Goal: Information Seeking & Learning: Learn about a topic

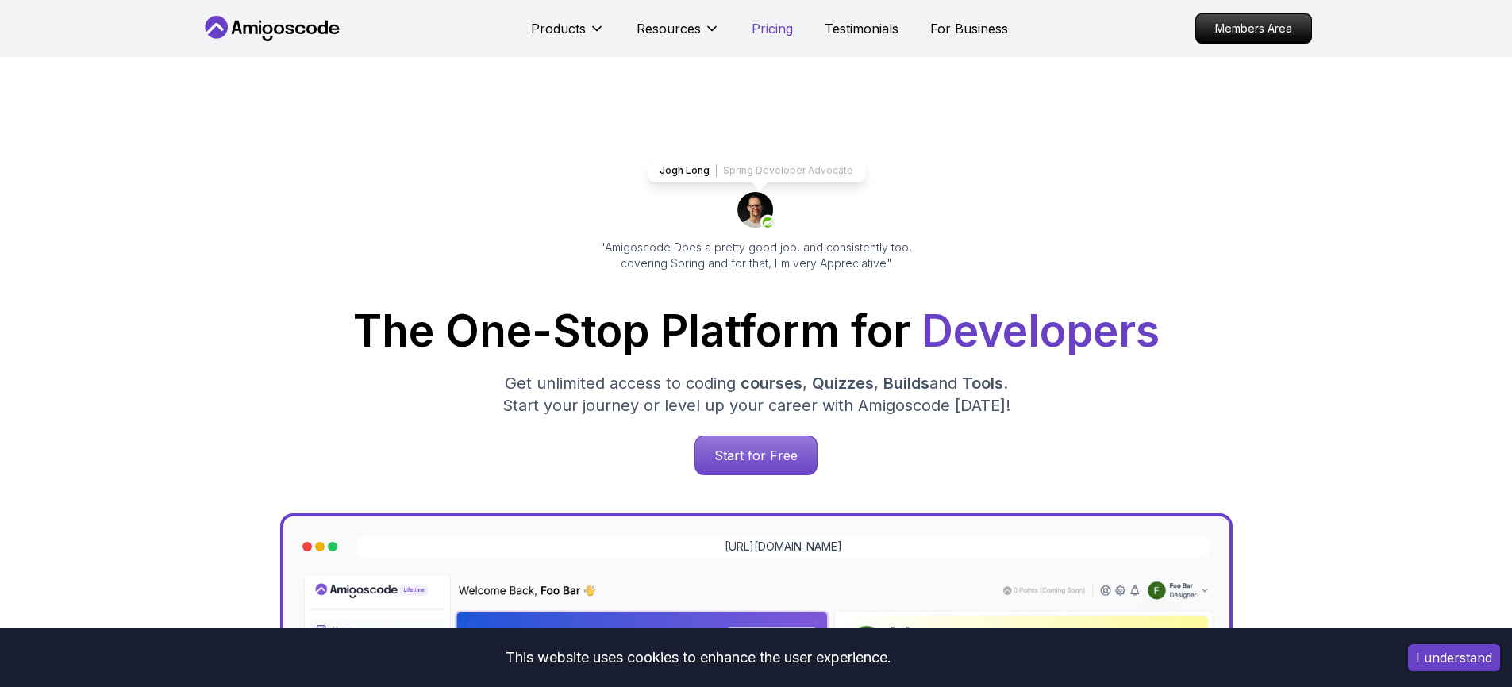
click at [785, 26] on p "Pricing" at bounding box center [772, 28] width 41 height 19
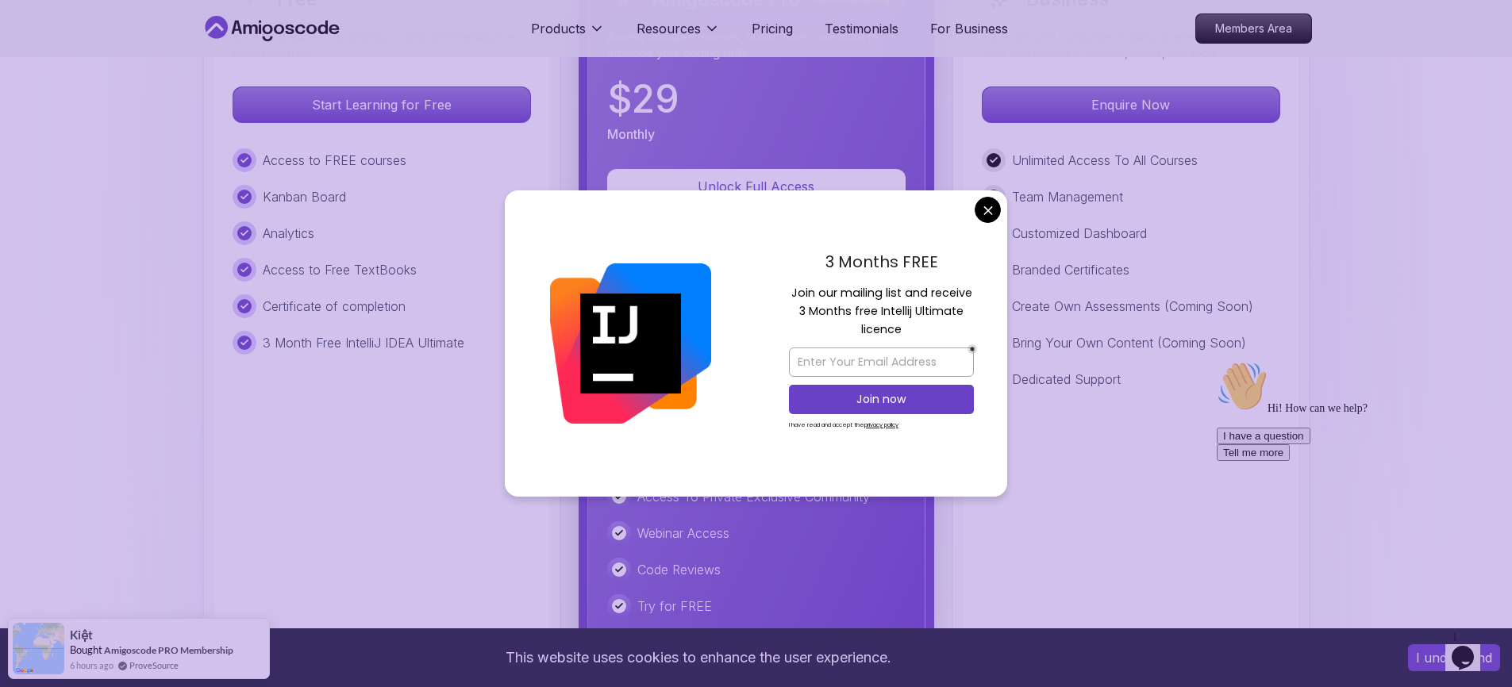
scroll to position [3762, 0]
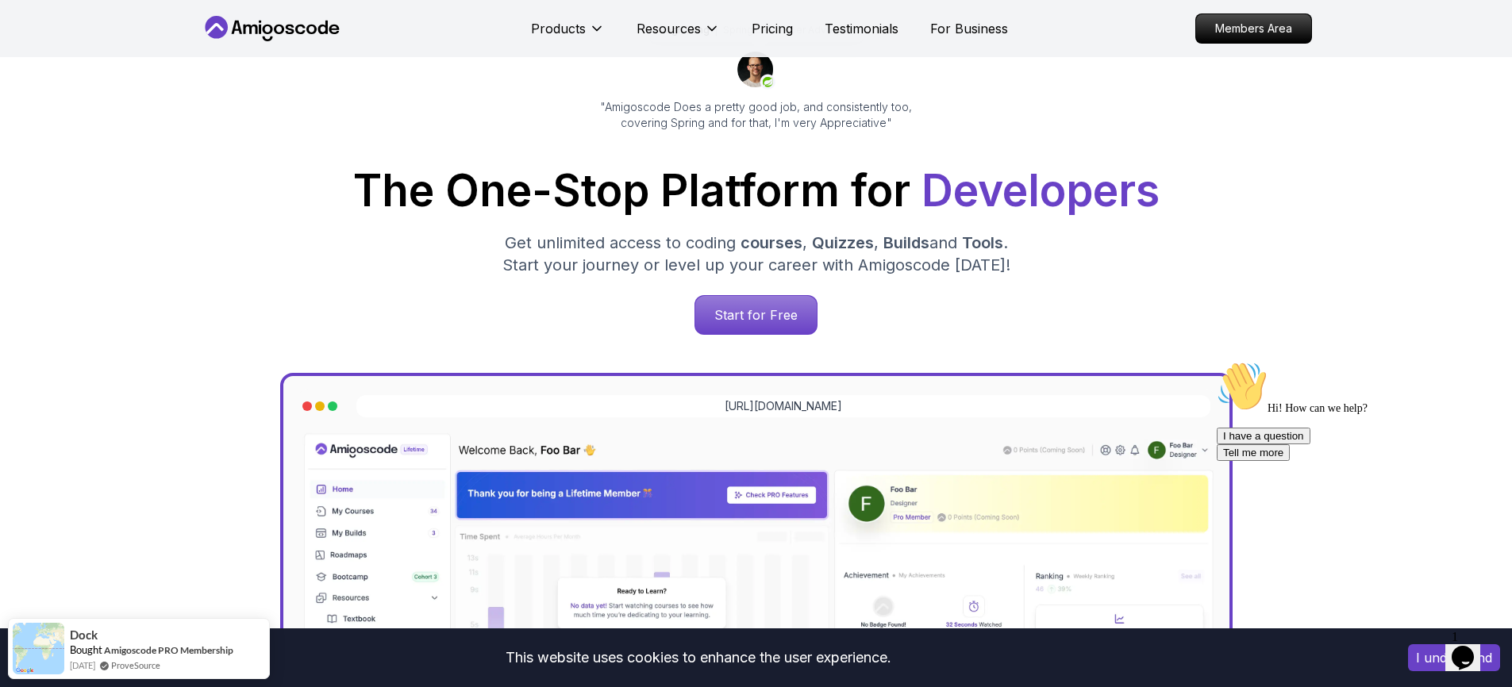
scroll to position [0, 0]
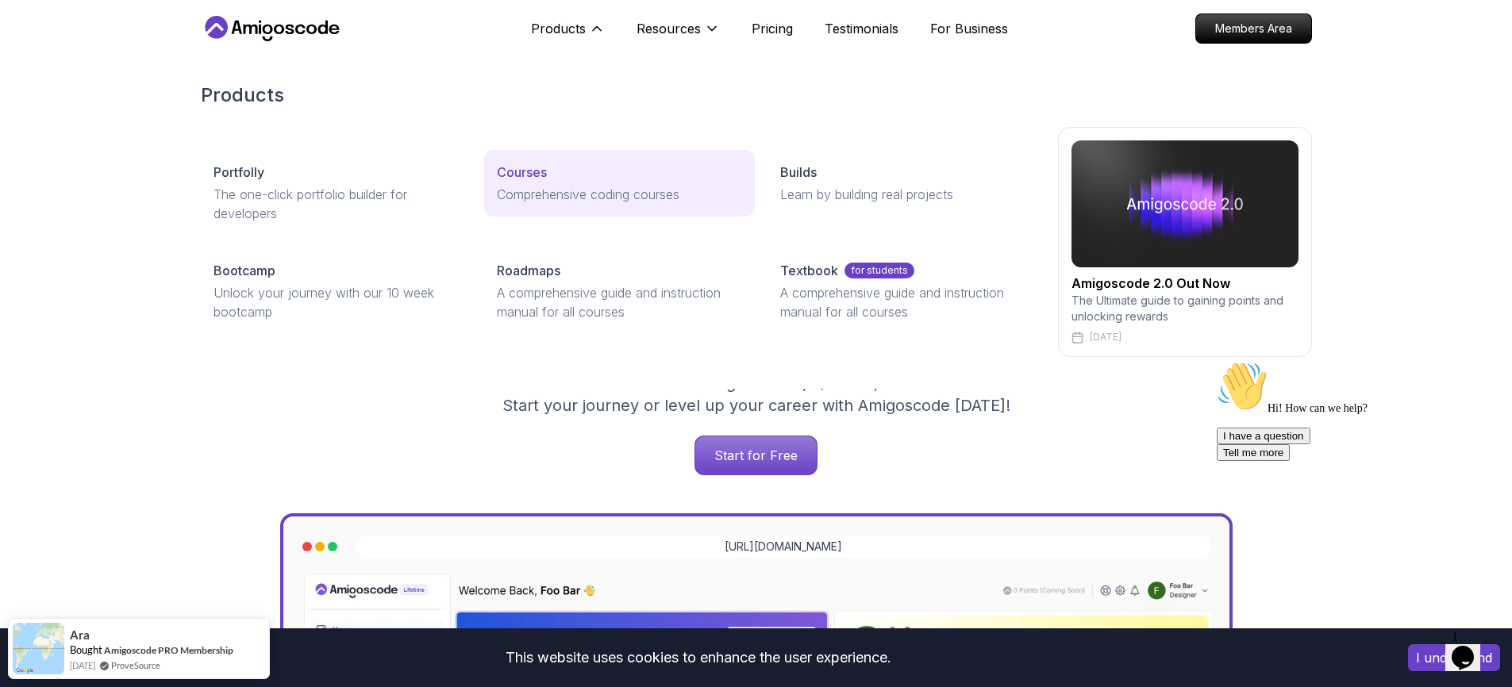
click at [518, 173] on p "Courses" at bounding box center [522, 172] width 50 height 19
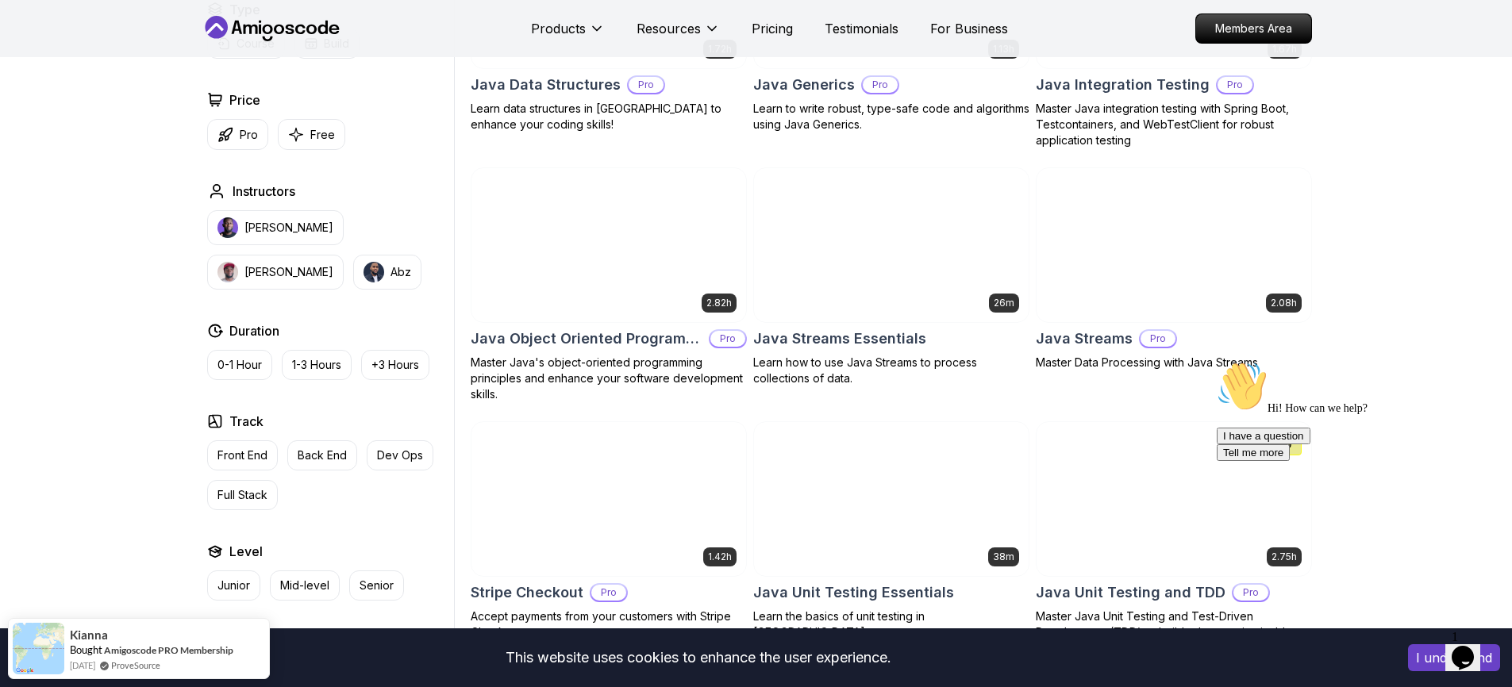
scroll to position [2331, 0]
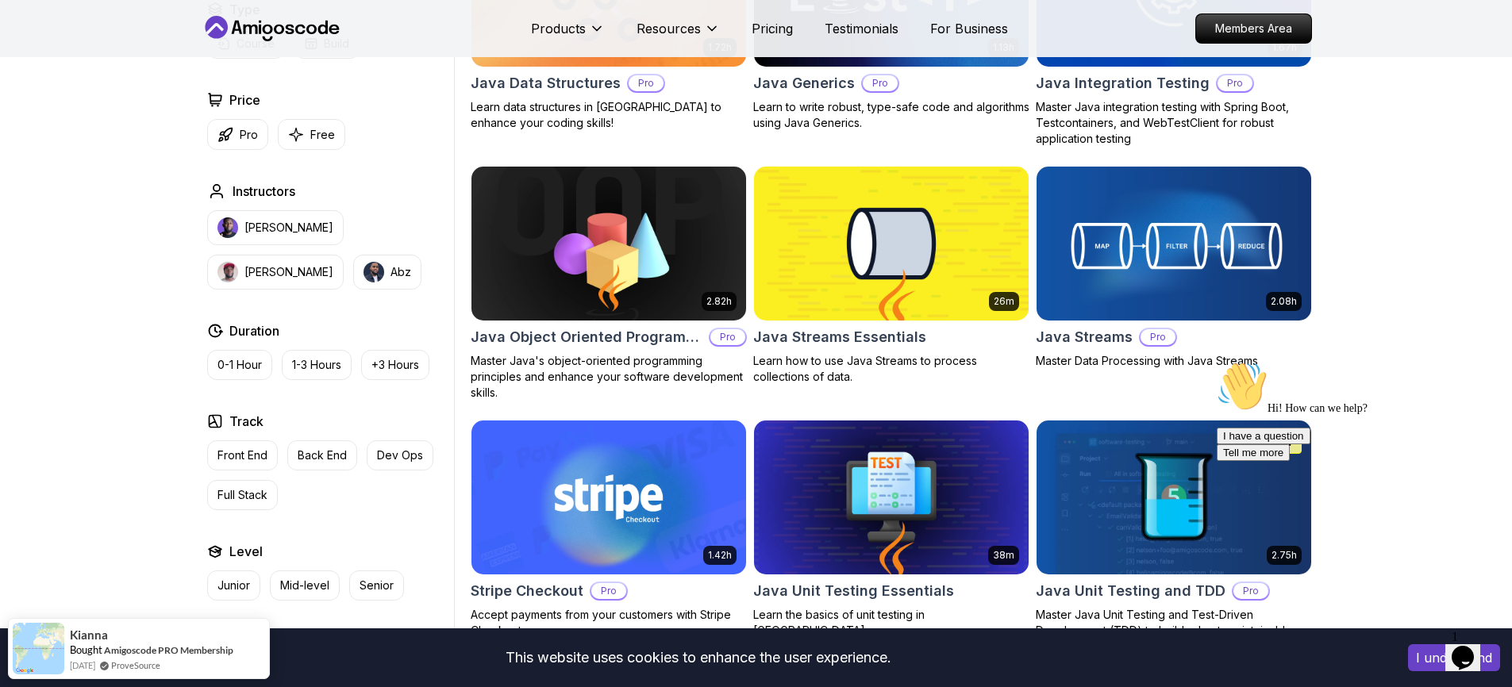
click at [849, 346] on h2 "Java Streams Essentials" at bounding box center [839, 337] width 173 height 22
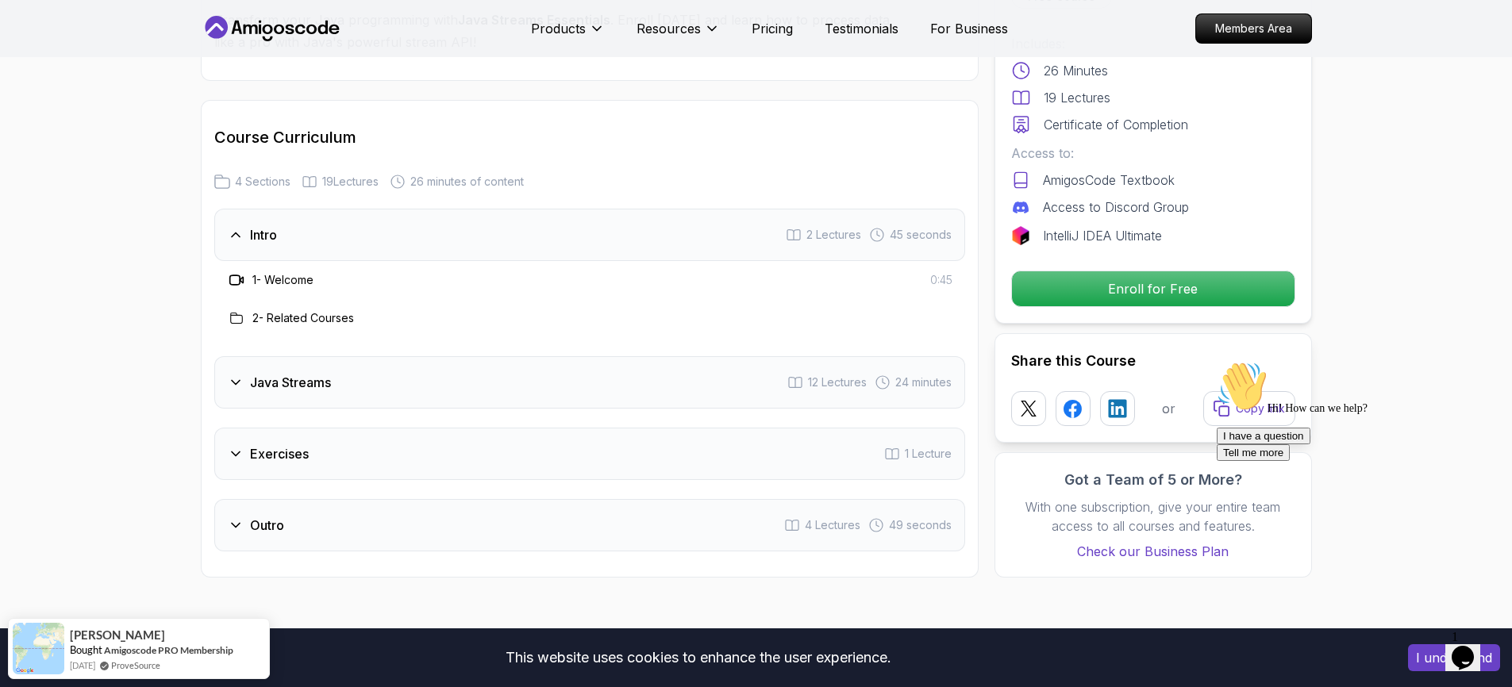
scroll to position [1979, 0]
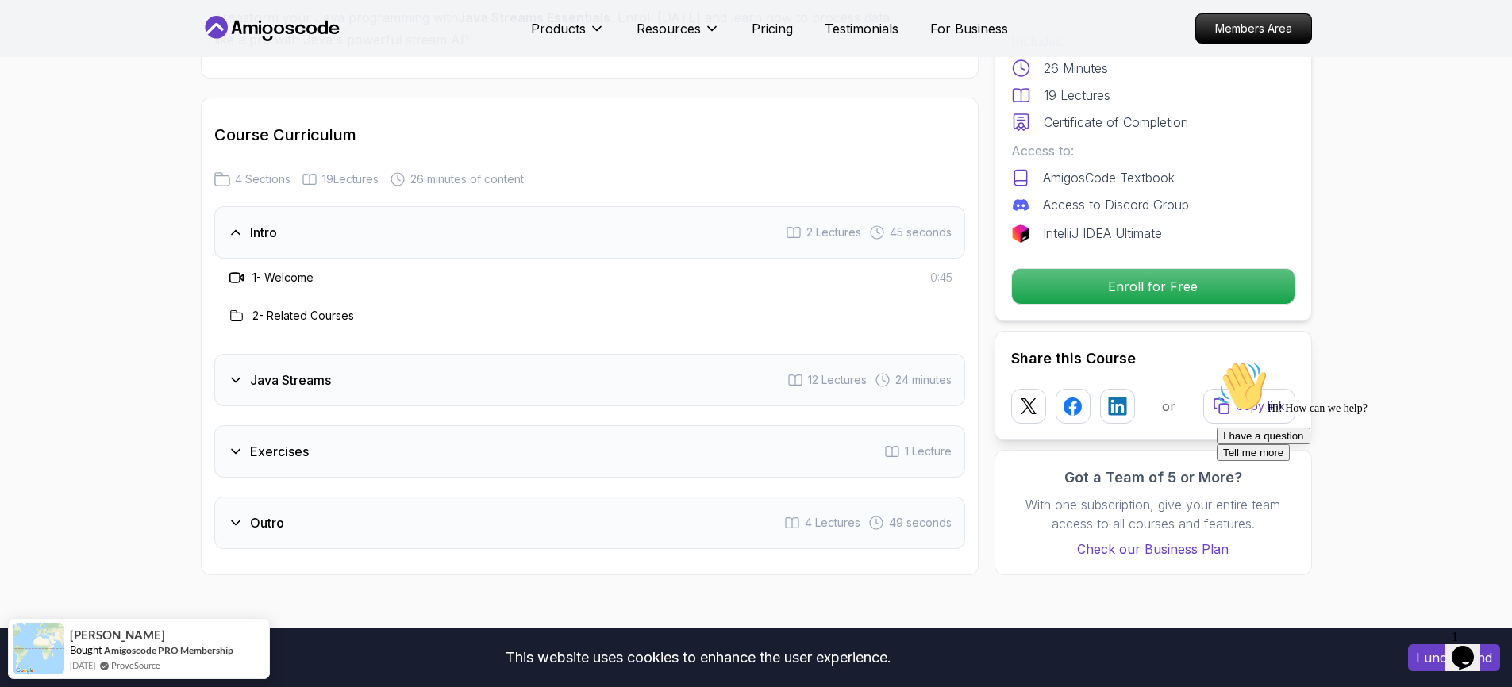
click at [240, 354] on div "Java Streams 12 Lectures 24 minutes" at bounding box center [589, 380] width 751 height 52
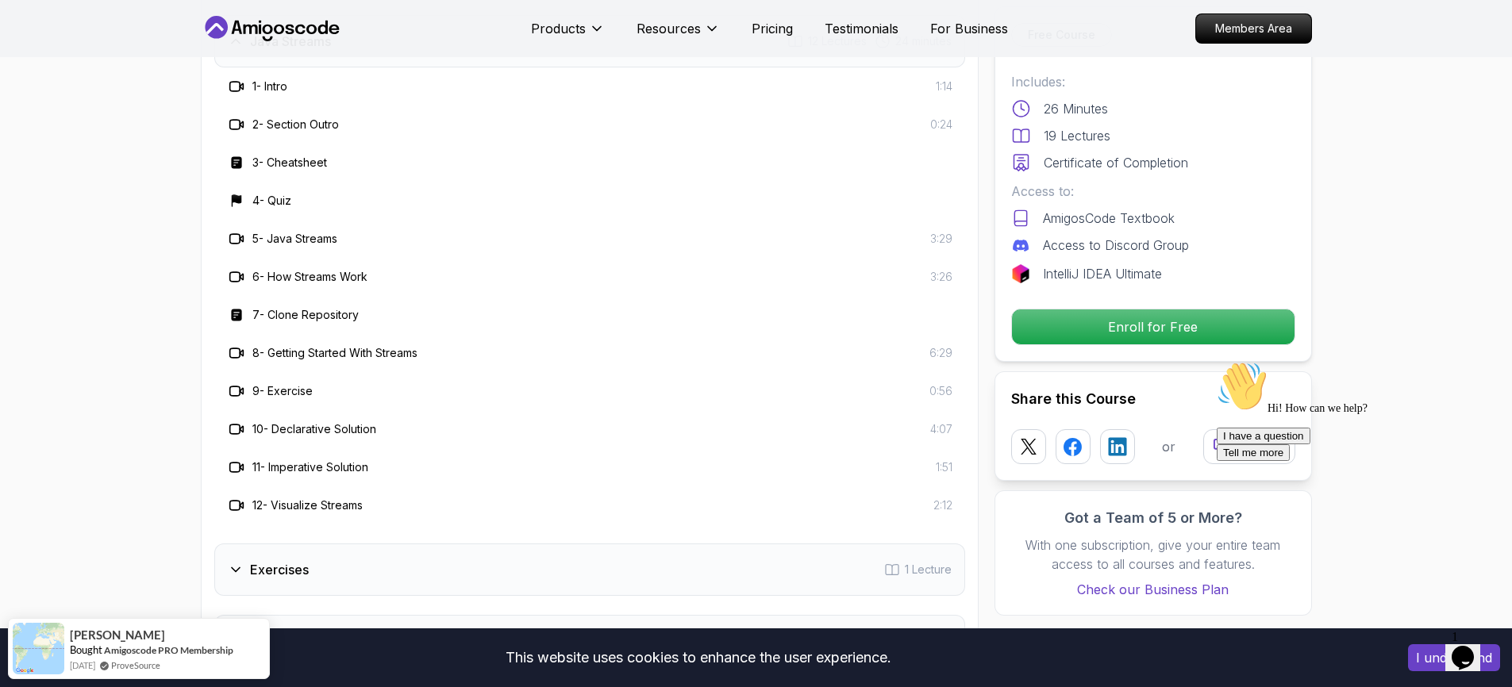
scroll to position [2306, 0]
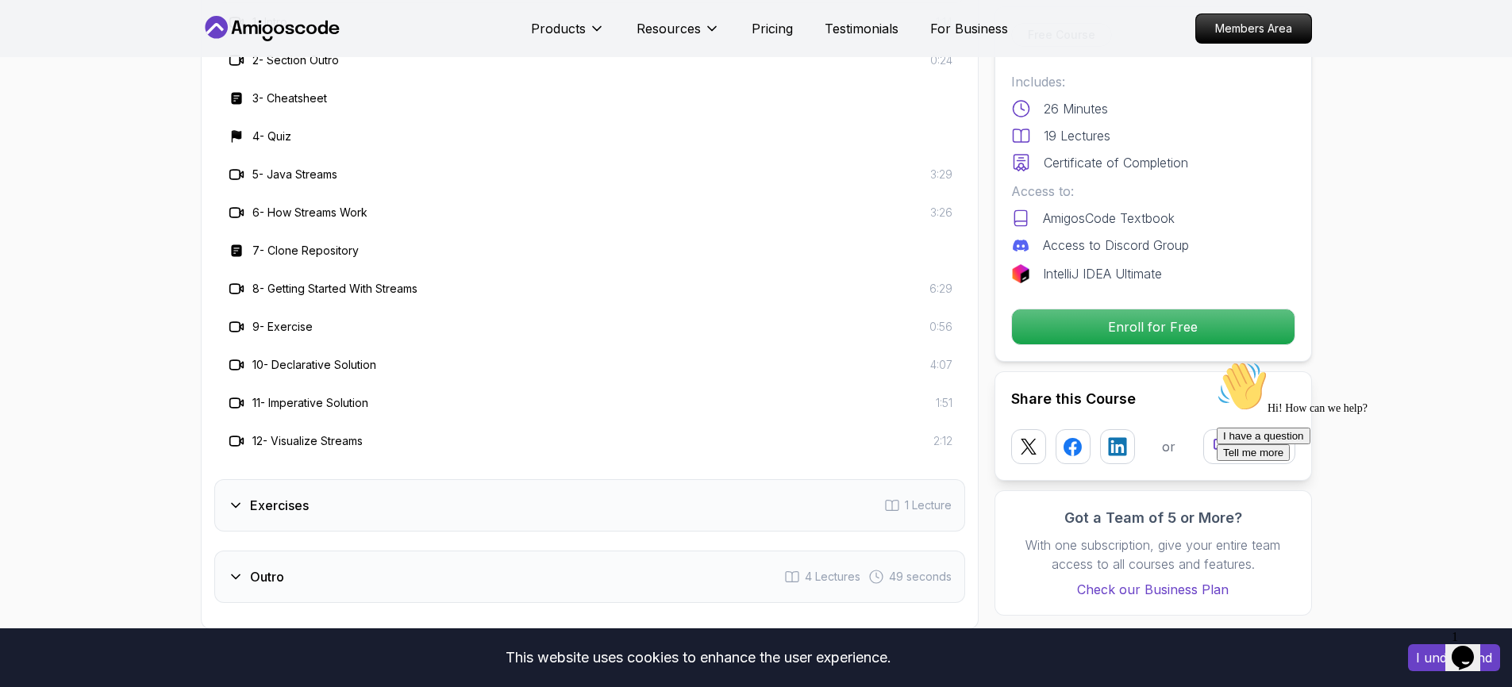
click at [241, 498] on icon at bounding box center [236, 506] width 16 height 16
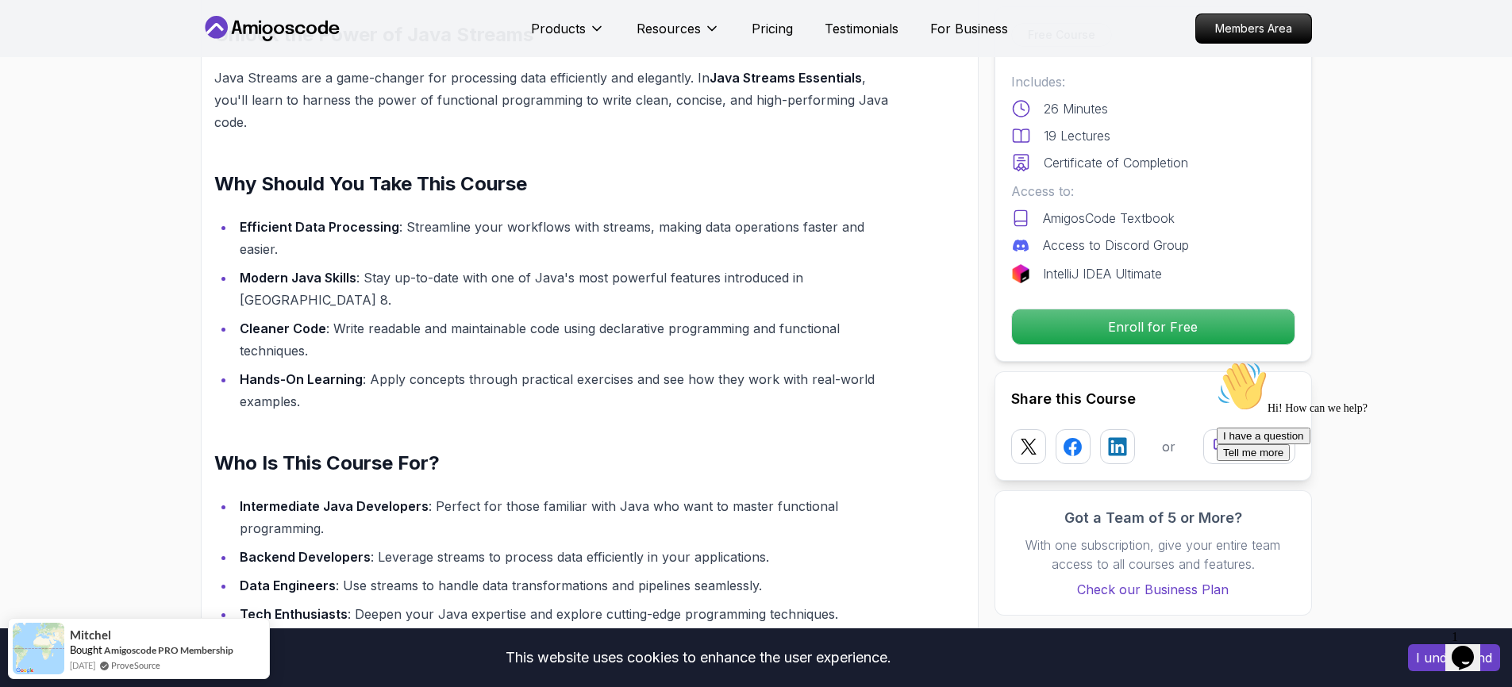
scroll to position [0, 0]
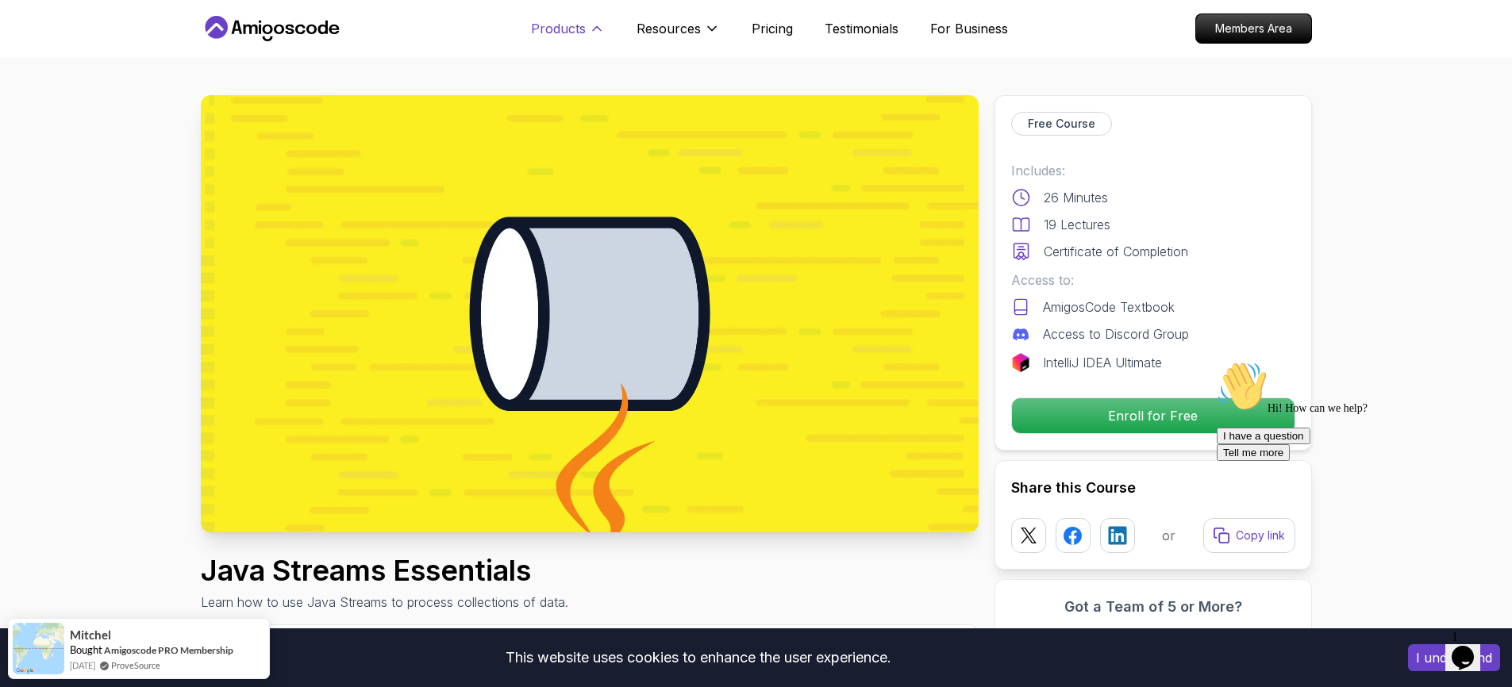
click at [583, 24] on p "Products" at bounding box center [558, 28] width 55 height 19
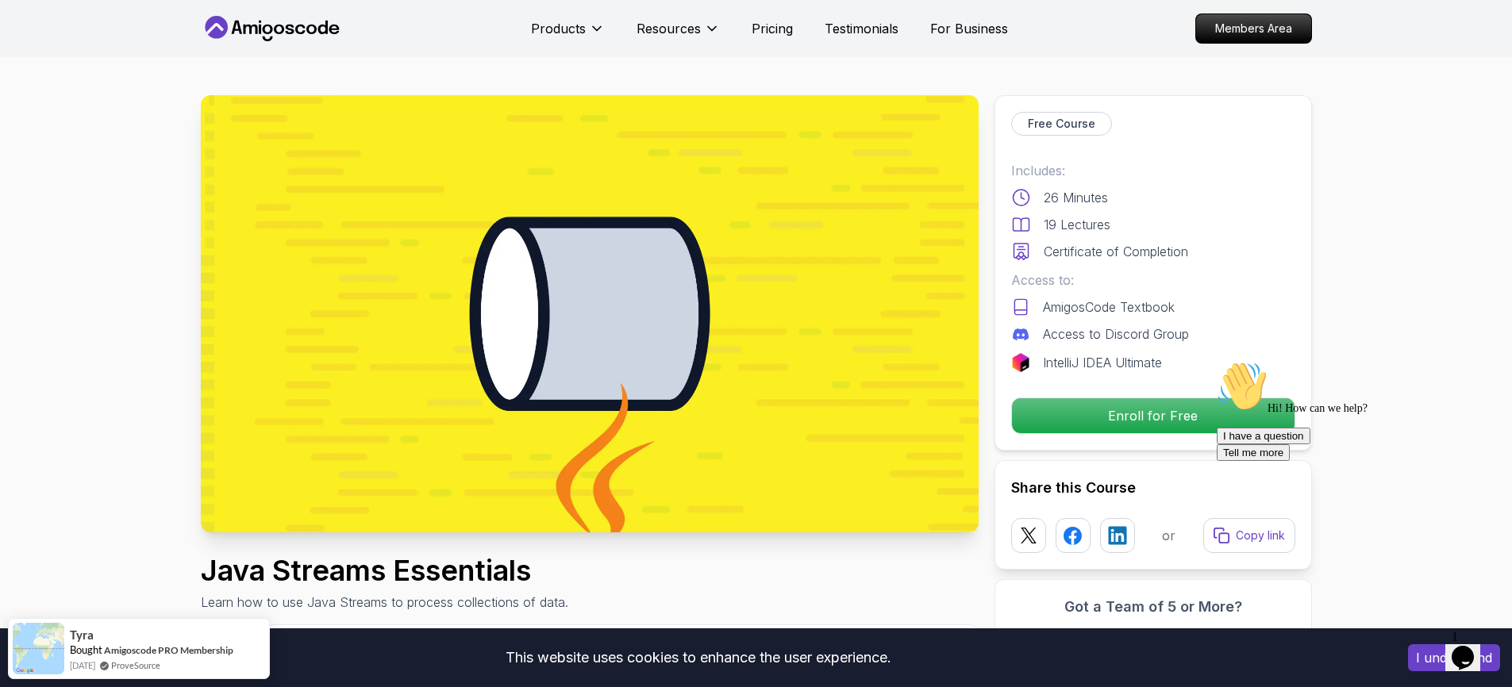
click at [295, 29] on icon at bounding box center [299, 30] width 10 height 10
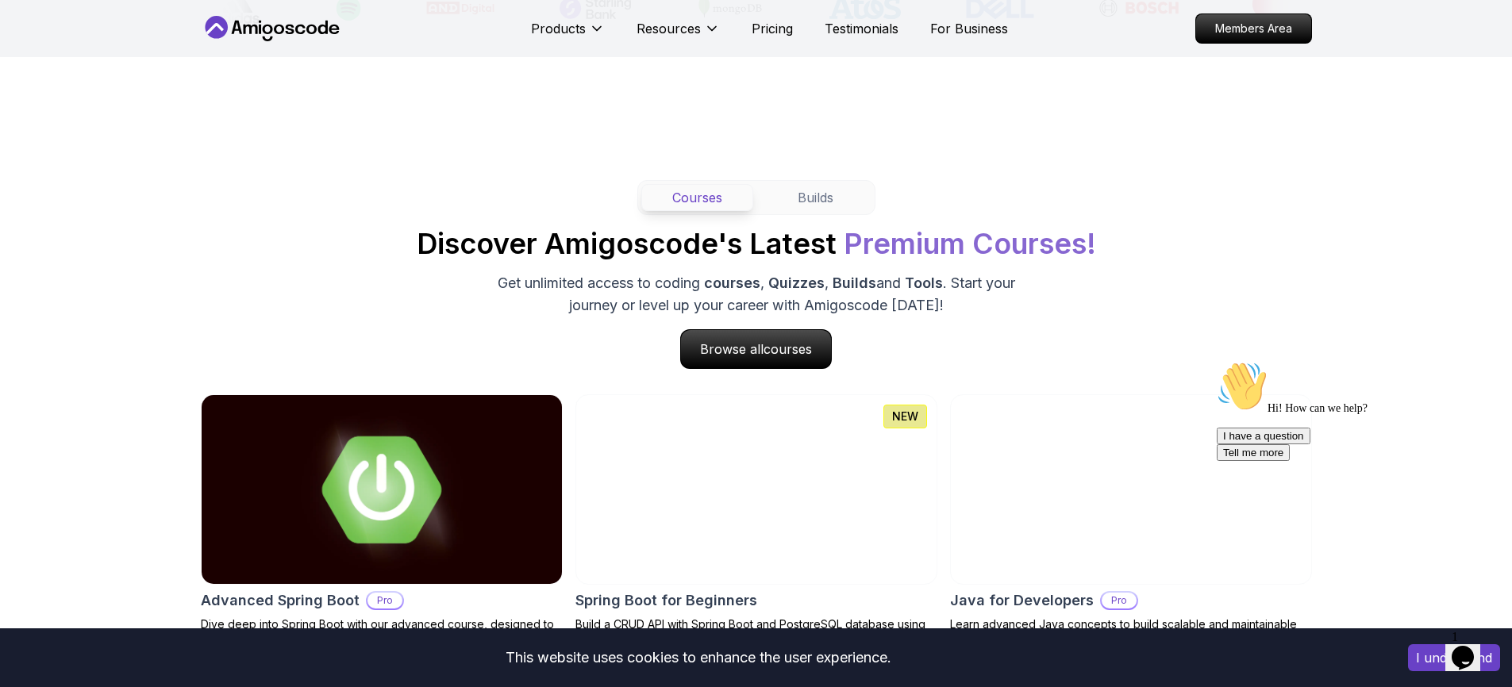
scroll to position [1374, 0]
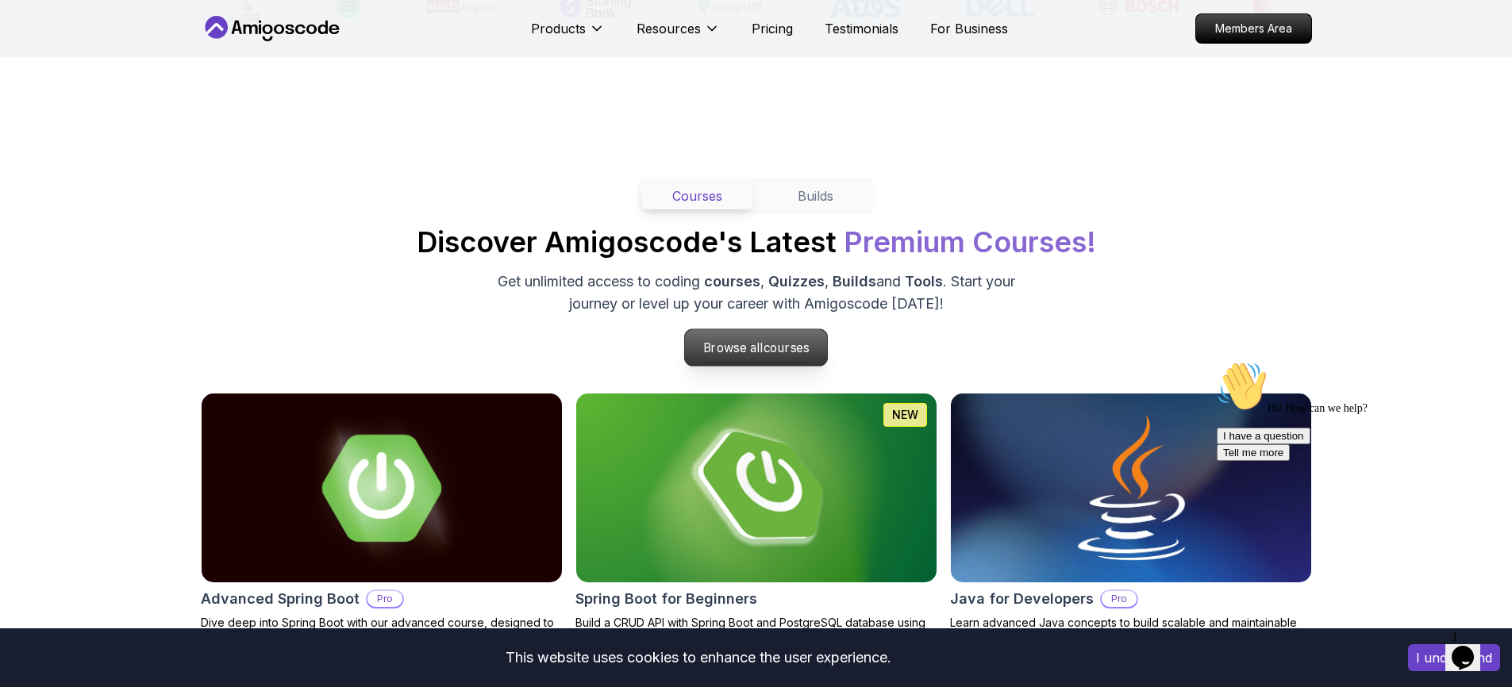
click at [764, 350] on span "courses" at bounding box center [786, 347] width 46 height 15
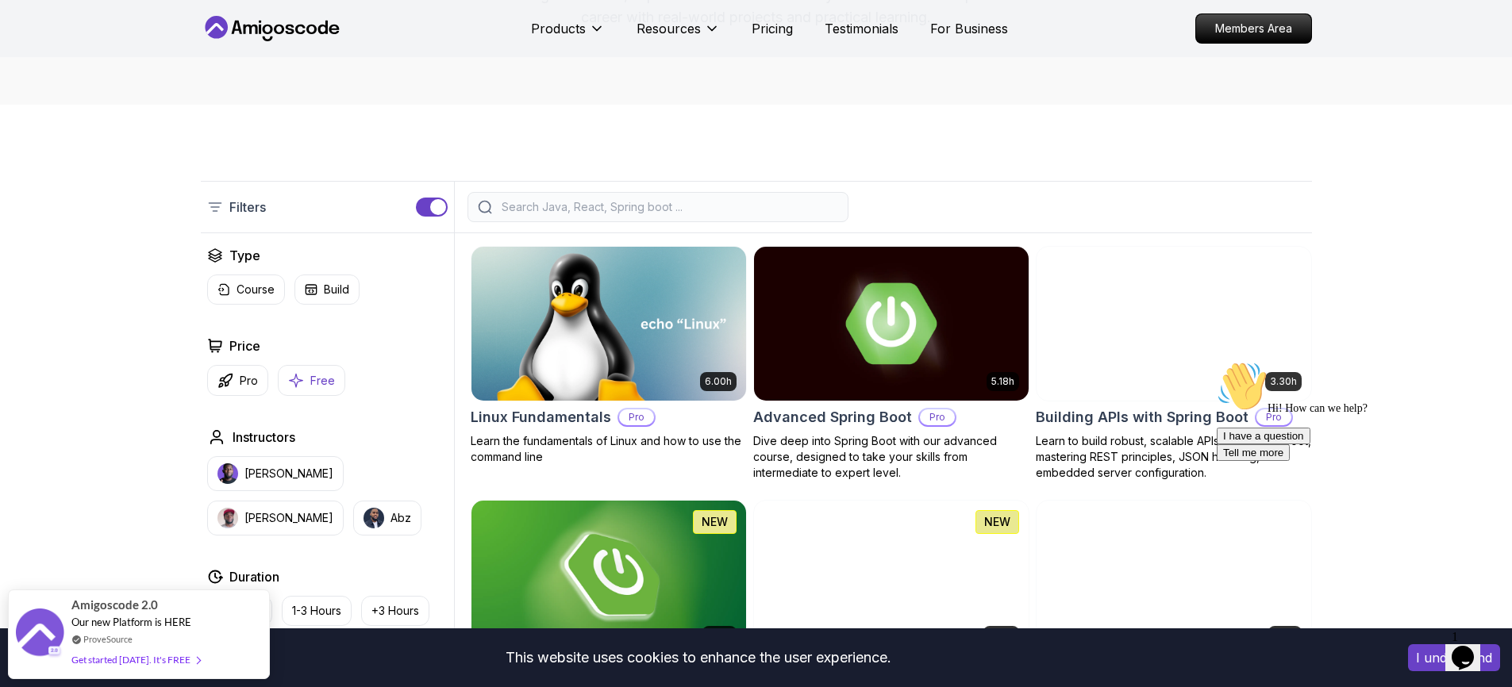
scroll to position [253, 0]
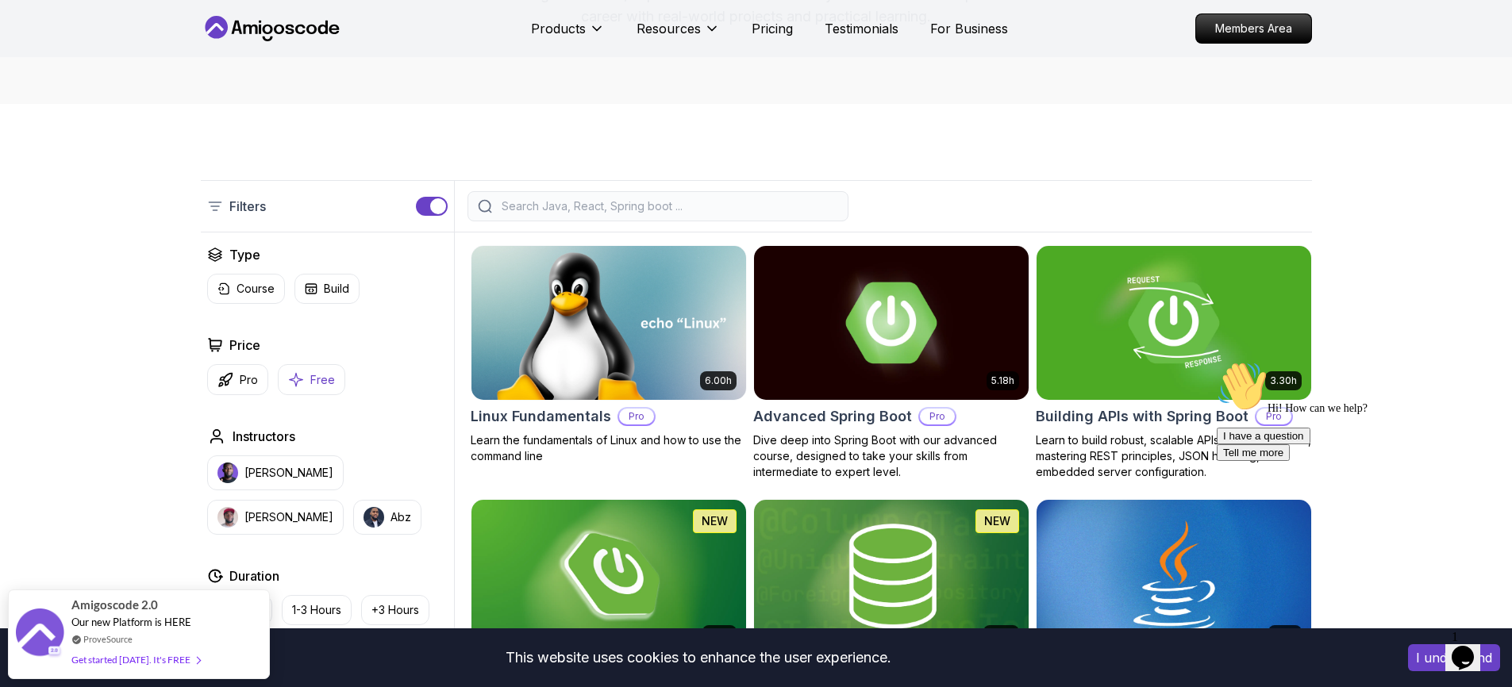
click at [317, 379] on p "Free" at bounding box center [322, 380] width 25 height 16
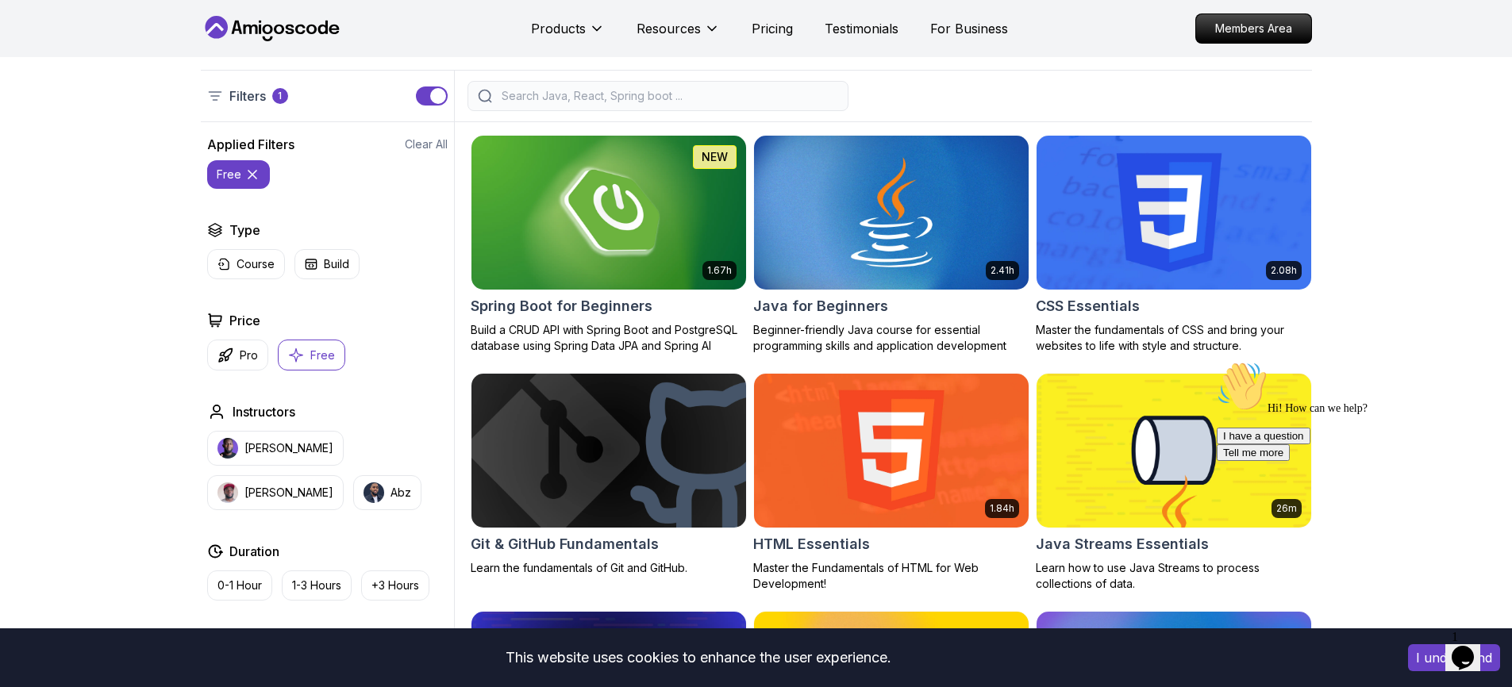
scroll to position [511, 0]
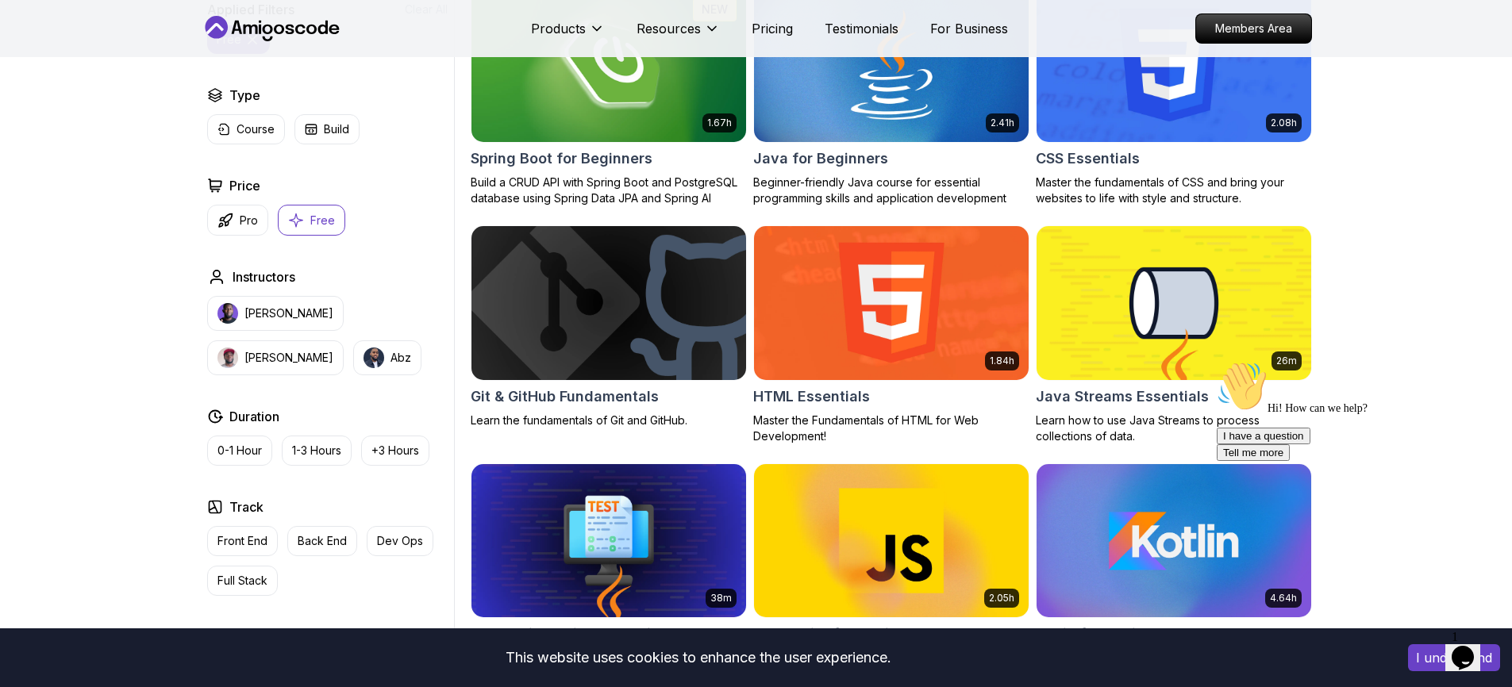
click at [1159, 359] on img at bounding box center [1173, 302] width 288 height 161
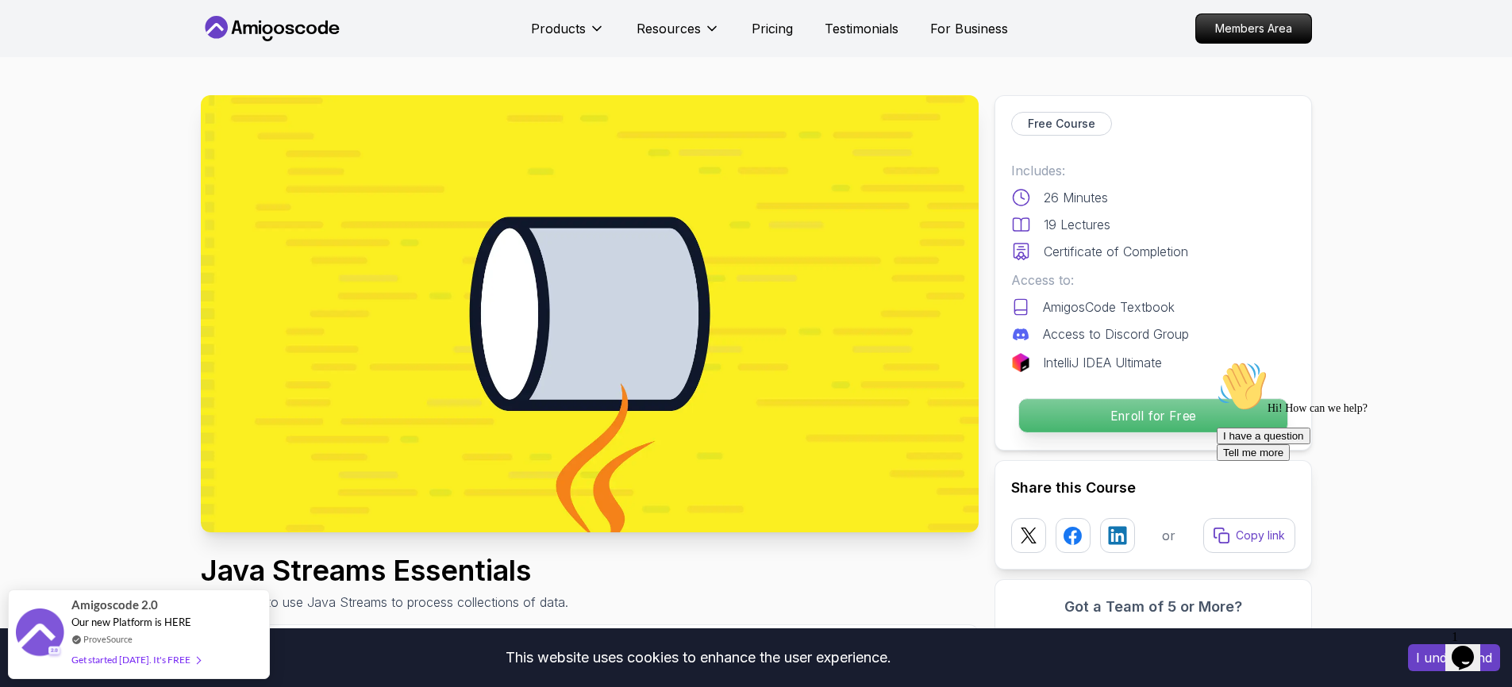
click at [1152, 409] on p "Enroll for Free" at bounding box center [1152, 415] width 268 height 33
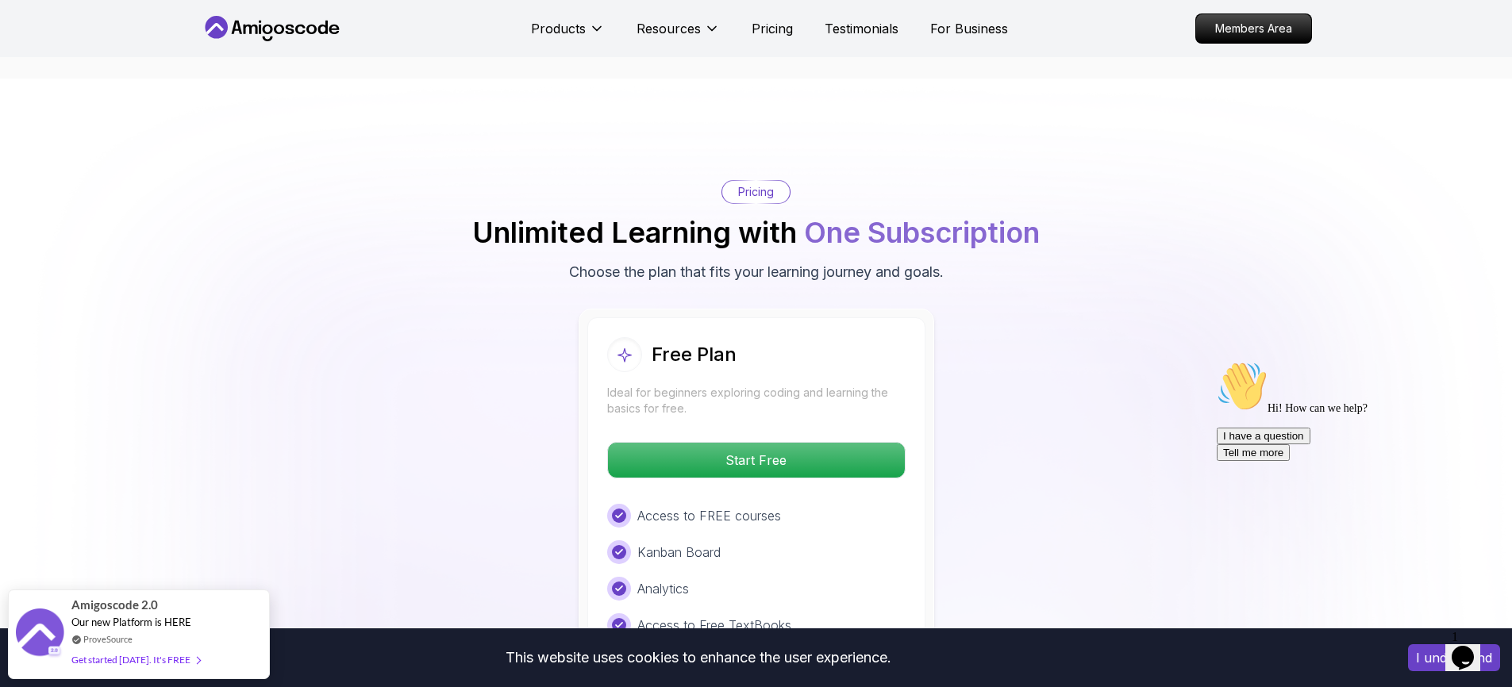
scroll to position [2615, 0]
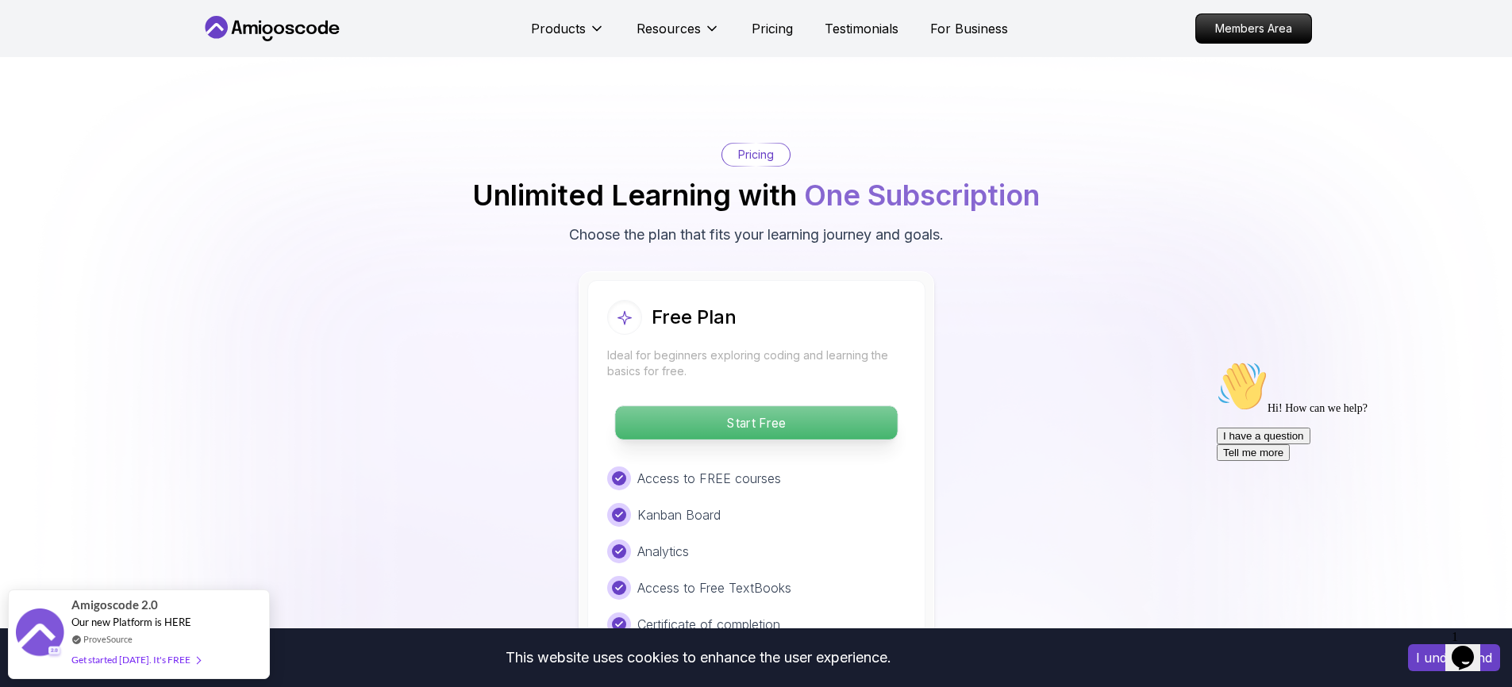
click at [842, 406] on p "Start Free" at bounding box center [756, 422] width 282 height 33
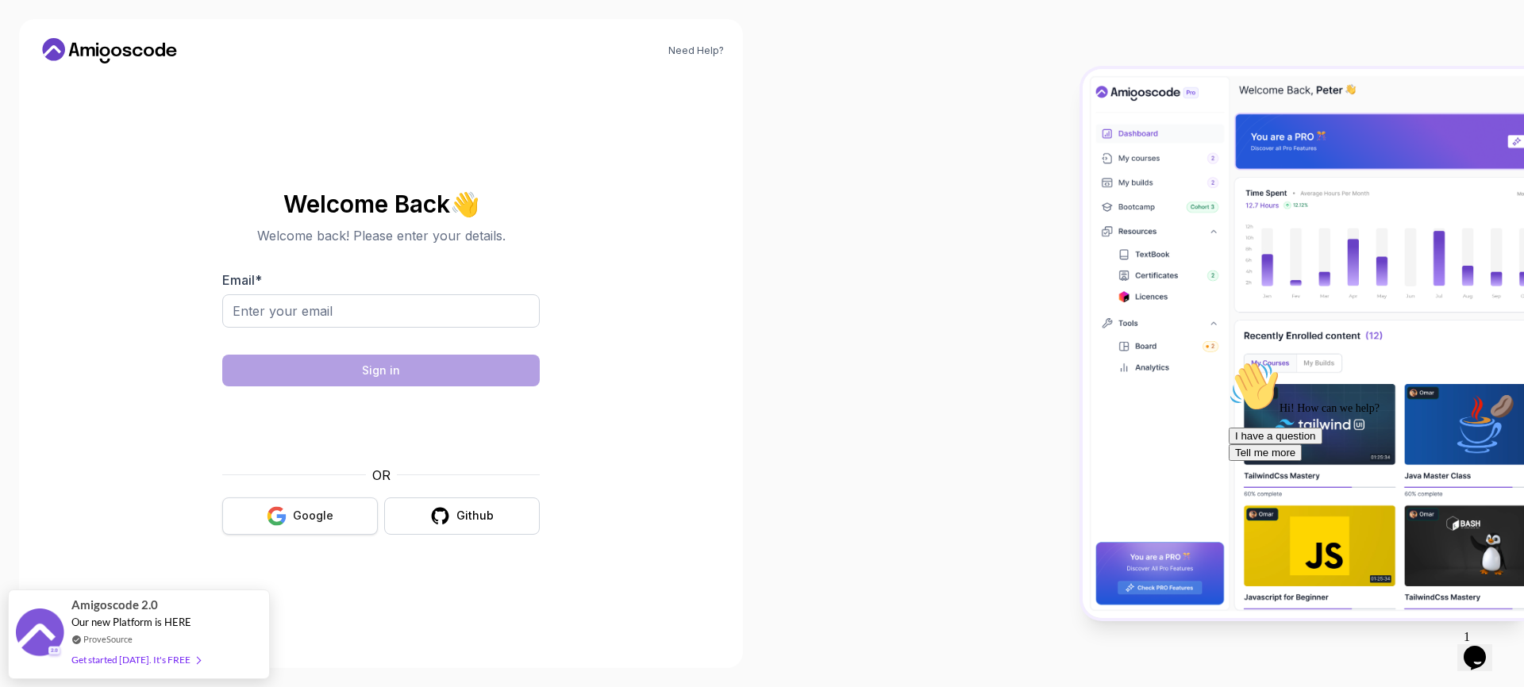
click at [344, 507] on button "Google" at bounding box center [300, 516] width 156 height 37
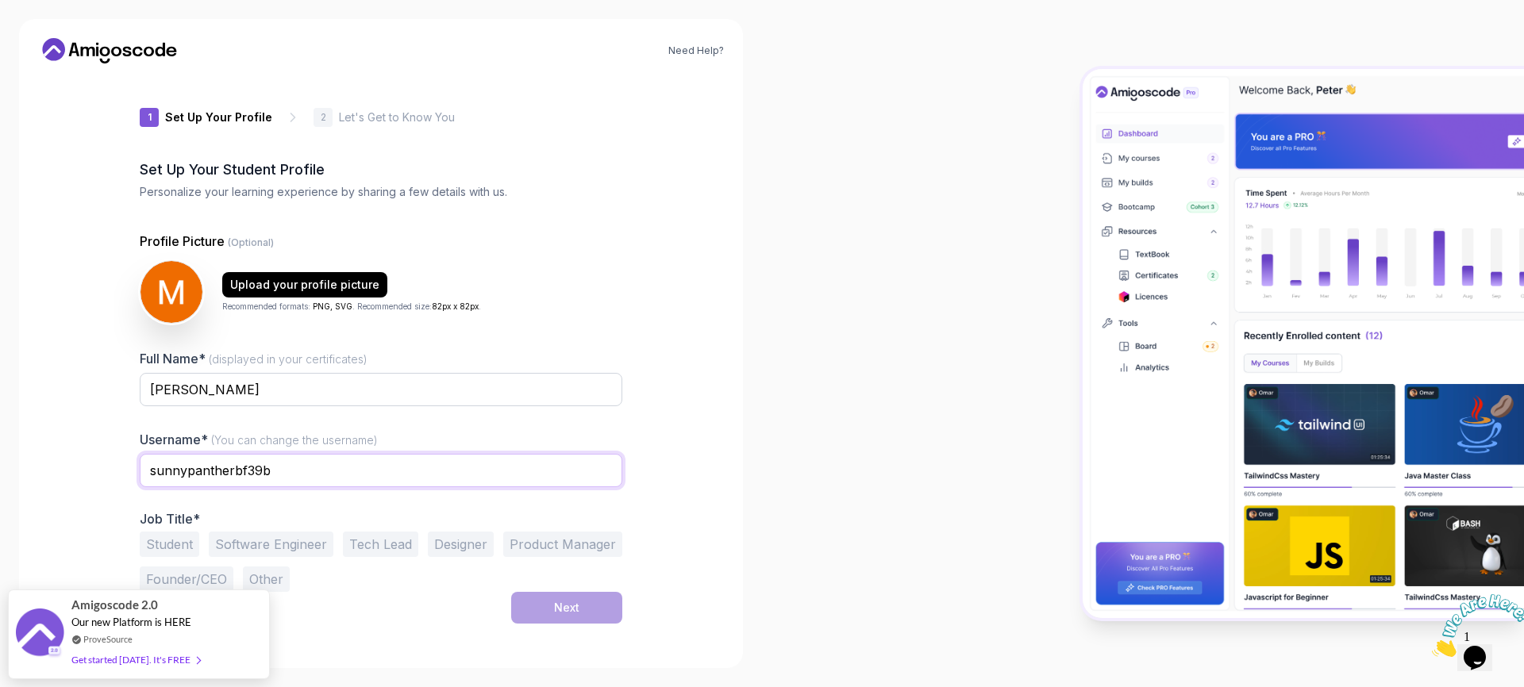
click at [295, 476] on input "sunnypantherbf39b" at bounding box center [381, 470] width 482 height 33
drag, startPoint x: 295, startPoint y: 476, endPoint x: 99, endPoint y: 466, distance: 196.3
click at [99, 466] on div "Need Help? 1 Set Up Your Profile 1 Set Up Your Profile 2 Let's Get to Know You …" at bounding box center [381, 343] width 724 height 649
type input "mostafasalah"
click at [398, 509] on div "Full Name* (displayed in your certificates) [PERSON_NAME] Username* (You can ch…" at bounding box center [381, 470] width 482 height 243
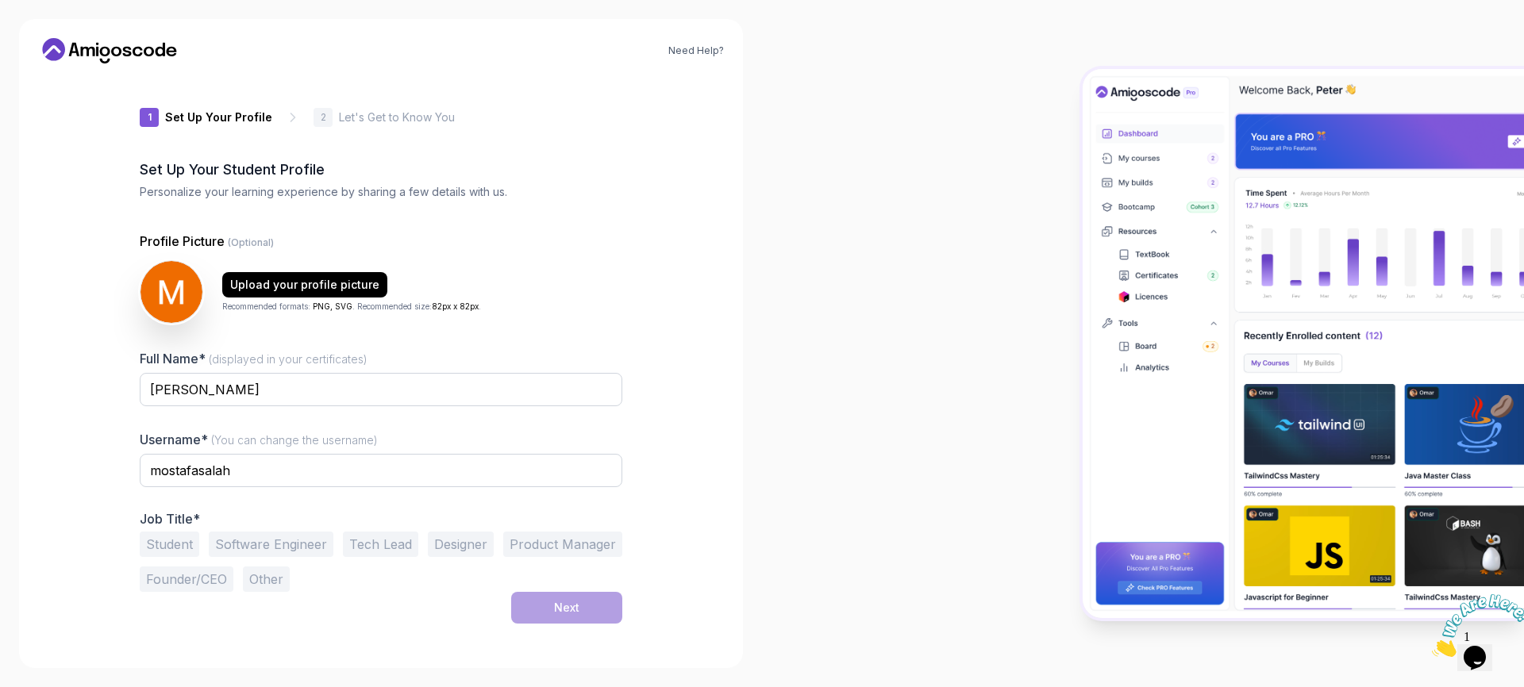
click at [259, 540] on button "Software Engineer" at bounding box center [271, 544] width 125 height 25
click at [554, 607] on div "Next" at bounding box center [566, 608] width 25 height 16
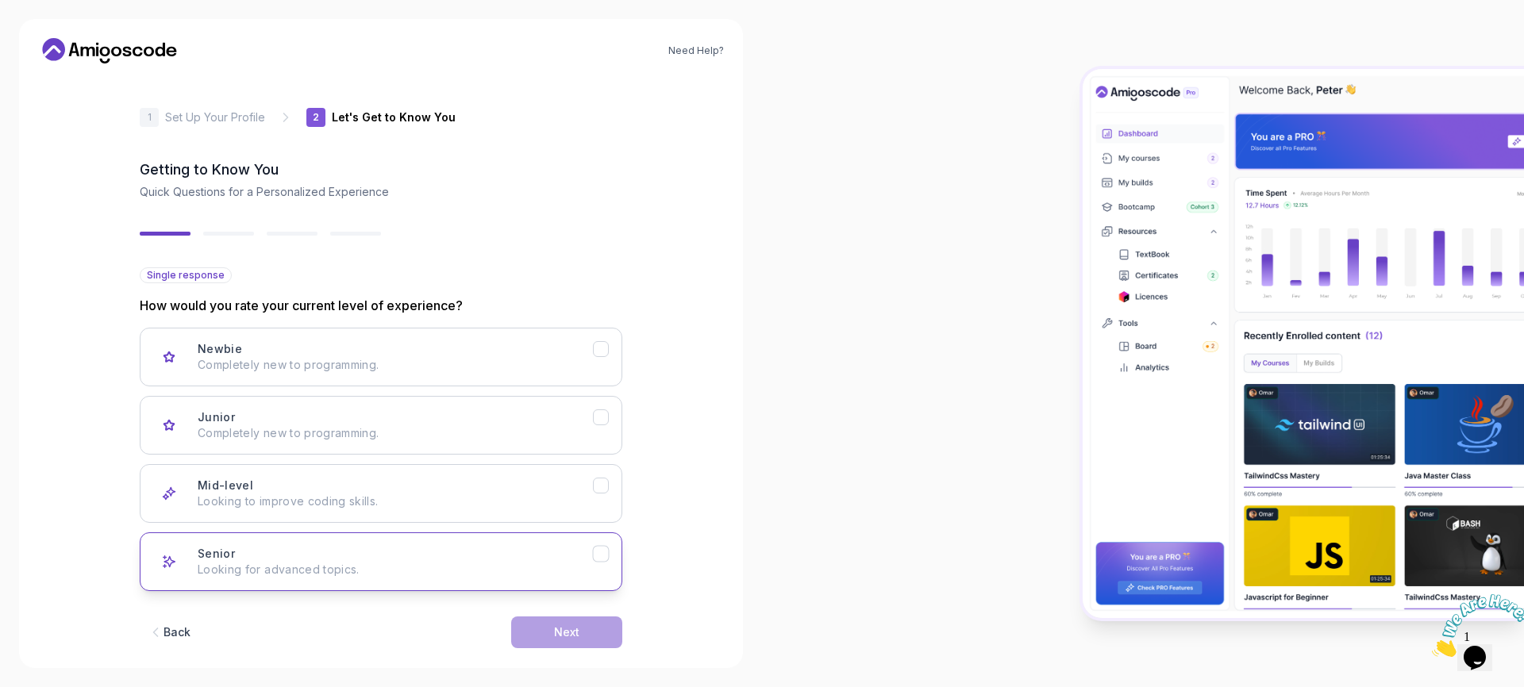
click at [573, 554] on div "Senior Looking for advanced topics." at bounding box center [395, 562] width 395 height 32
click at [596, 625] on button "Next" at bounding box center [566, 633] width 111 height 32
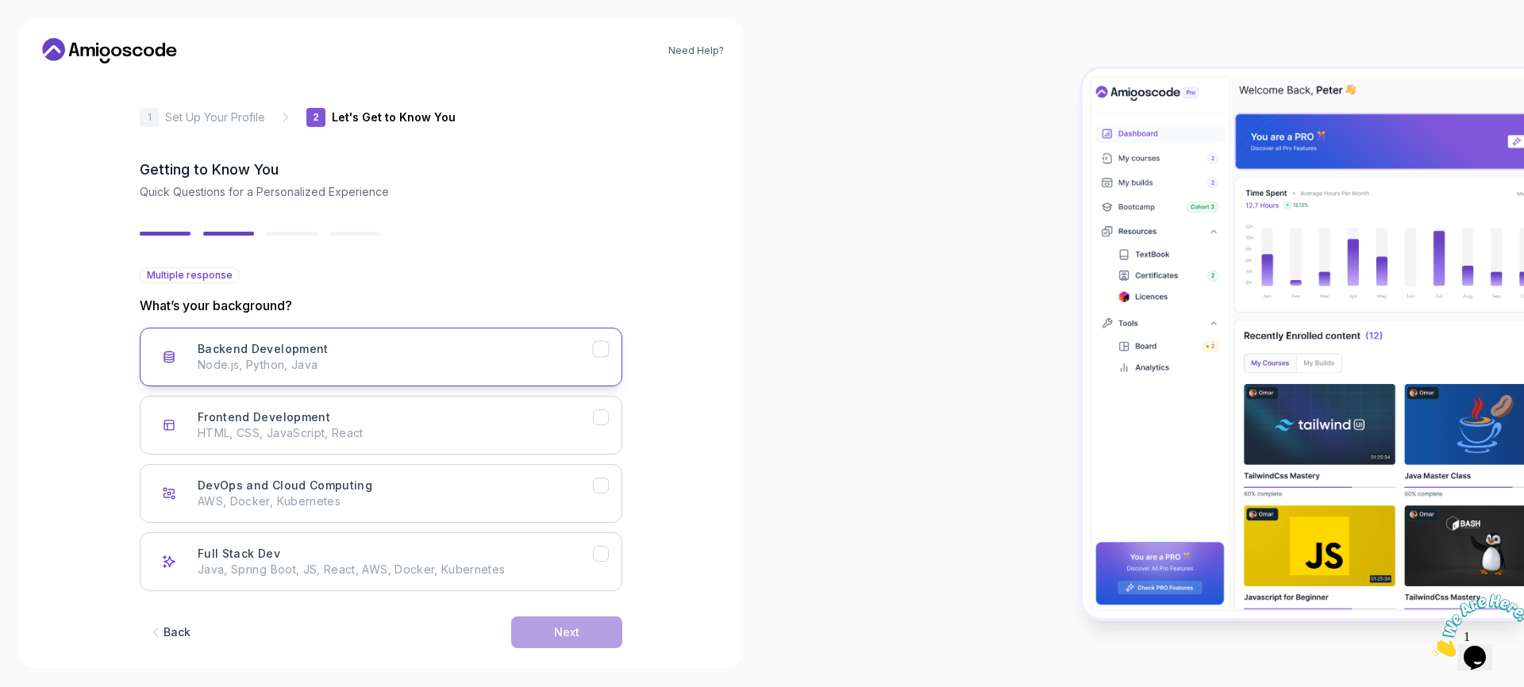
click at [594, 359] on button "Backend Development Node.js, Python, Java" at bounding box center [381, 357] width 482 height 59
click at [572, 565] on p "Java, Spring Boot, JS, React, AWS, Docker, Kubernetes" at bounding box center [395, 570] width 395 height 16
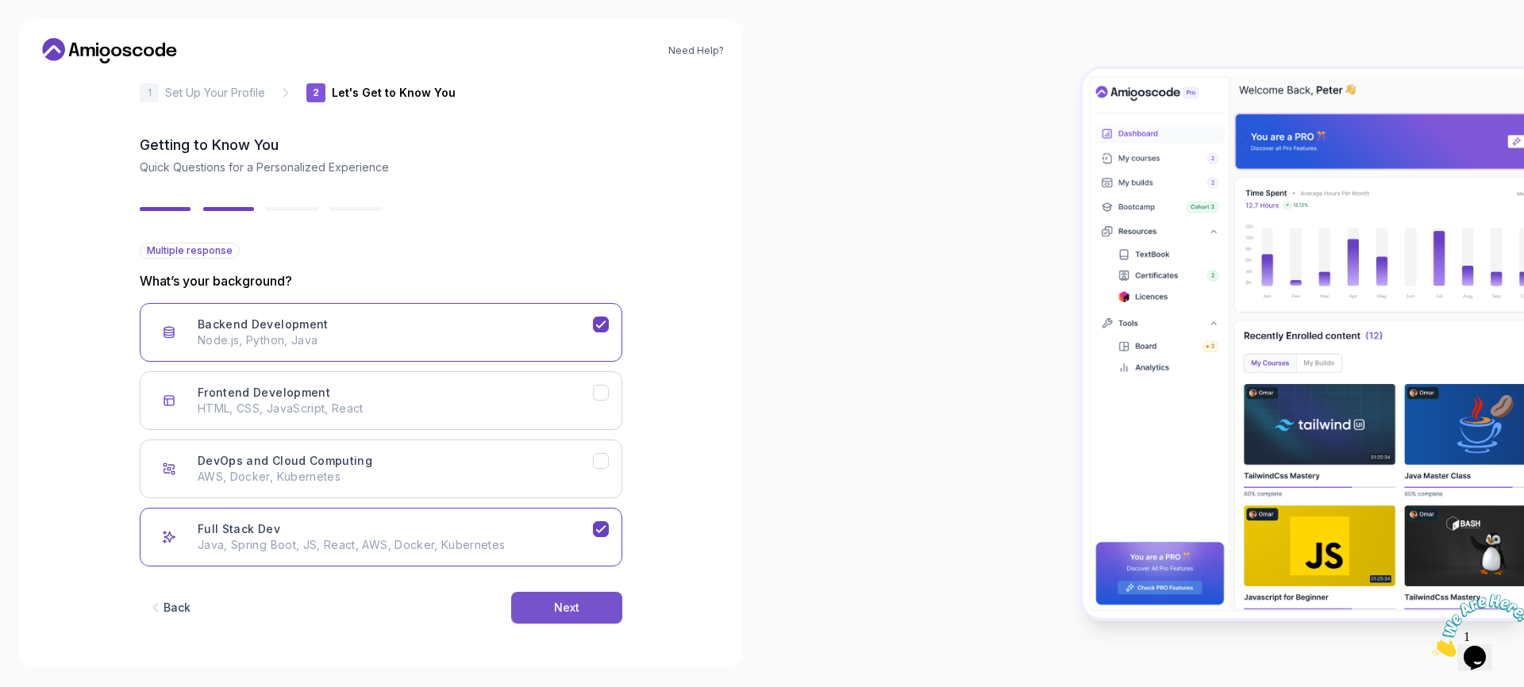
click at [562, 602] on div "Next" at bounding box center [566, 608] width 25 height 16
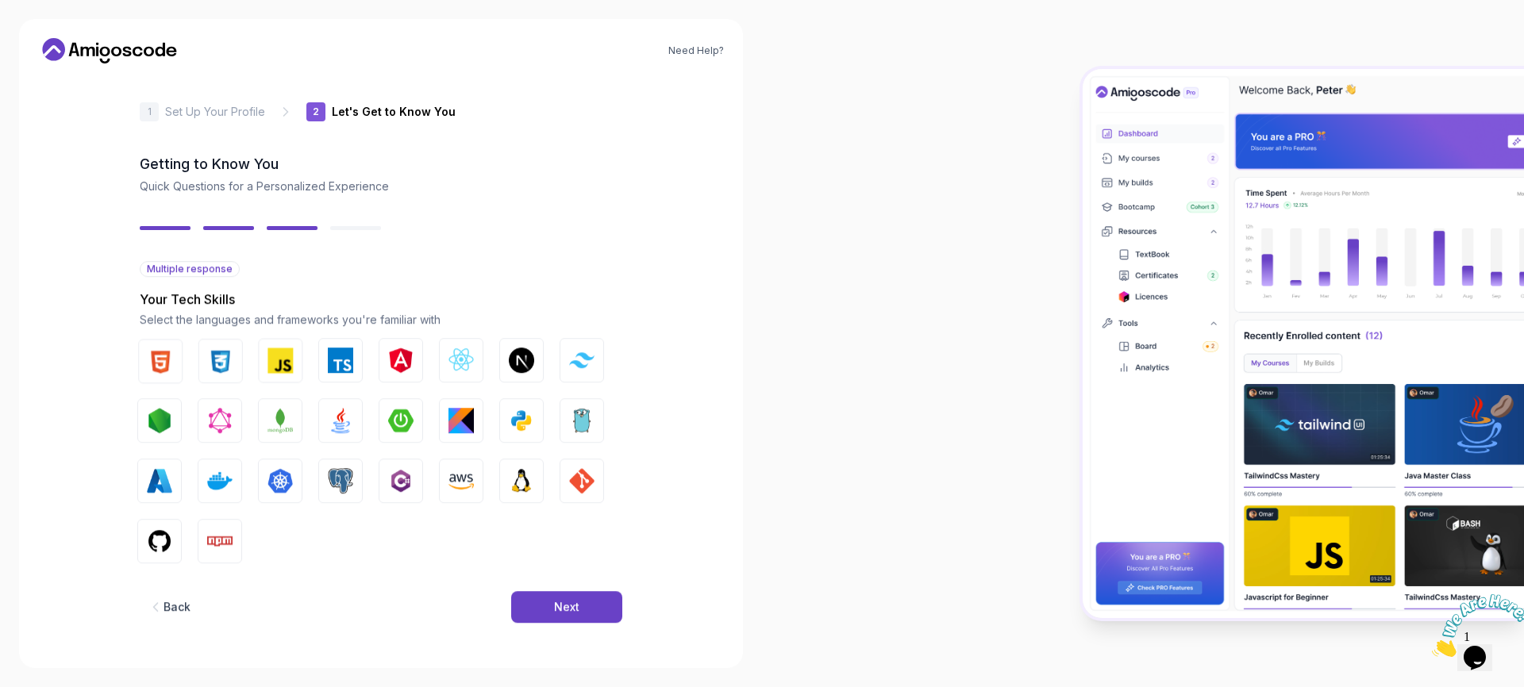
scroll to position [6, 0]
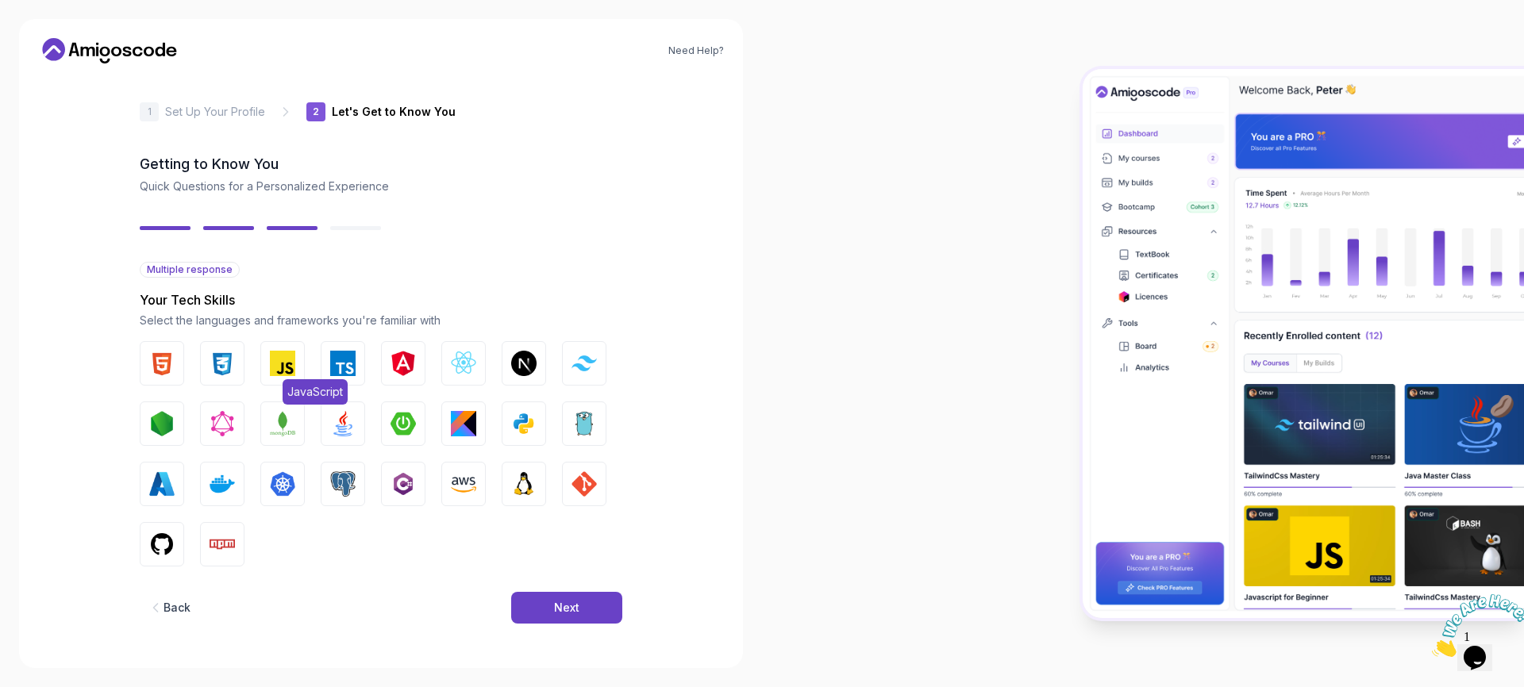
click at [283, 372] on img "button" at bounding box center [282, 363] width 25 height 25
click at [338, 363] on img "button" at bounding box center [342, 363] width 25 height 25
click at [585, 427] on img "button" at bounding box center [583, 423] width 25 height 25
click at [340, 429] on img "button" at bounding box center [342, 423] width 25 height 25
click at [278, 420] on img "button" at bounding box center [282, 423] width 25 height 25
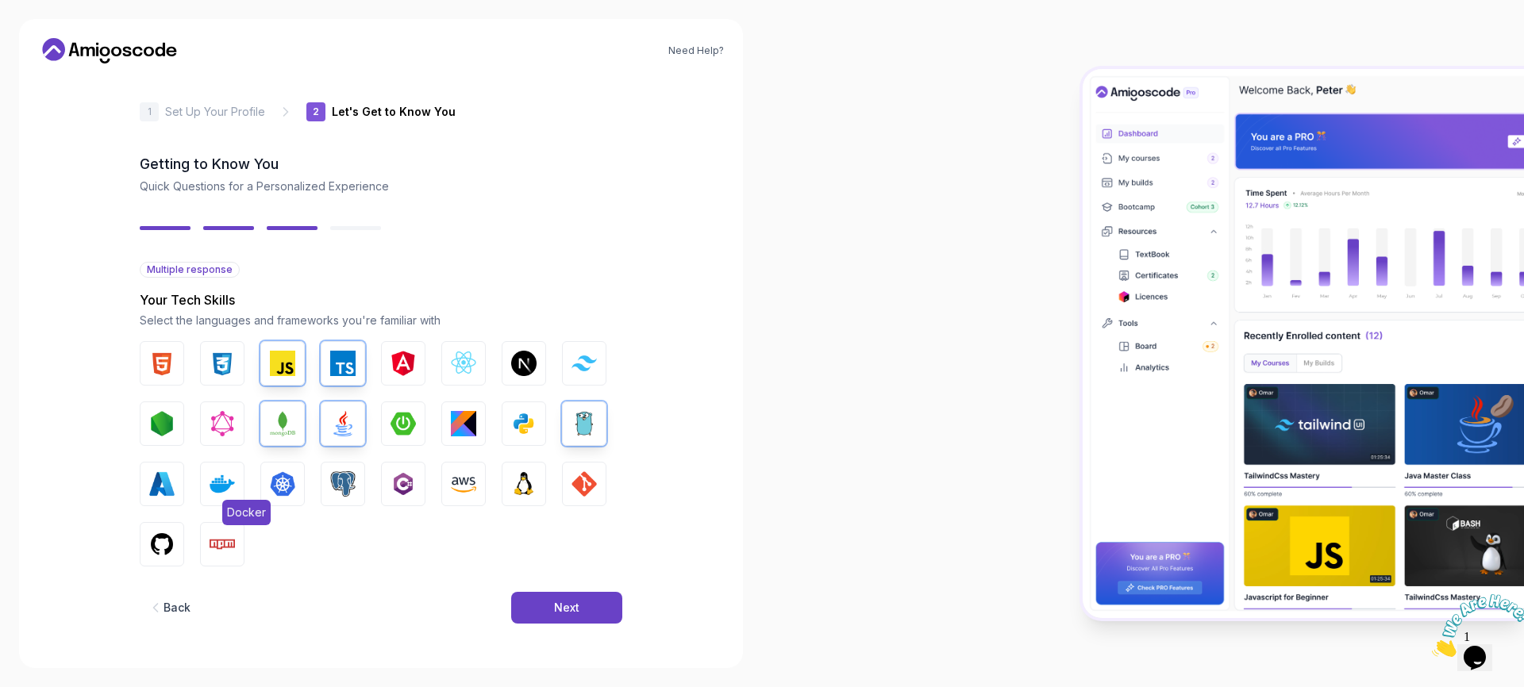
click at [225, 491] on img "button" at bounding box center [222, 483] width 25 height 25
click at [290, 483] on img "button" at bounding box center [282, 483] width 25 height 25
click at [160, 547] on img "button" at bounding box center [161, 544] width 25 height 25
click at [413, 417] on img "button" at bounding box center [402, 423] width 25 height 25
click at [471, 362] on img "button" at bounding box center [463, 363] width 25 height 25
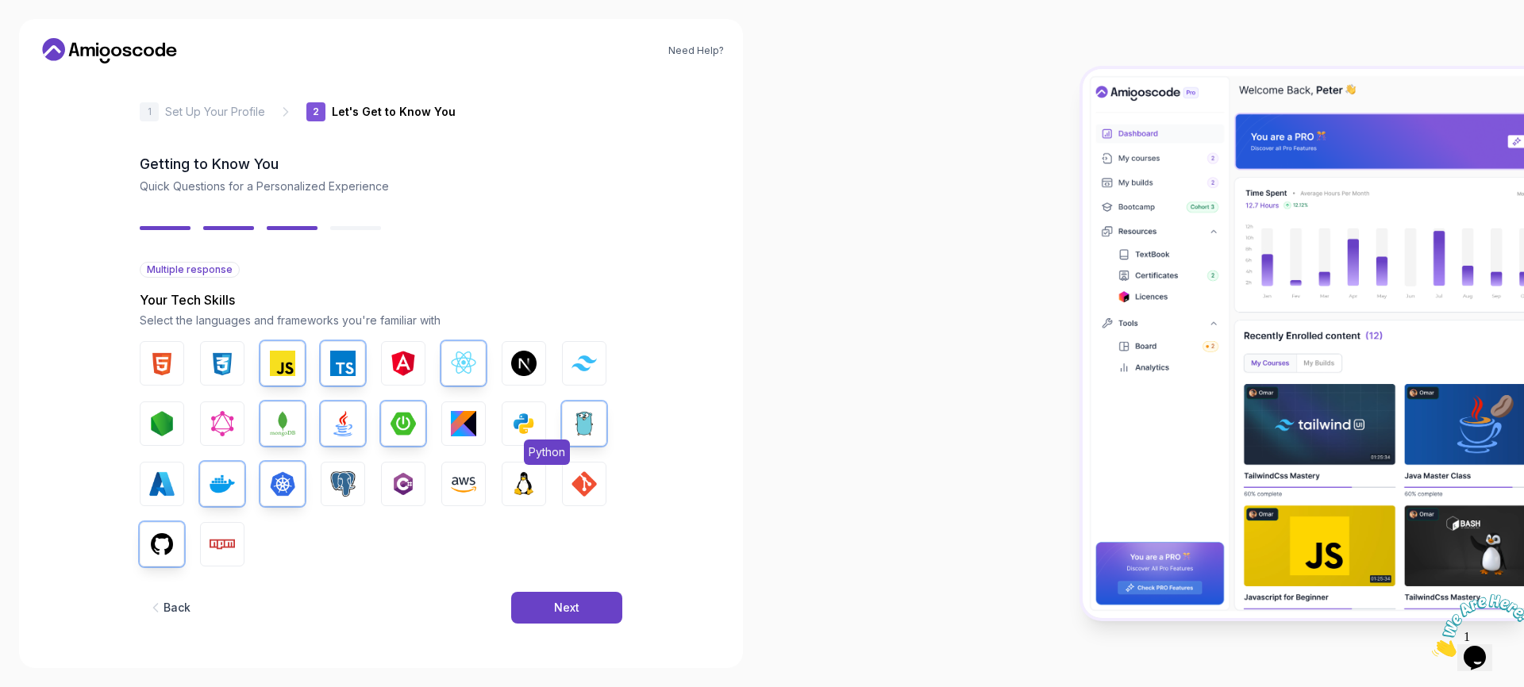
click at [529, 433] on img "button" at bounding box center [523, 423] width 25 height 25
click at [347, 489] on img "button" at bounding box center [342, 483] width 25 height 25
click at [206, 545] on button "Npm" at bounding box center [222, 544] width 44 height 44
click at [586, 493] on img "button" at bounding box center [583, 483] width 25 height 25
click at [558, 602] on div "Next" at bounding box center [566, 608] width 25 height 16
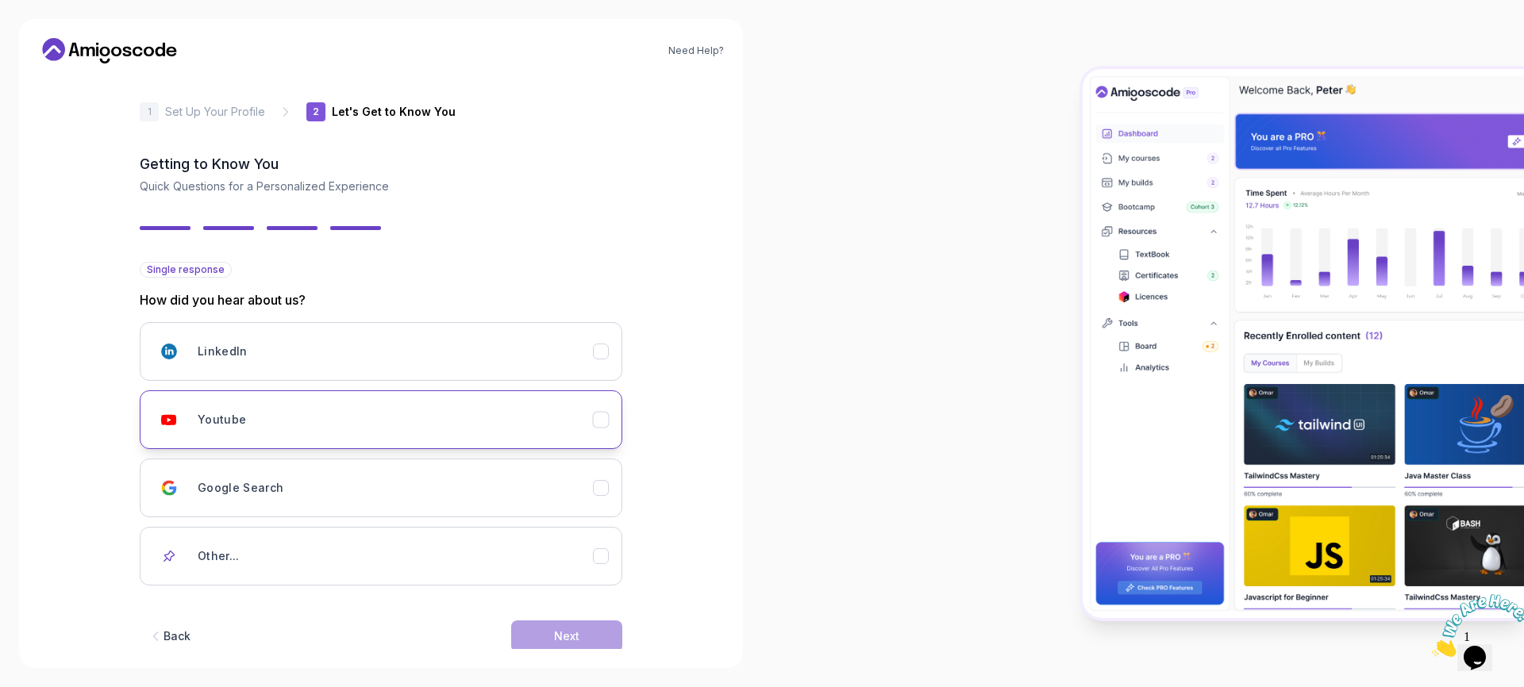
click at [571, 421] on div "Youtube" at bounding box center [395, 420] width 395 height 32
click at [594, 617] on div "Back Next" at bounding box center [381, 636] width 482 height 83
click at [594, 631] on button "Next" at bounding box center [566, 637] width 111 height 32
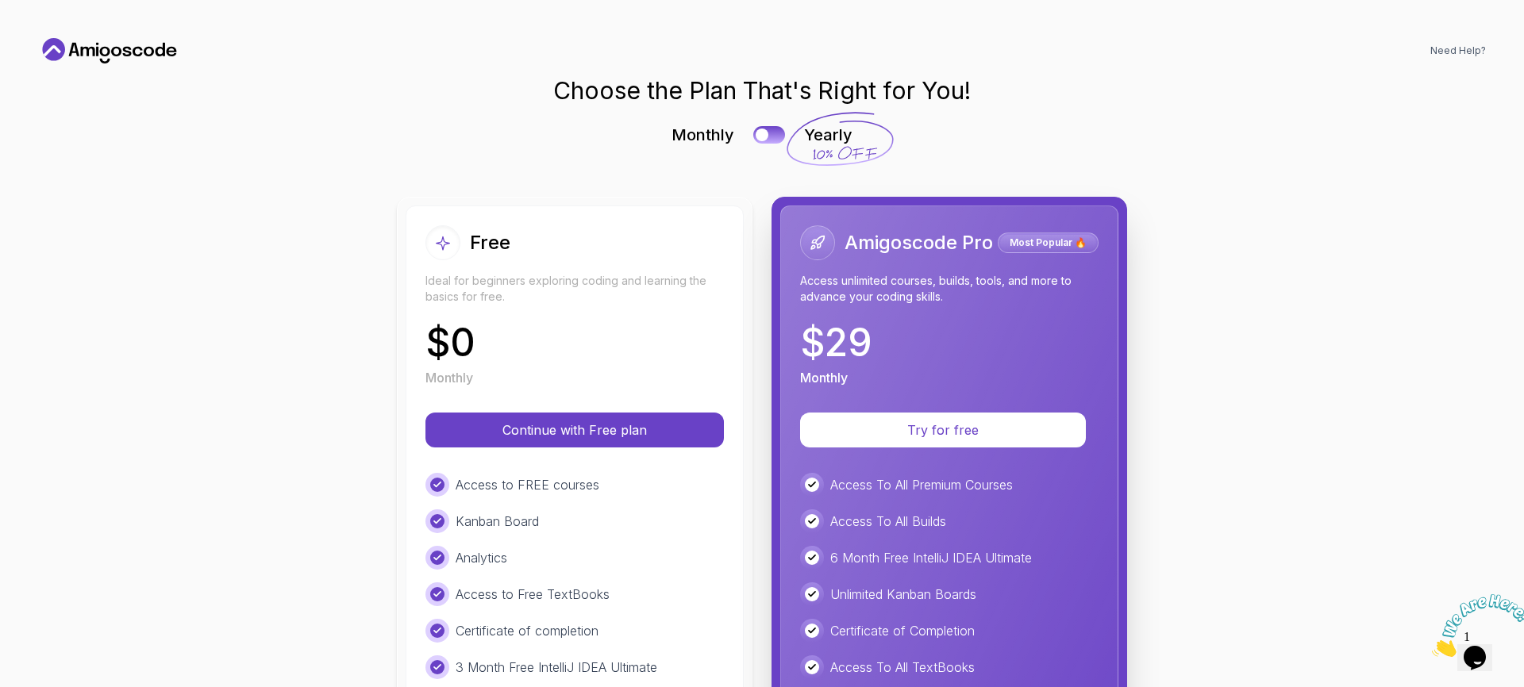
scroll to position [0, 0]
click at [559, 435] on p "Continue with Free plan" at bounding box center [575, 430] width 248 height 18
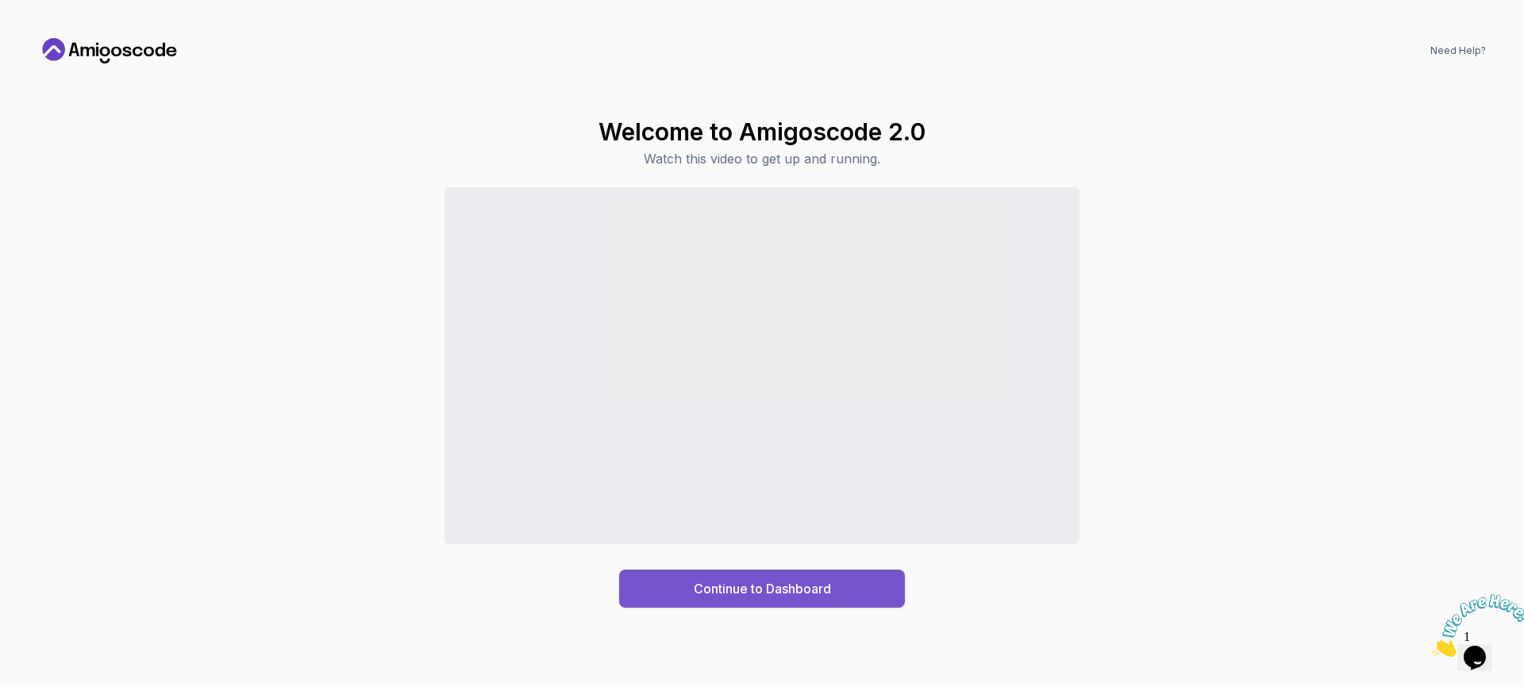
click at [721, 593] on div "Continue to Dashboard" at bounding box center [762, 588] width 137 height 19
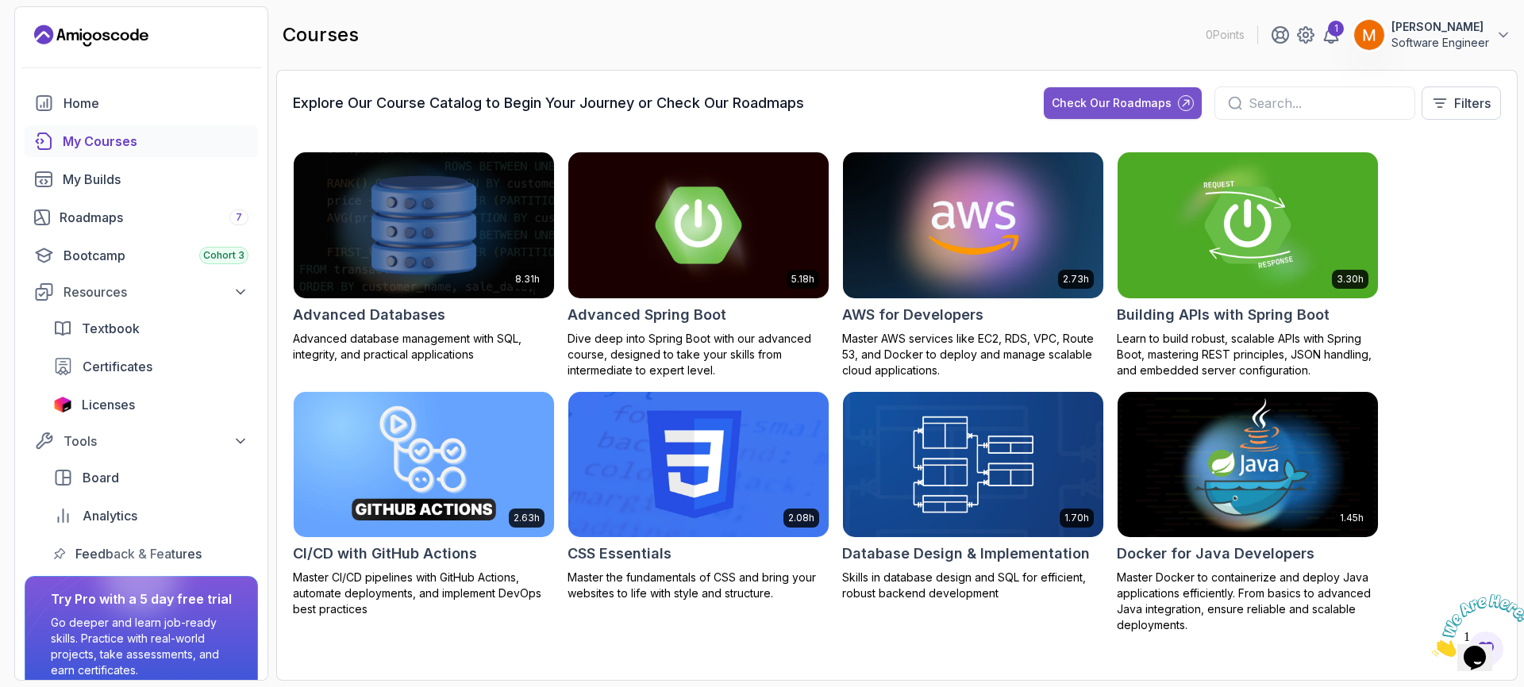
click at [1143, 101] on div "Check Our Roadmaps" at bounding box center [1111, 103] width 120 height 16
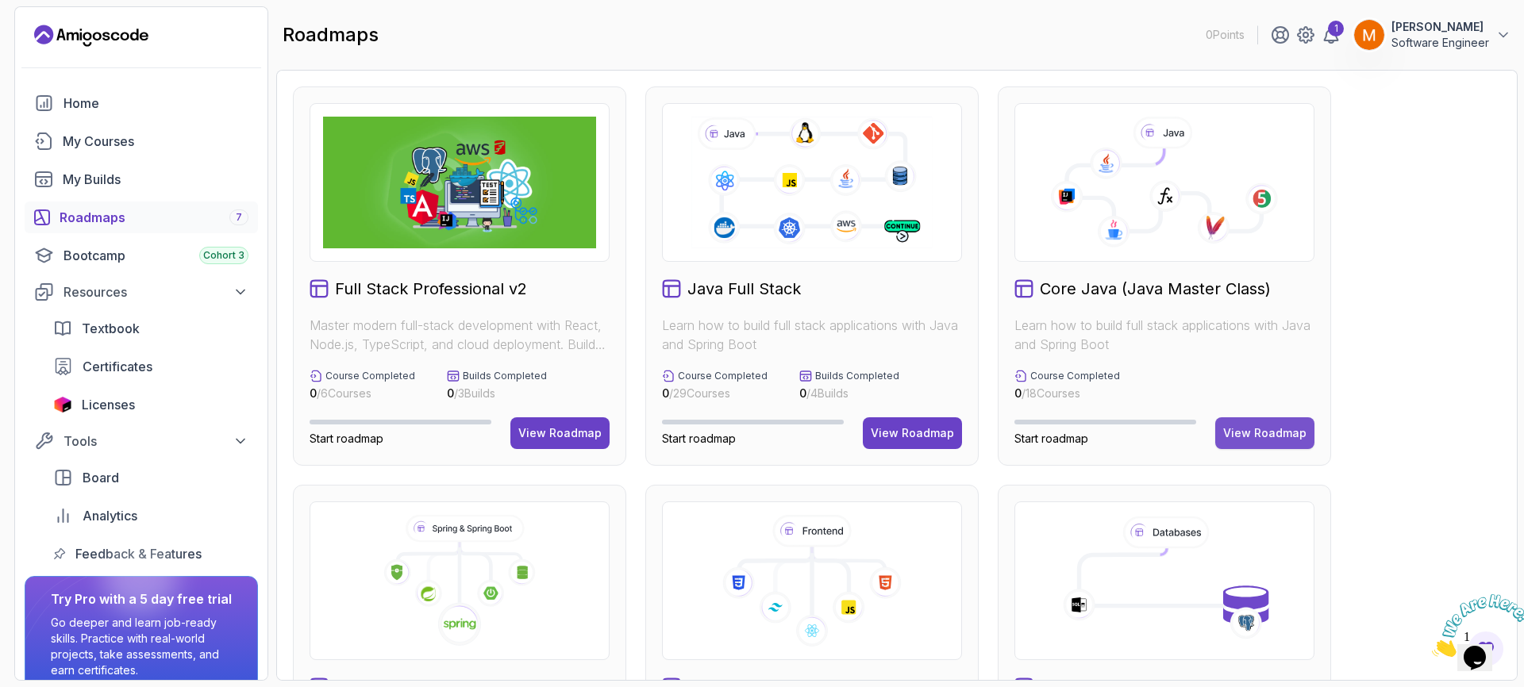
click at [1266, 429] on div "View Roadmap" at bounding box center [1264, 433] width 83 height 16
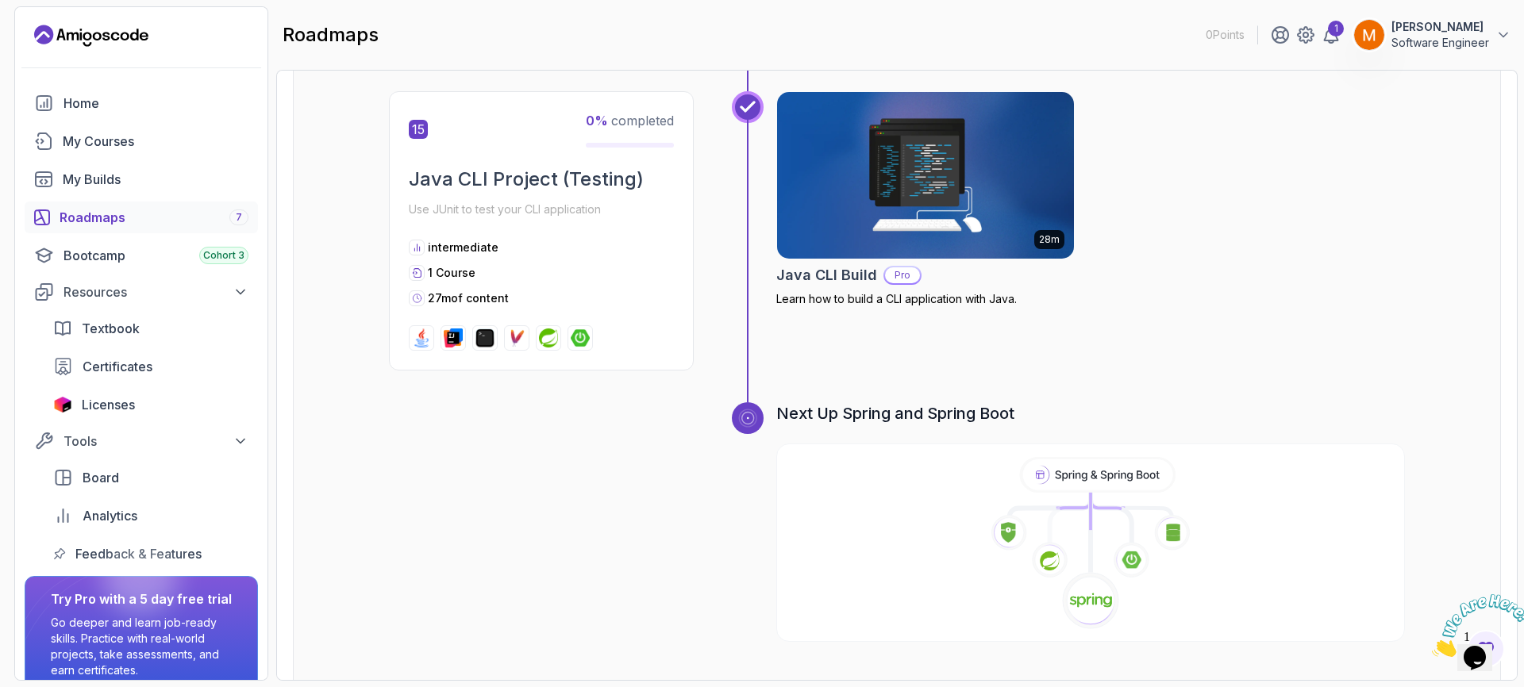
scroll to position [5080, 0]
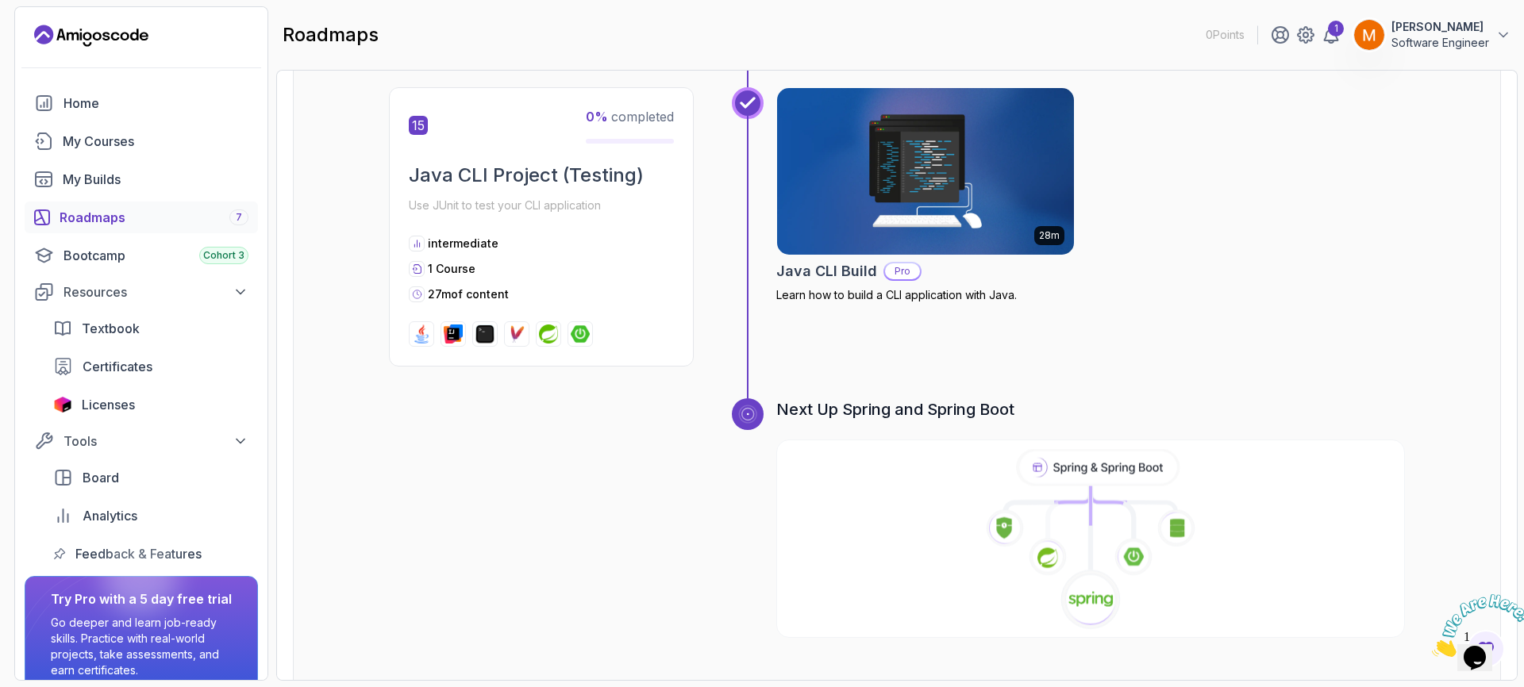
click at [1104, 451] on icon at bounding box center [1098, 467] width 158 height 33
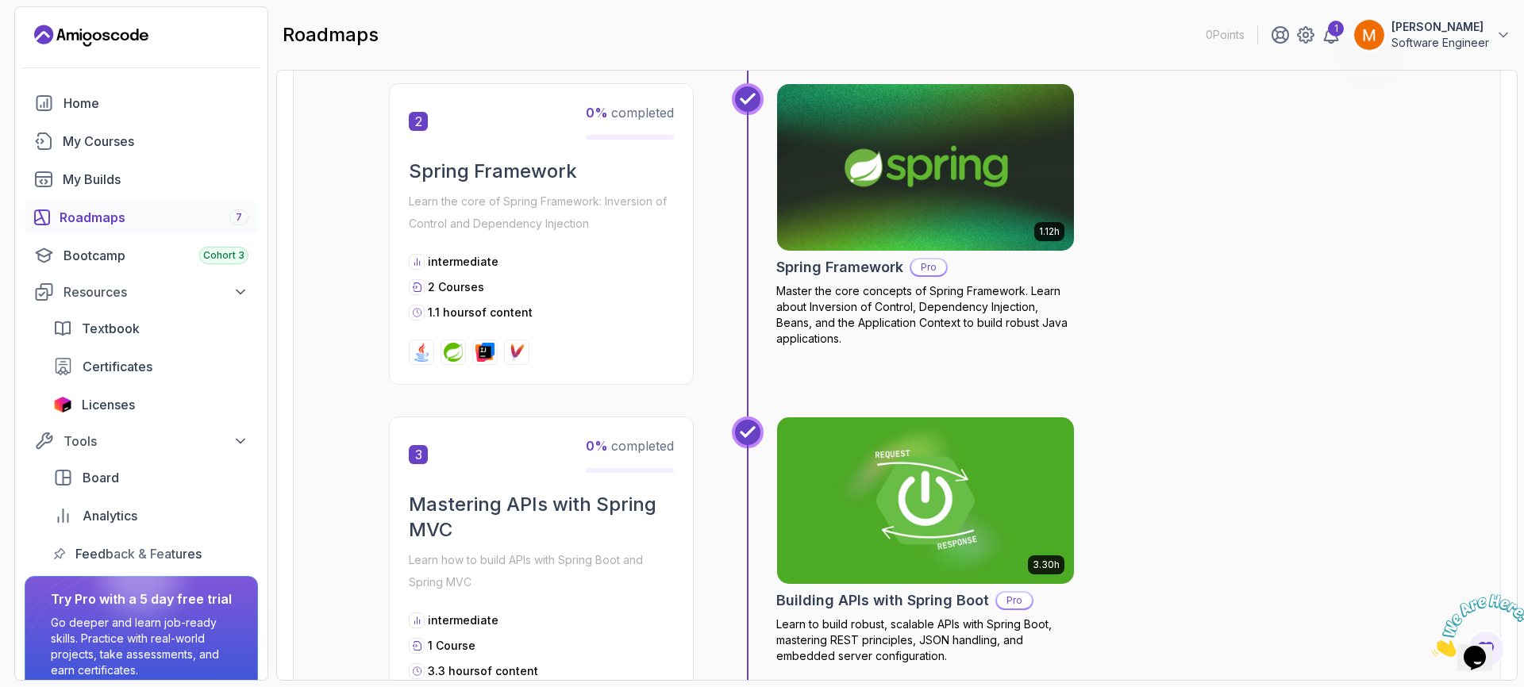
scroll to position [731, 0]
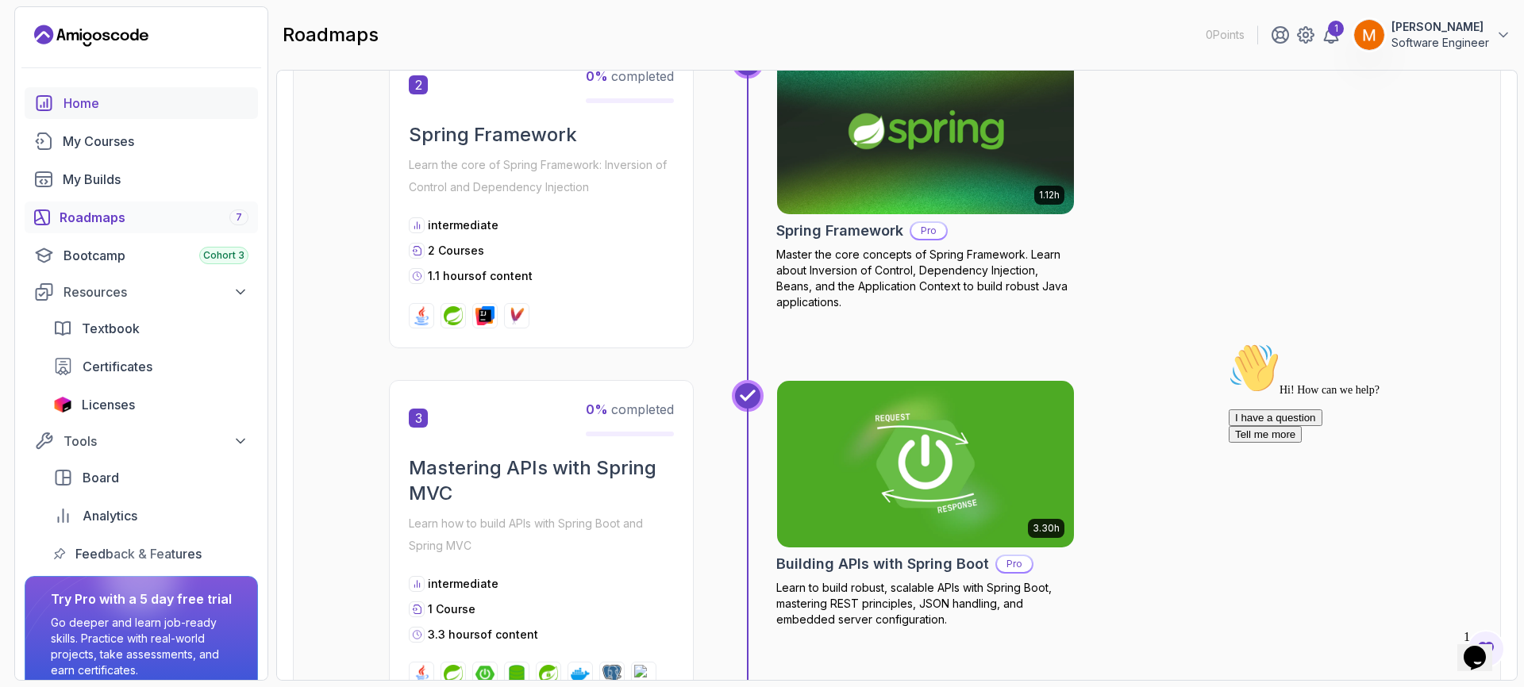
click at [78, 108] on div "Home" at bounding box center [155, 103] width 185 height 19
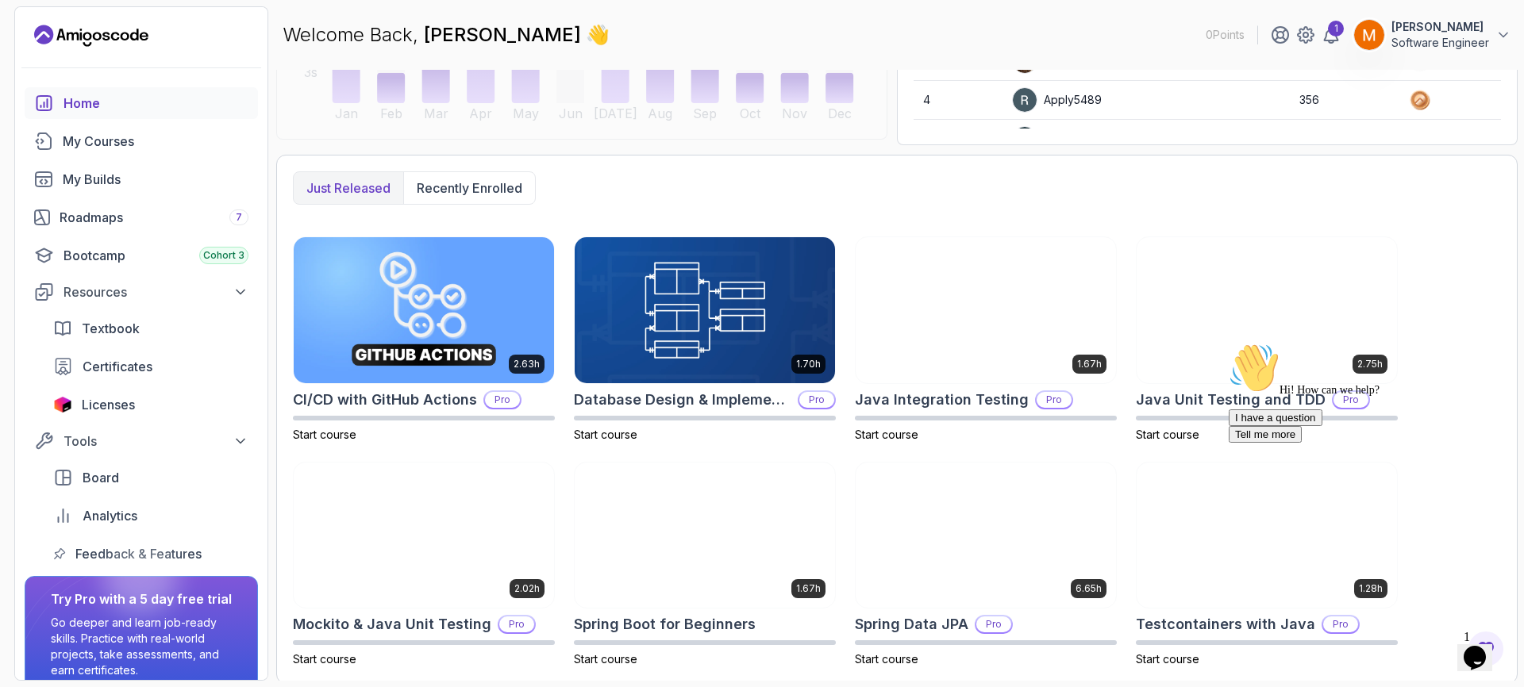
scroll to position [330, 0]
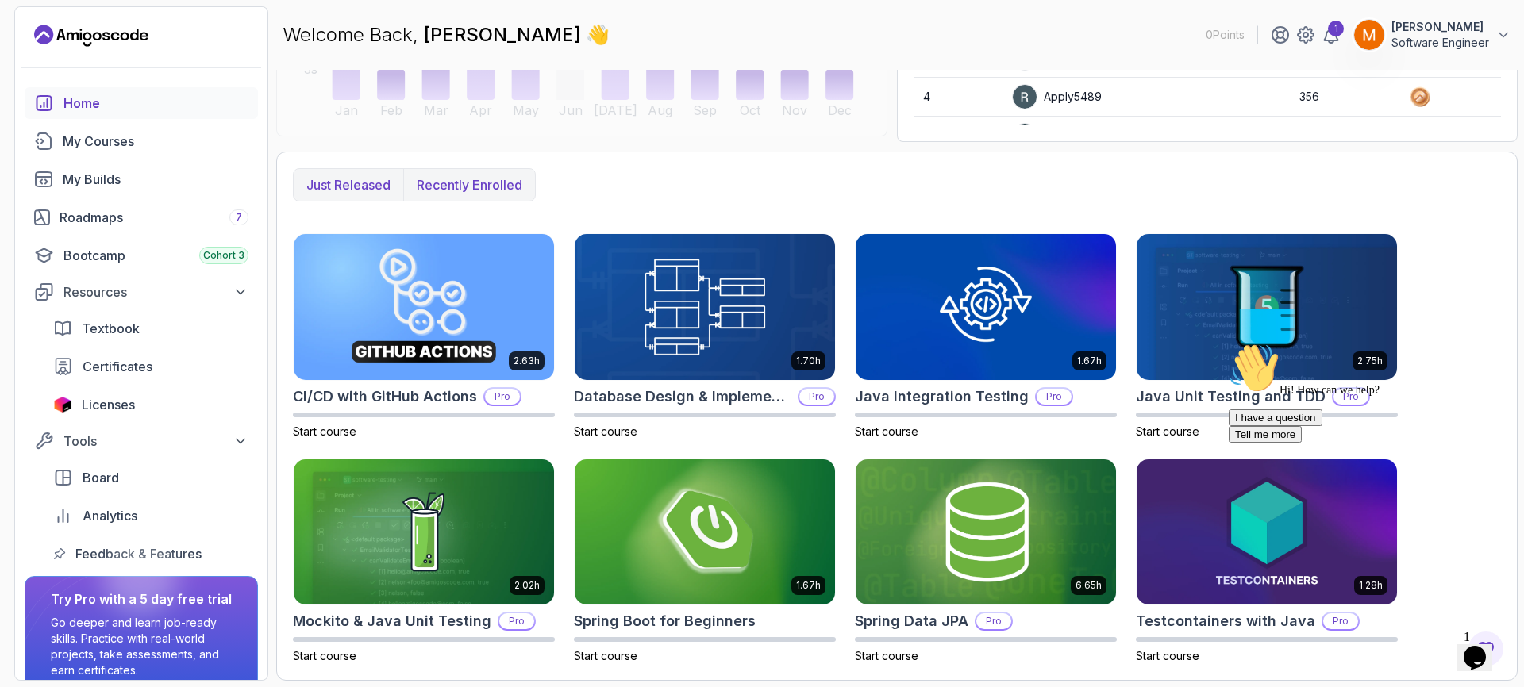
click at [488, 185] on p "Recently enrolled" at bounding box center [470, 184] width 106 height 19
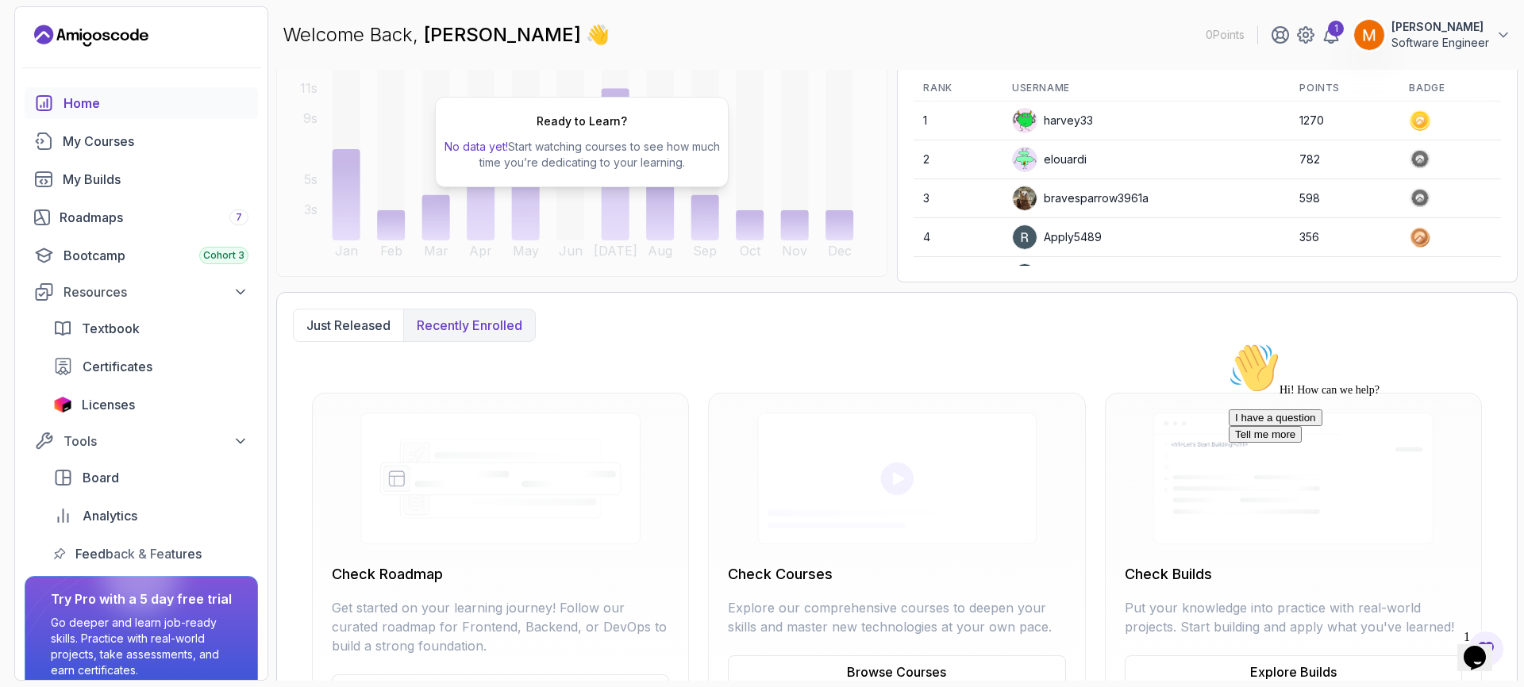
scroll to position [0, 0]
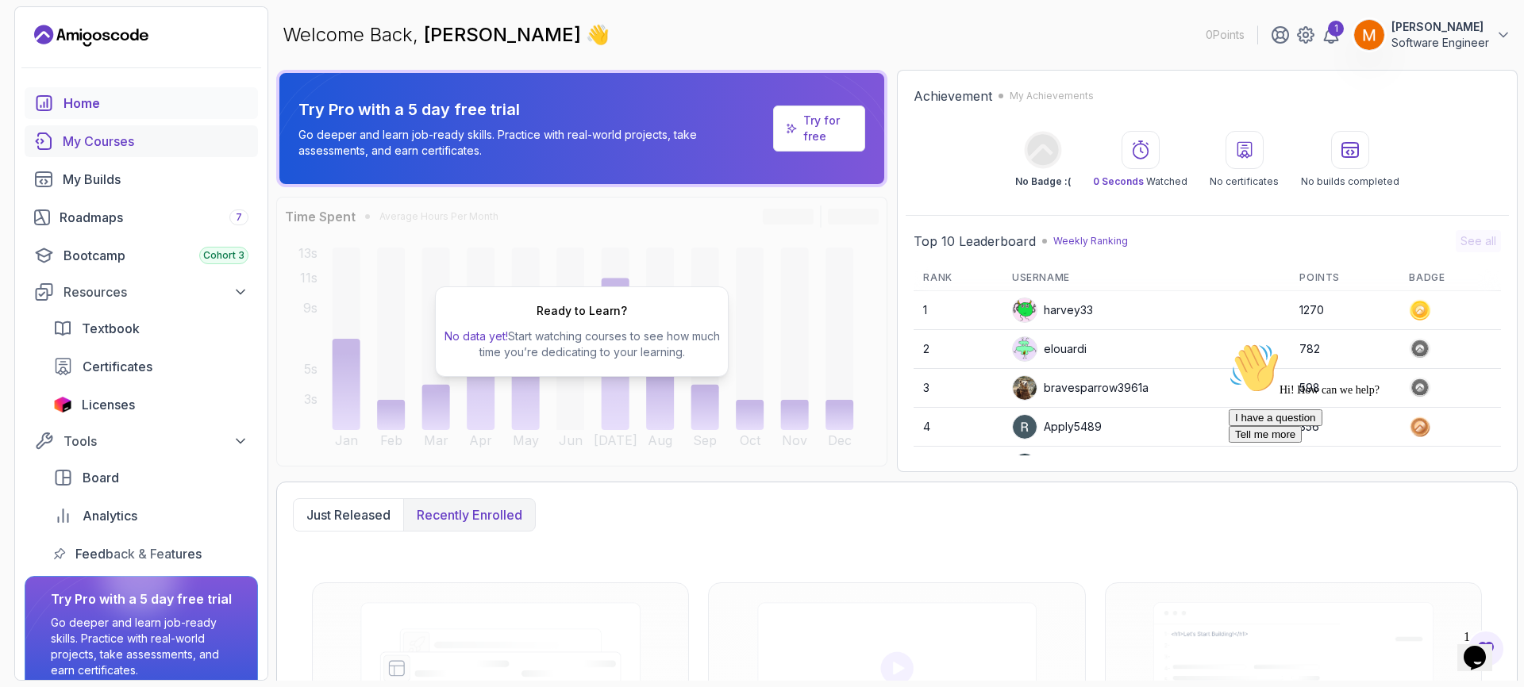
click at [125, 149] on div "My Courses" at bounding box center [156, 141] width 186 height 19
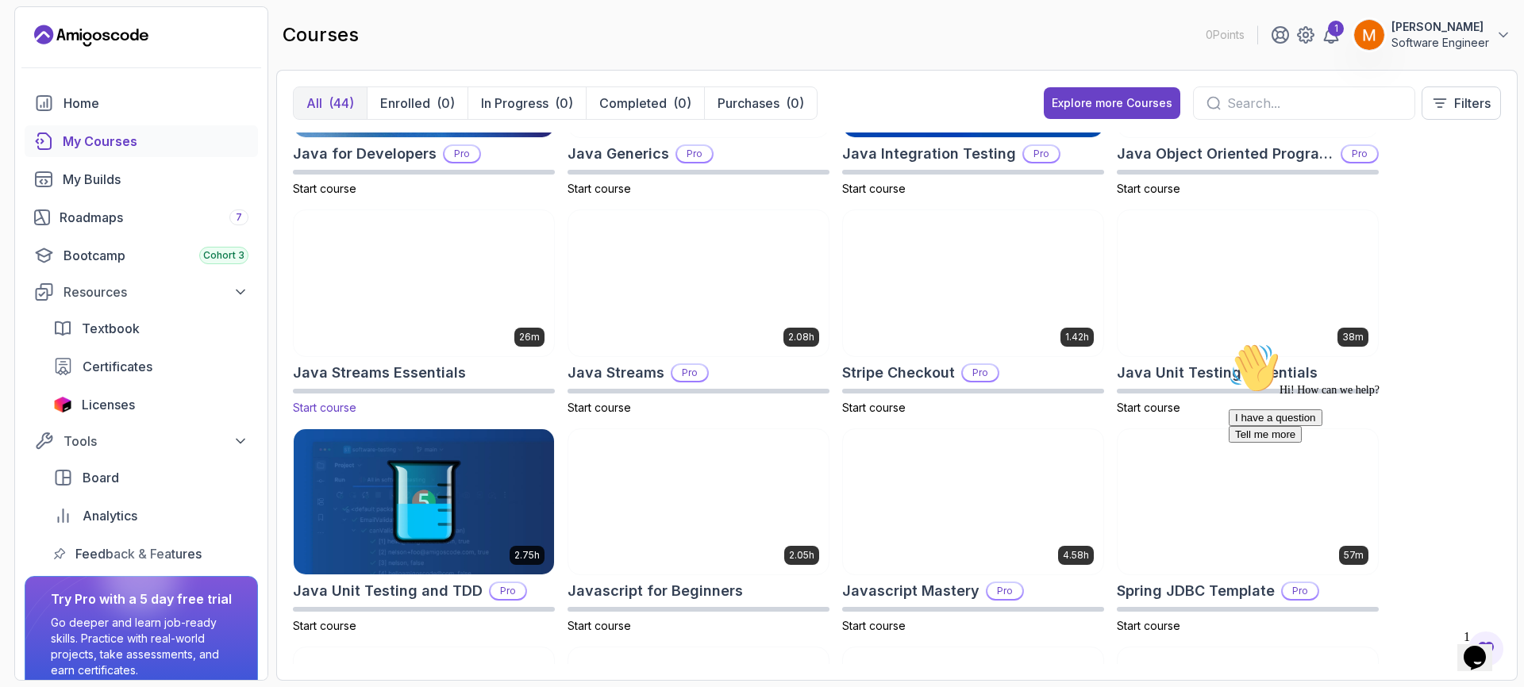
scroll to position [995, 0]
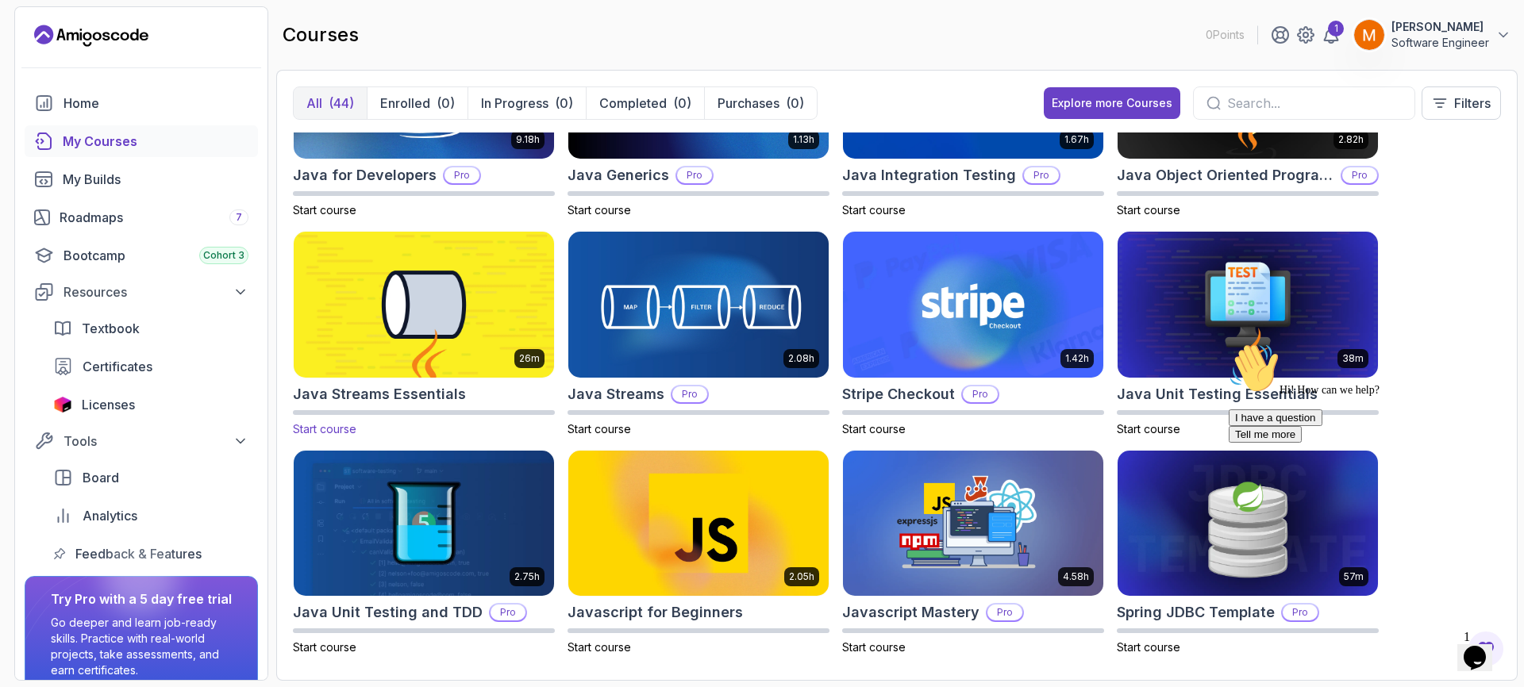
click at [442, 321] on img at bounding box center [423, 305] width 273 height 153
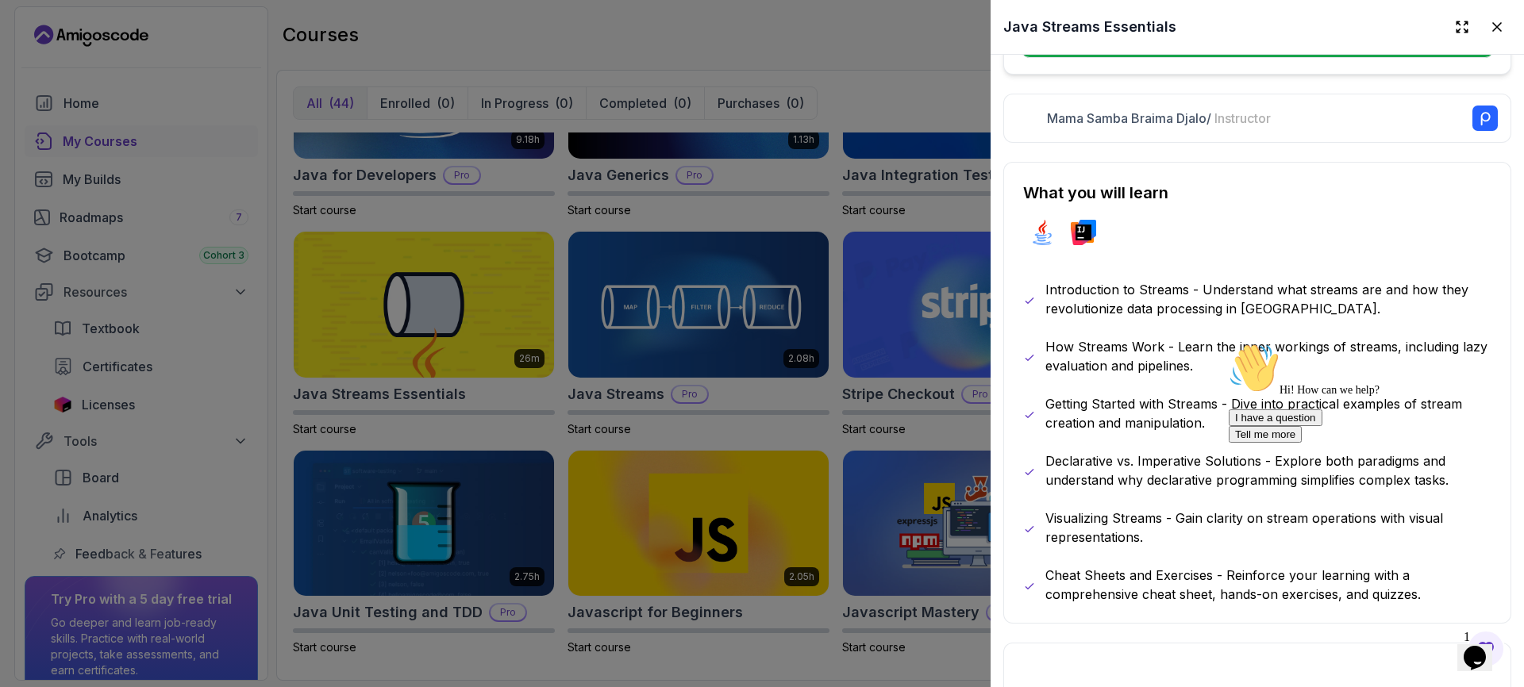
scroll to position [506, 0]
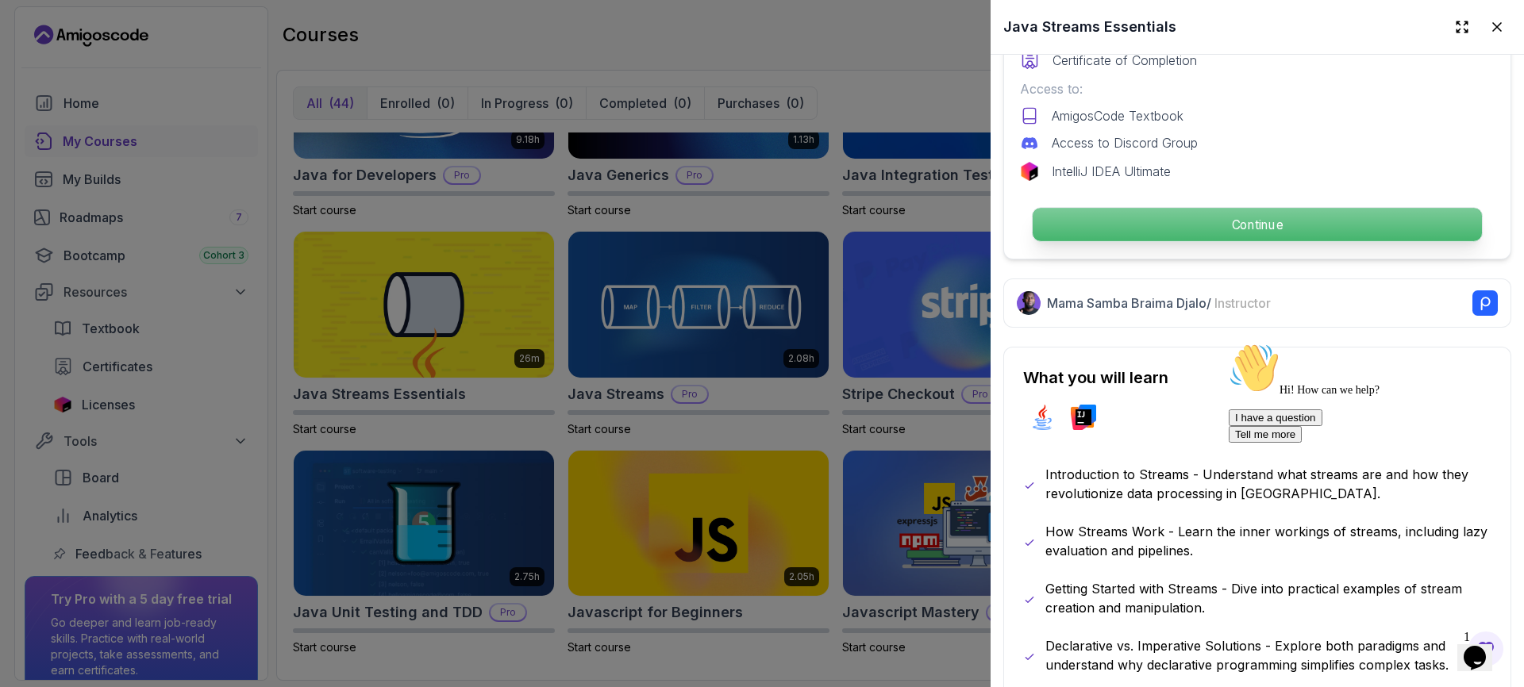
click at [1221, 214] on p "Continue" at bounding box center [1256, 224] width 449 height 33
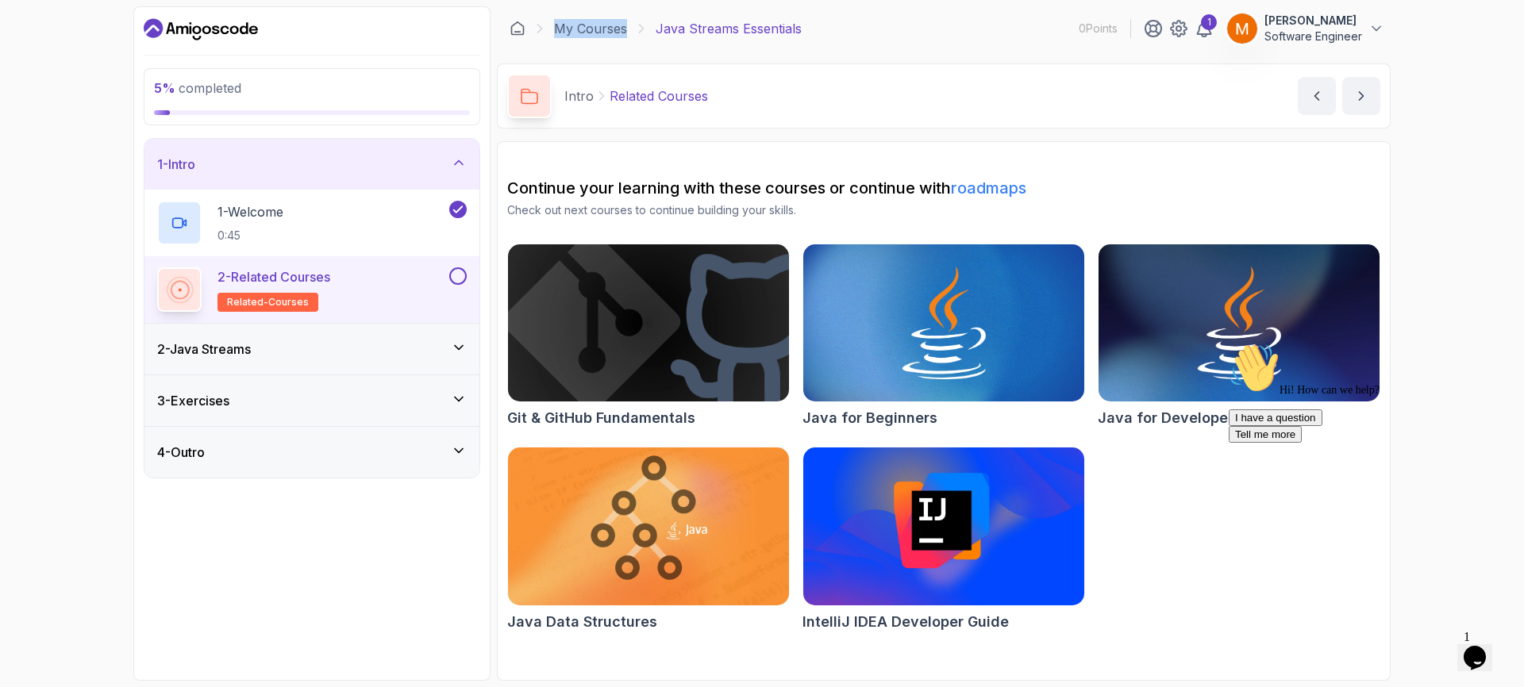
click at [394, 342] on div "2 - Java Streams" at bounding box center [311, 349] width 309 height 19
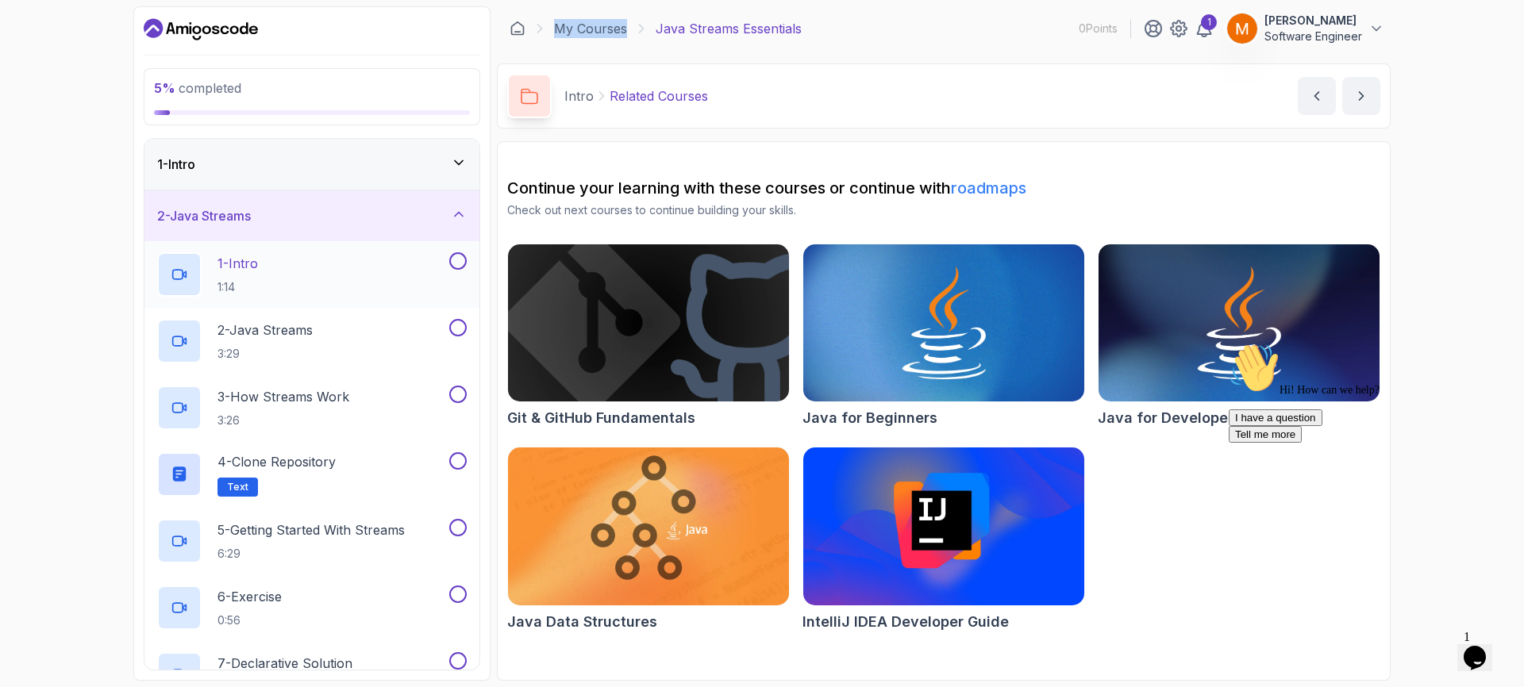
click at [327, 269] on div "1 - Intro 1:14" at bounding box center [301, 274] width 289 height 44
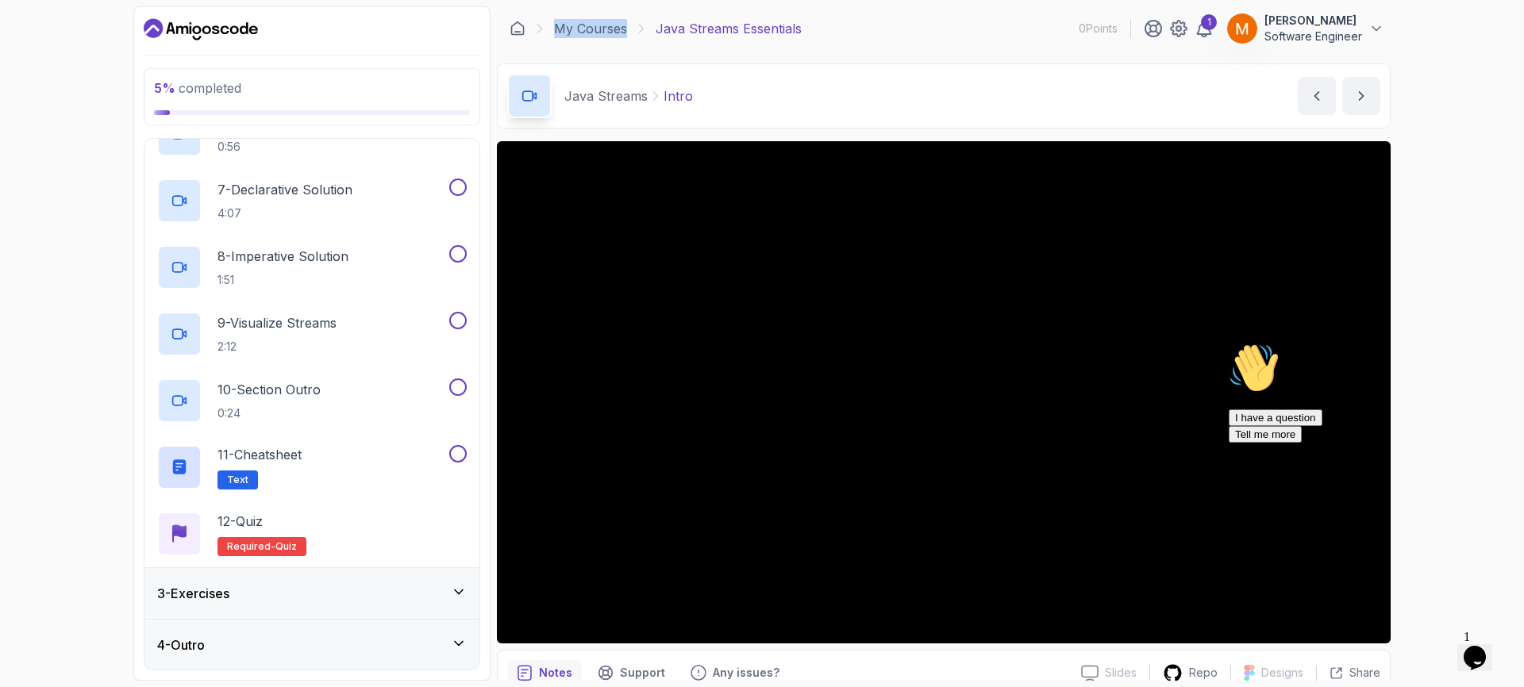
scroll to position [475, 0]
click at [413, 584] on div "3 - Exercises" at bounding box center [311, 592] width 309 height 19
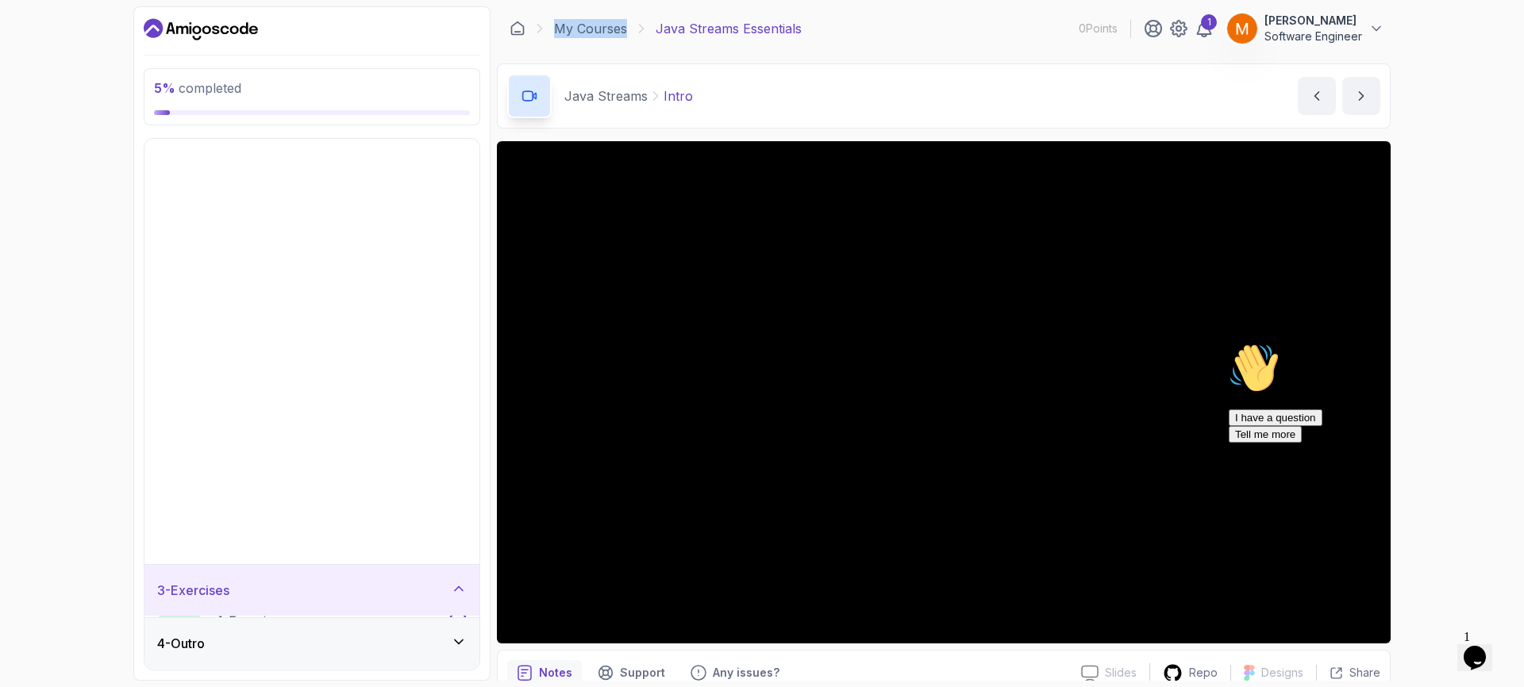
scroll to position [0, 0]
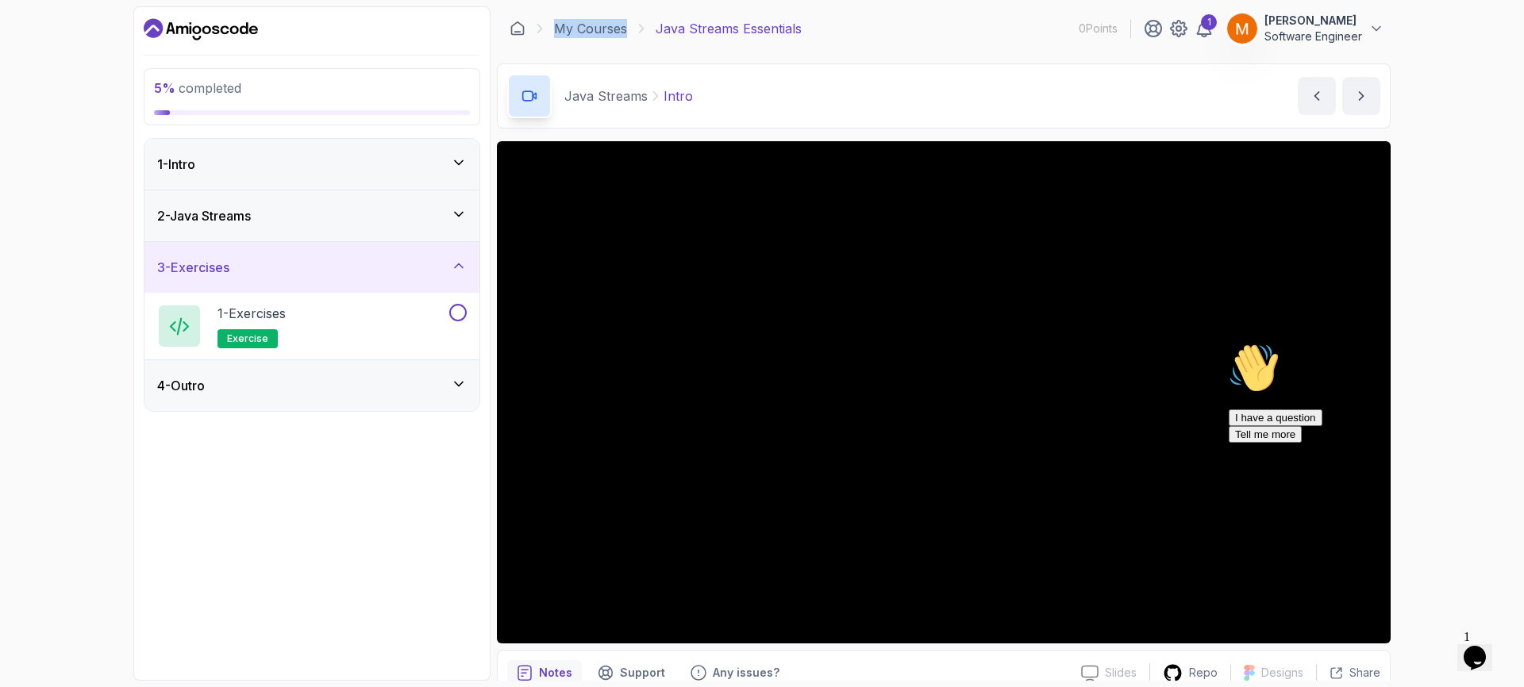
click at [399, 392] on div "4 - Outro" at bounding box center [311, 385] width 309 height 19
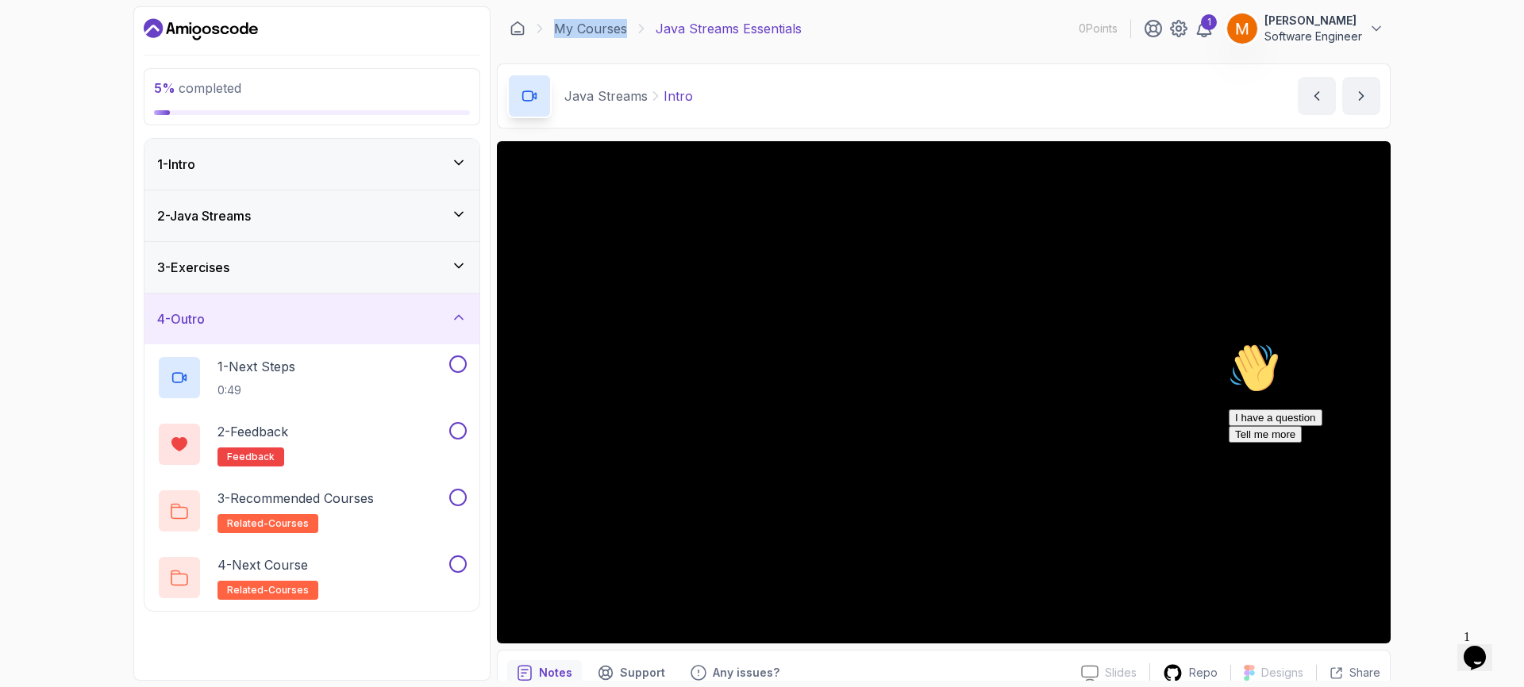
click at [463, 328] on div "4 - Outro" at bounding box center [311, 318] width 309 height 19
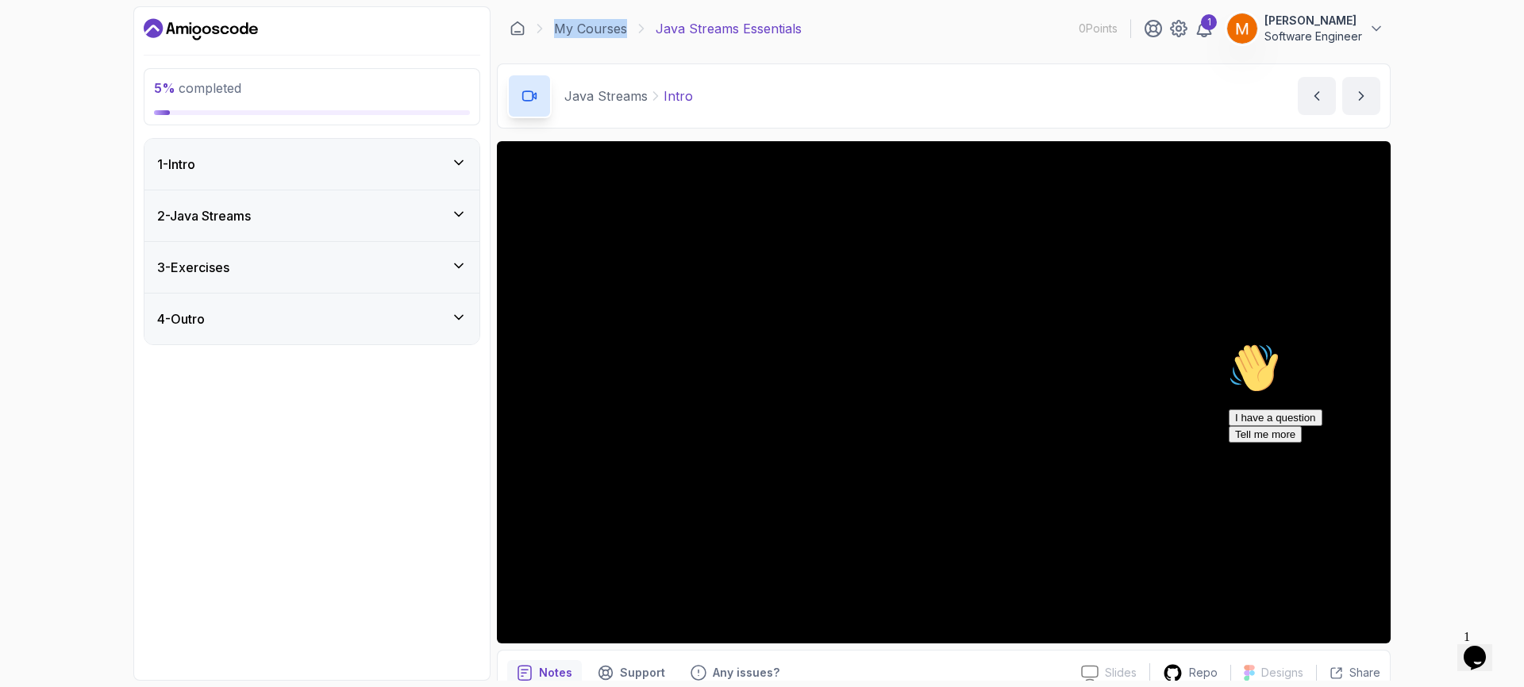
click at [464, 215] on icon at bounding box center [459, 214] width 16 height 16
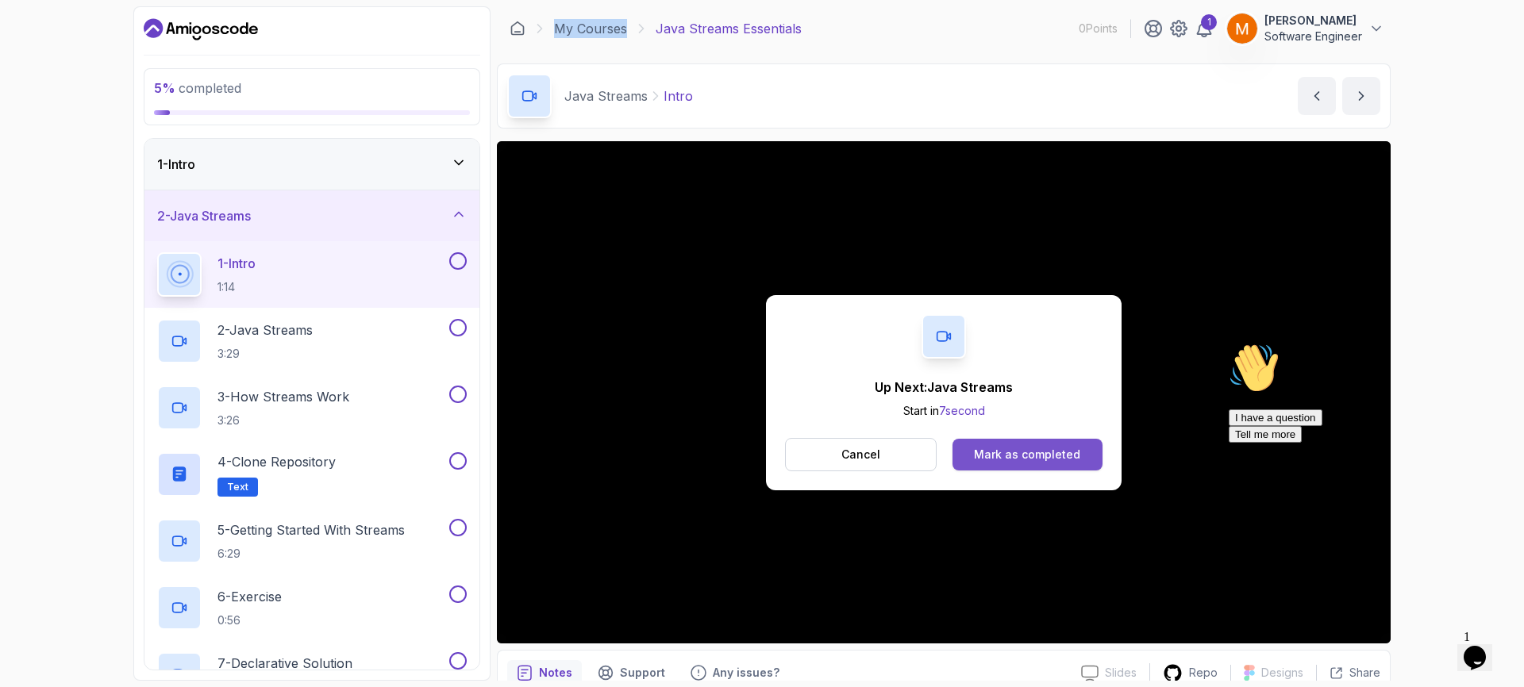
click at [1054, 456] on div "Mark as completed" at bounding box center [1027, 455] width 106 height 16
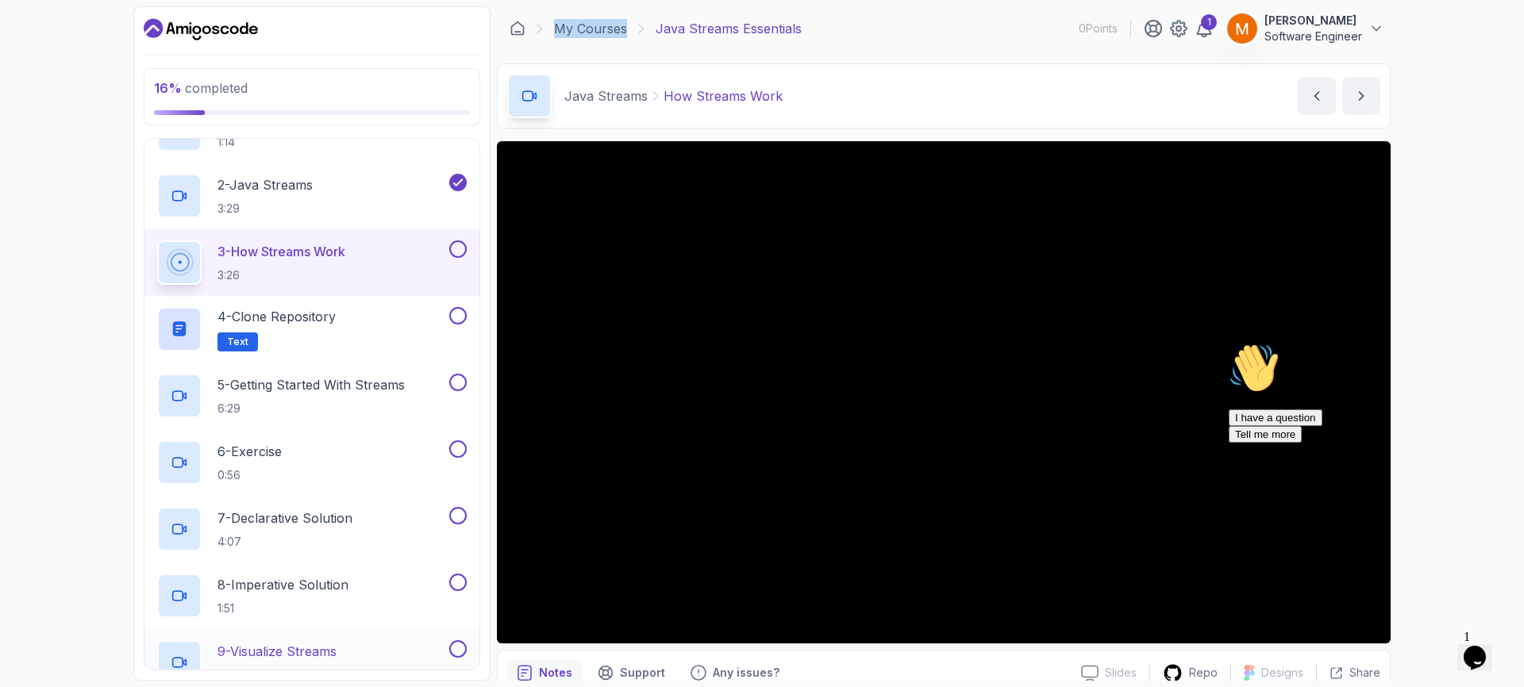
scroll to position [142, 0]
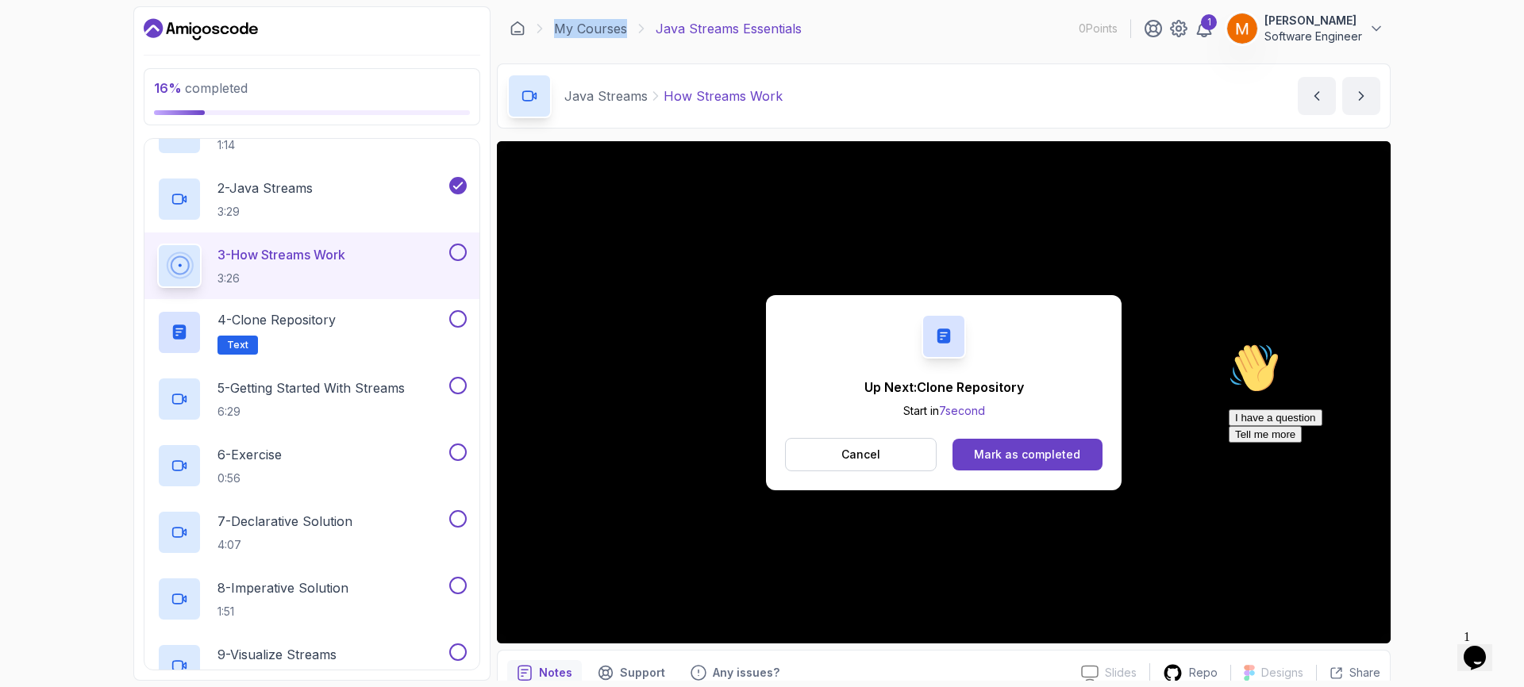
click at [1067, 451] on div "Mark as completed" at bounding box center [1027, 455] width 106 height 16
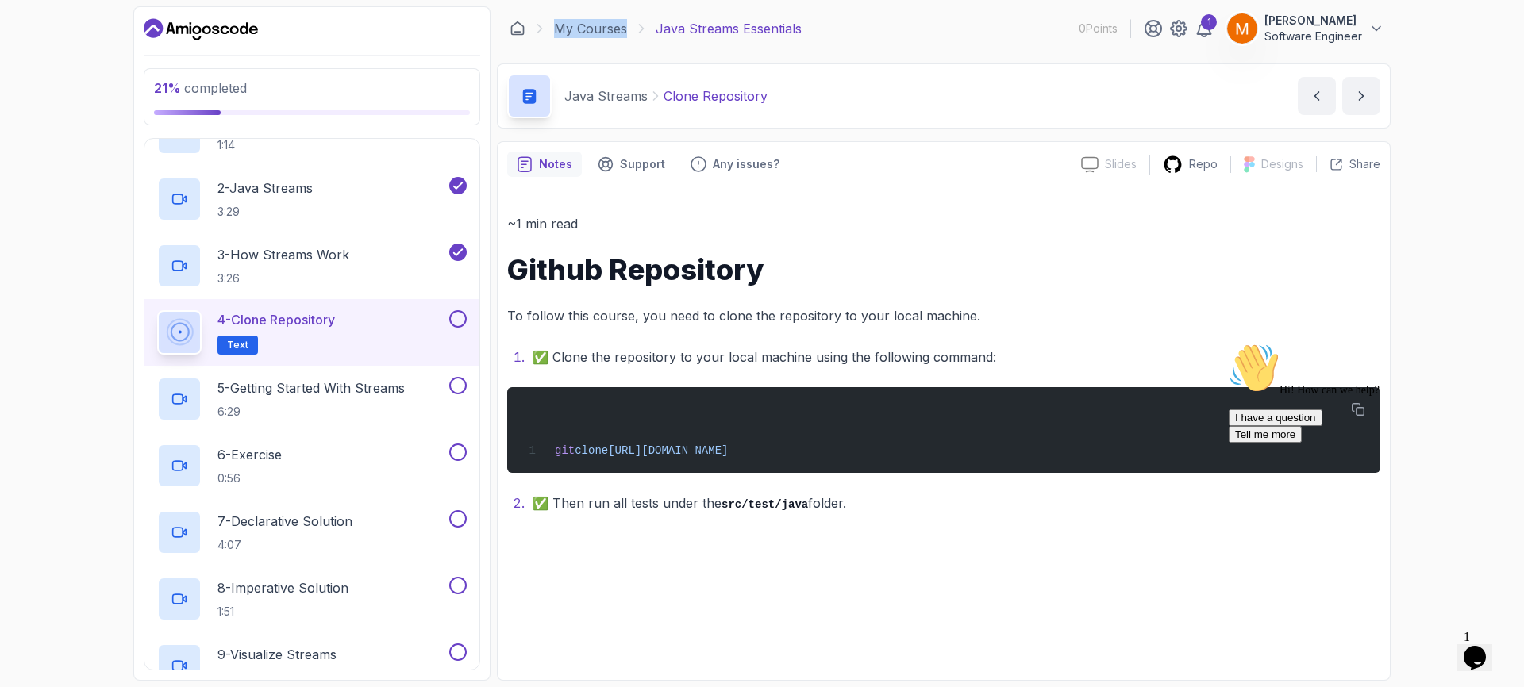
click at [460, 319] on button at bounding box center [457, 318] width 17 height 17
click at [425, 394] on div "5 - Getting Started With Streams 6:29" at bounding box center [301, 399] width 289 height 44
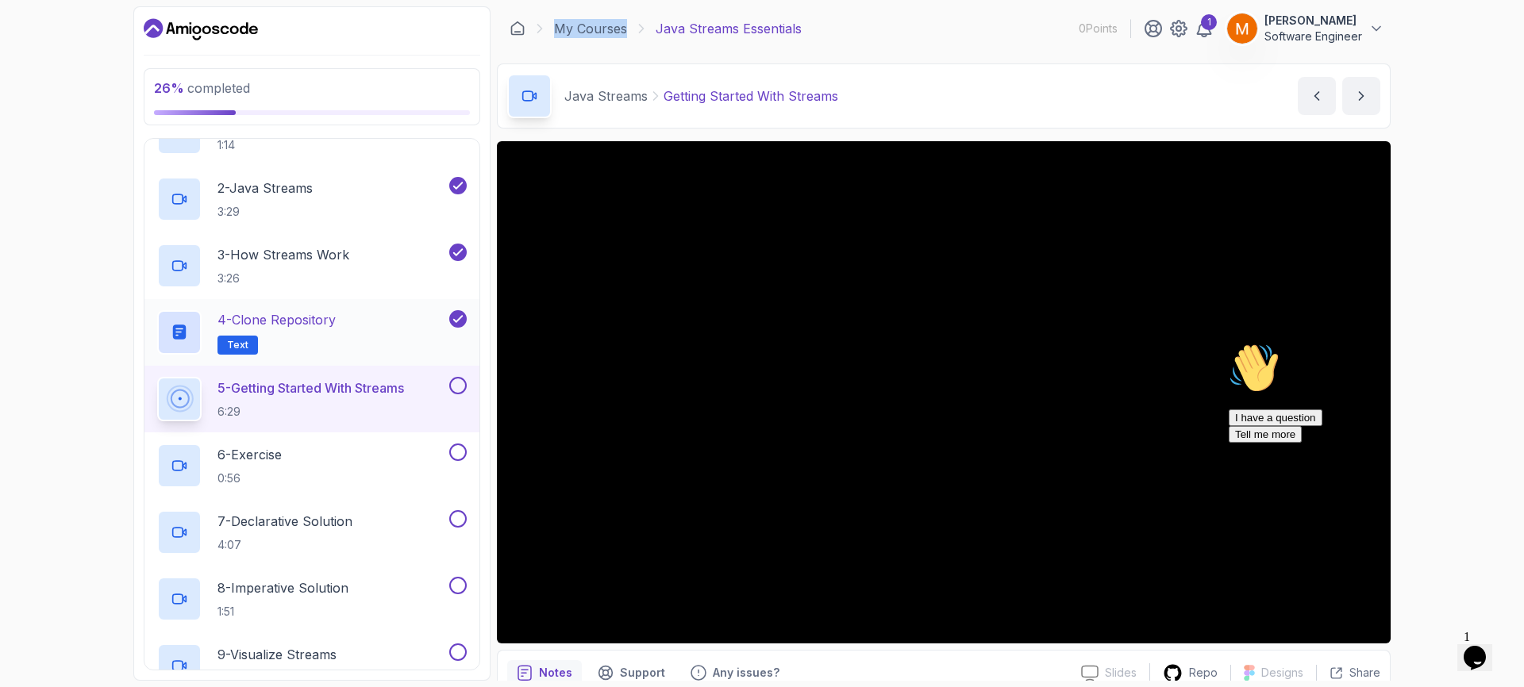
click at [345, 343] on div "4 - Clone Repository Text" at bounding box center [301, 332] width 289 height 44
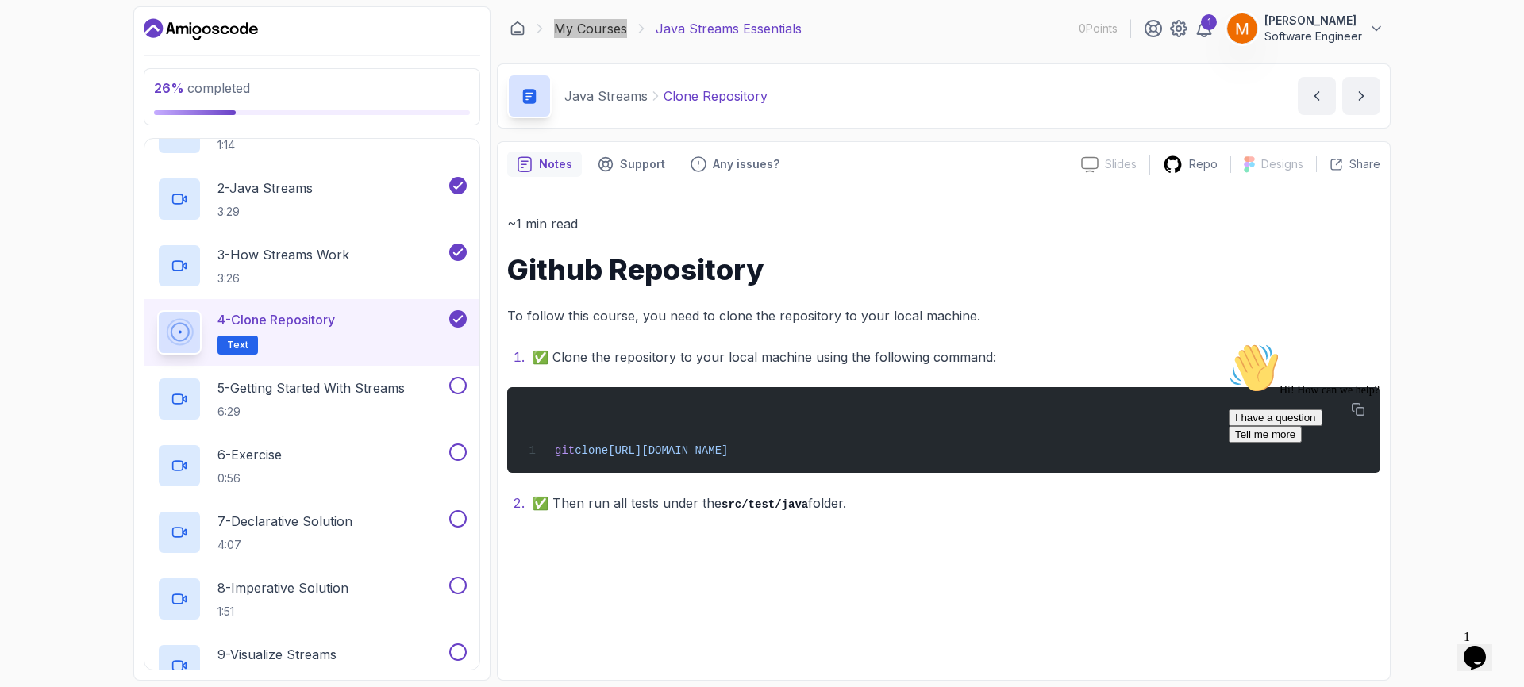
click at [1358, 411] on div "Hi! How can we help? I have a question Tell me more" at bounding box center [1371, 393] width 286 height 100
click at [1360, 409] on div "Hi! How can we help? I have a question Tell me more" at bounding box center [1371, 393] width 286 height 100
click at [1359, 409] on div "Hi! How can we help? I have a question Tell me more" at bounding box center [1371, 393] width 286 height 100
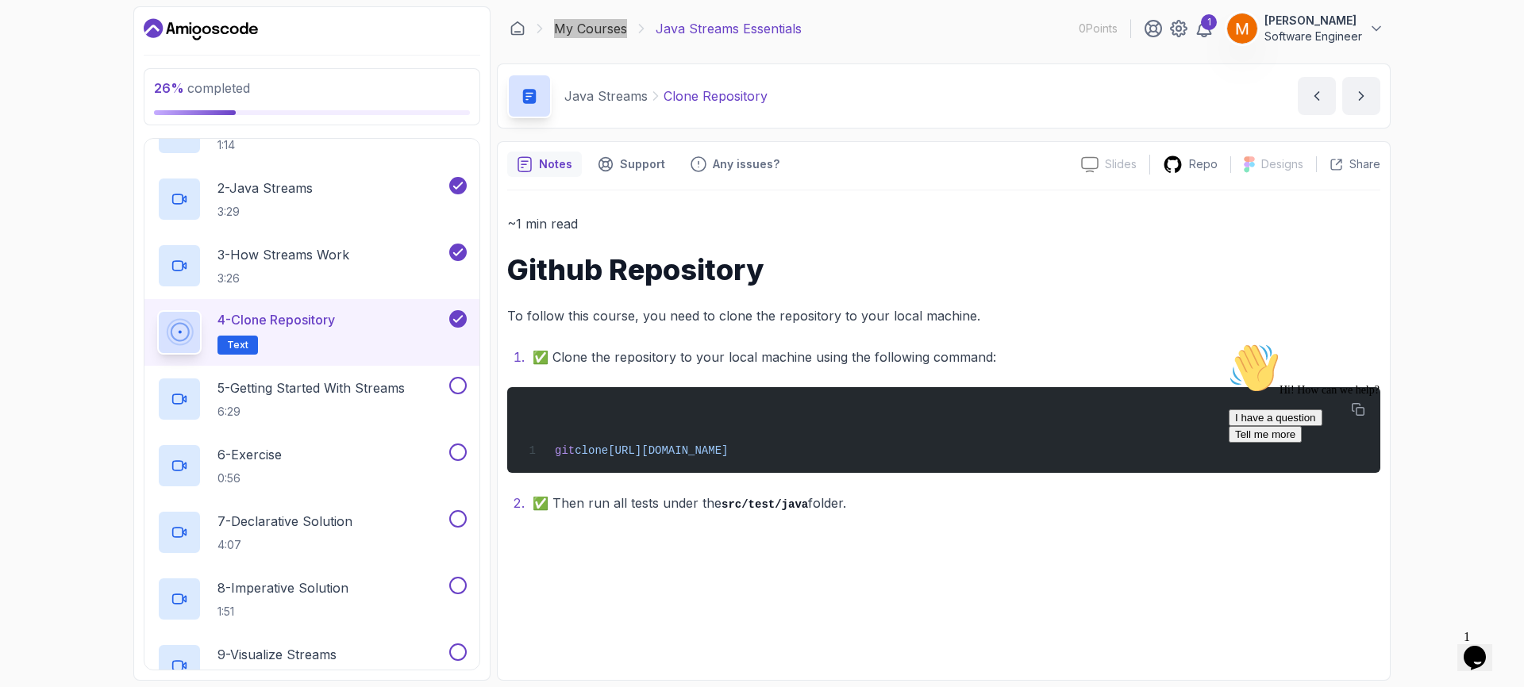
click at [1357, 408] on div "Hi! How can we help? I have a question Tell me more" at bounding box center [1371, 393] width 286 height 100
drag, startPoint x: 935, startPoint y: 450, endPoint x: 551, endPoint y: 457, distance: 384.2
click at [551, 457] on div "git clone [URL][DOMAIN_NAME]" at bounding box center [944, 430] width 848 height 67
copy span "git clone [URL][DOMAIN_NAME]"
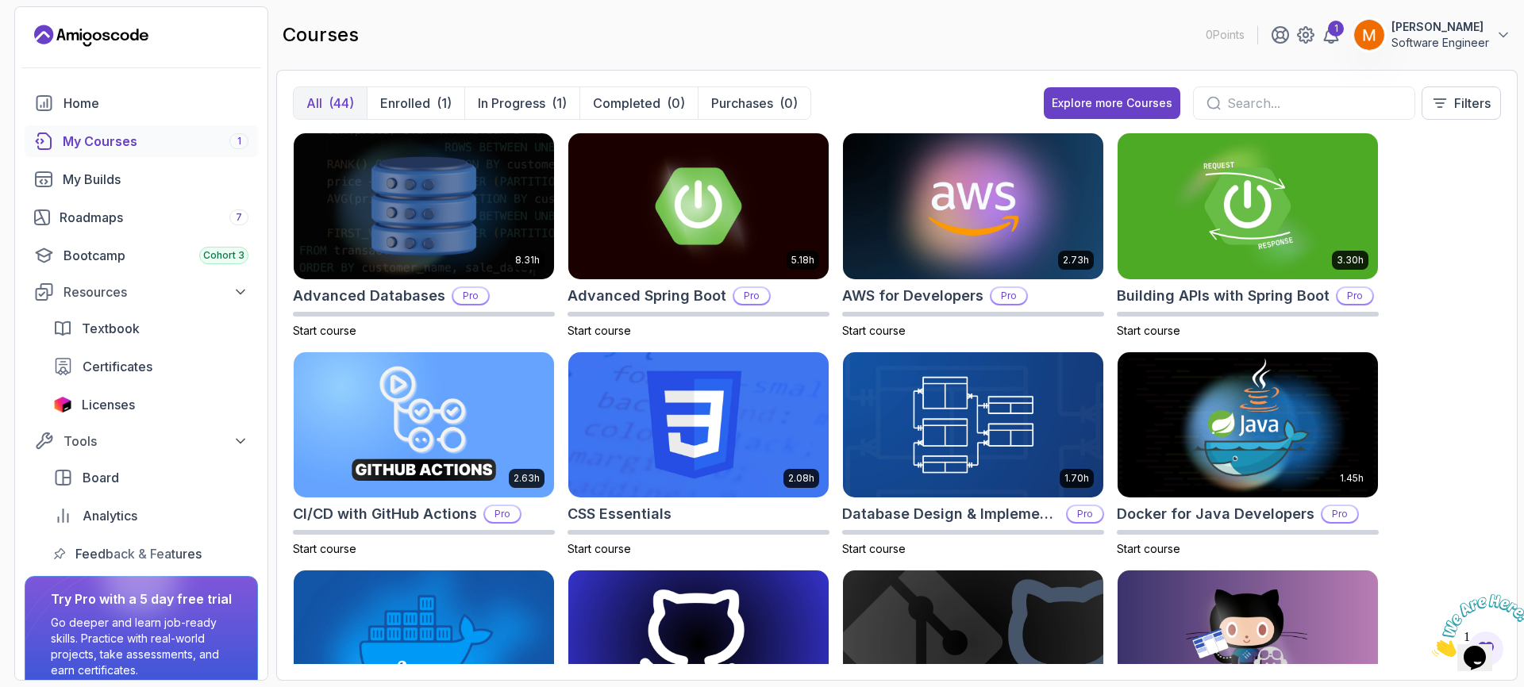
click at [1297, 100] on input "text" at bounding box center [1314, 103] width 175 height 19
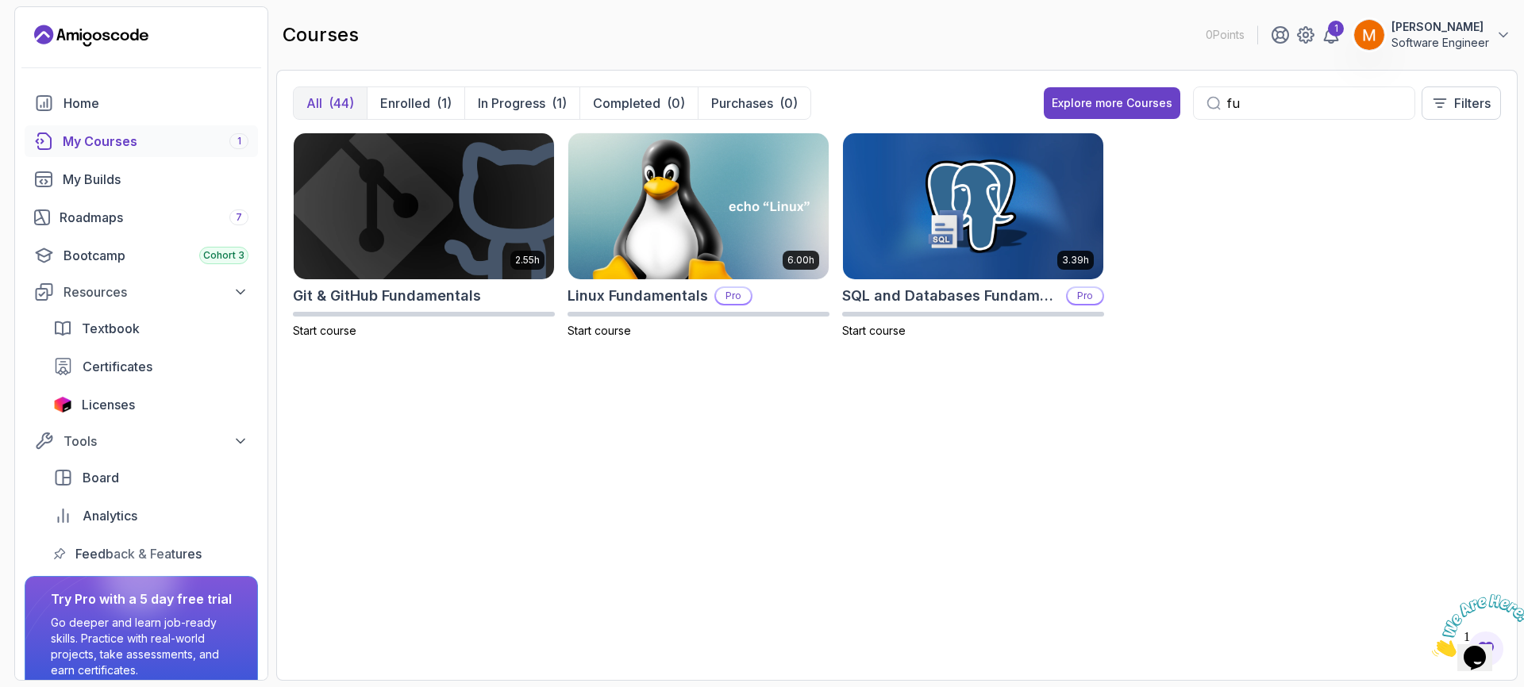
type input "f"
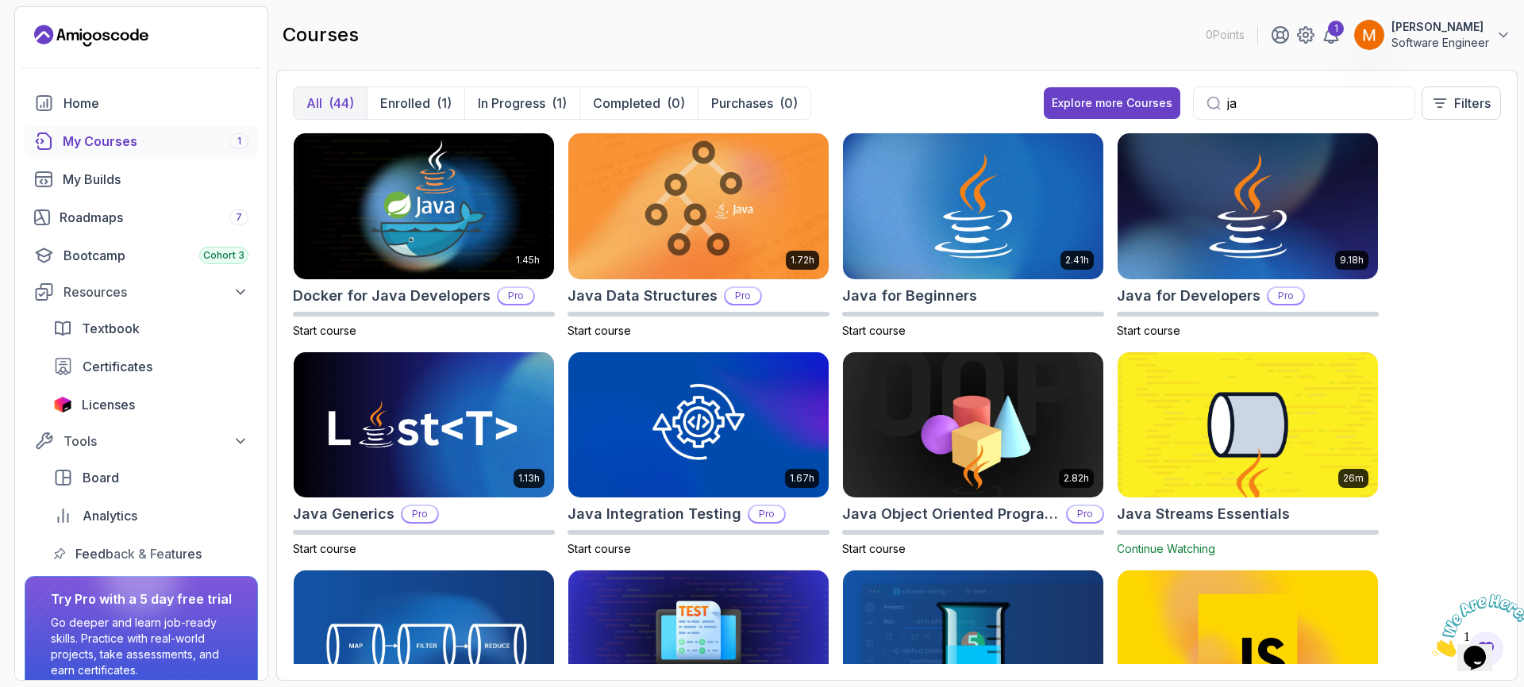
type input "j"
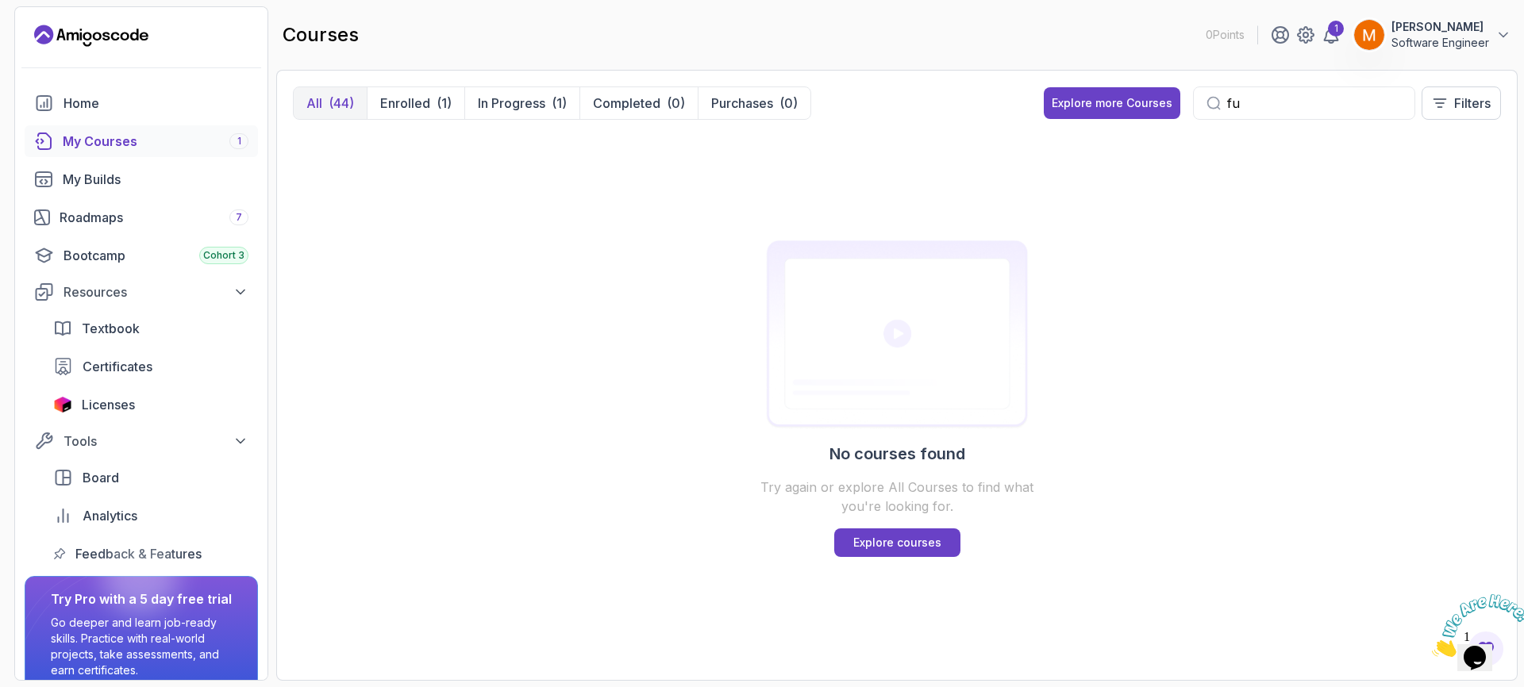
type input "f"
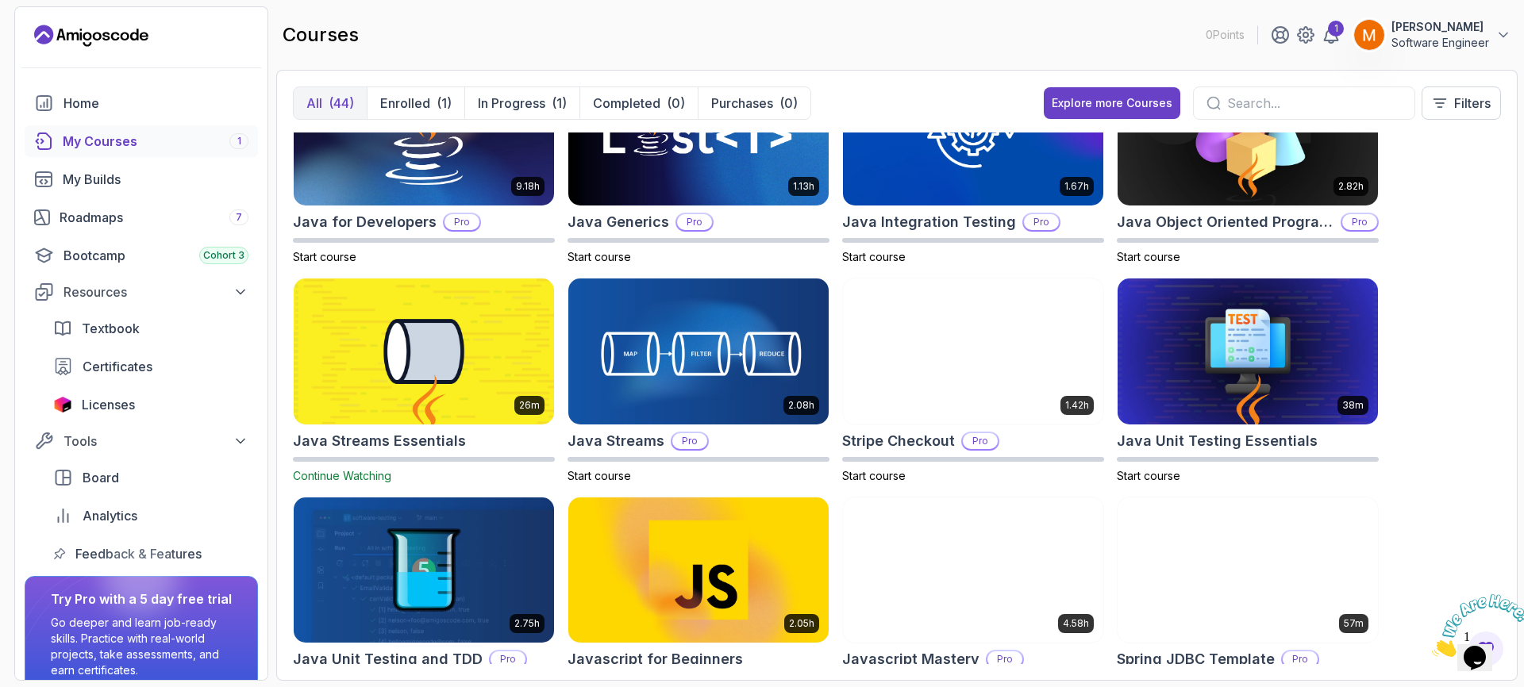
scroll to position [724, 0]
